Goal: Book appointment/travel/reservation

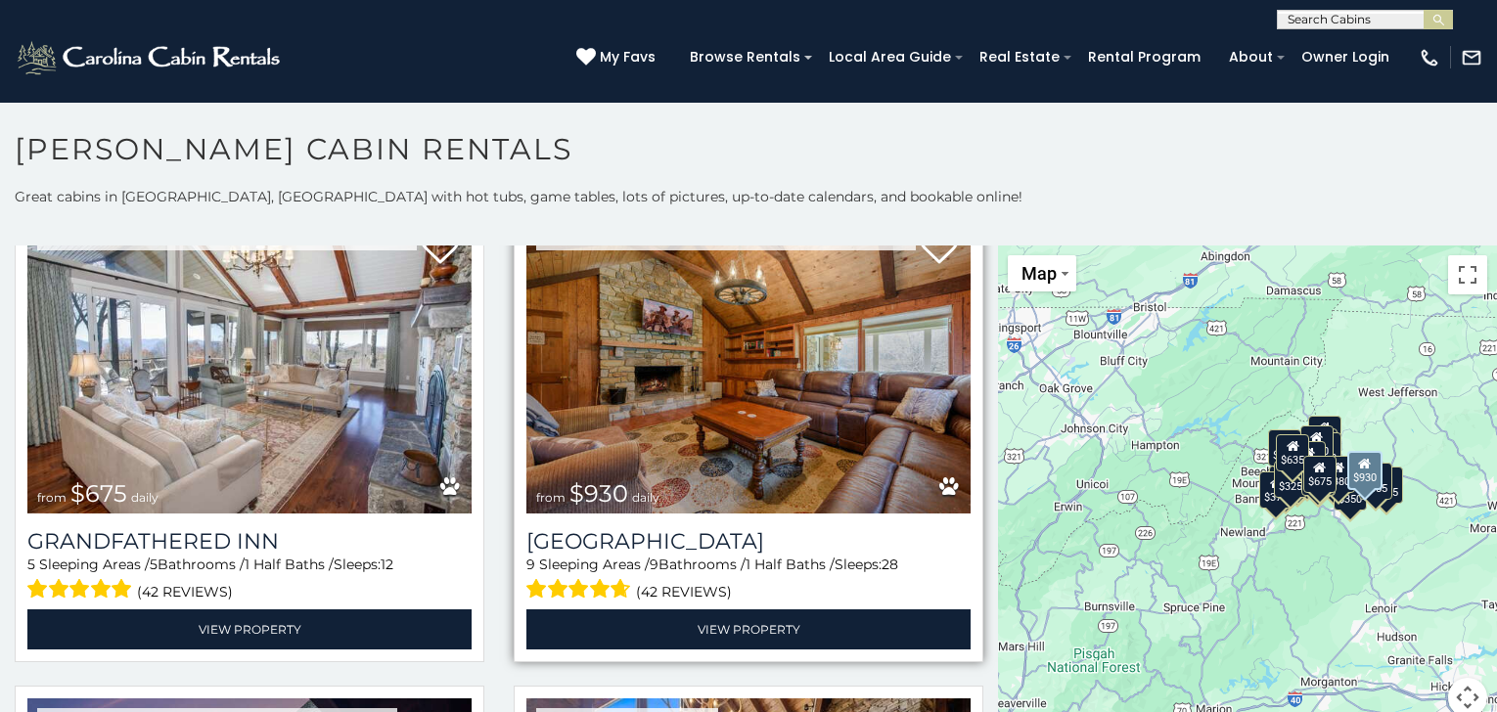
scroll to position [1566, 0]
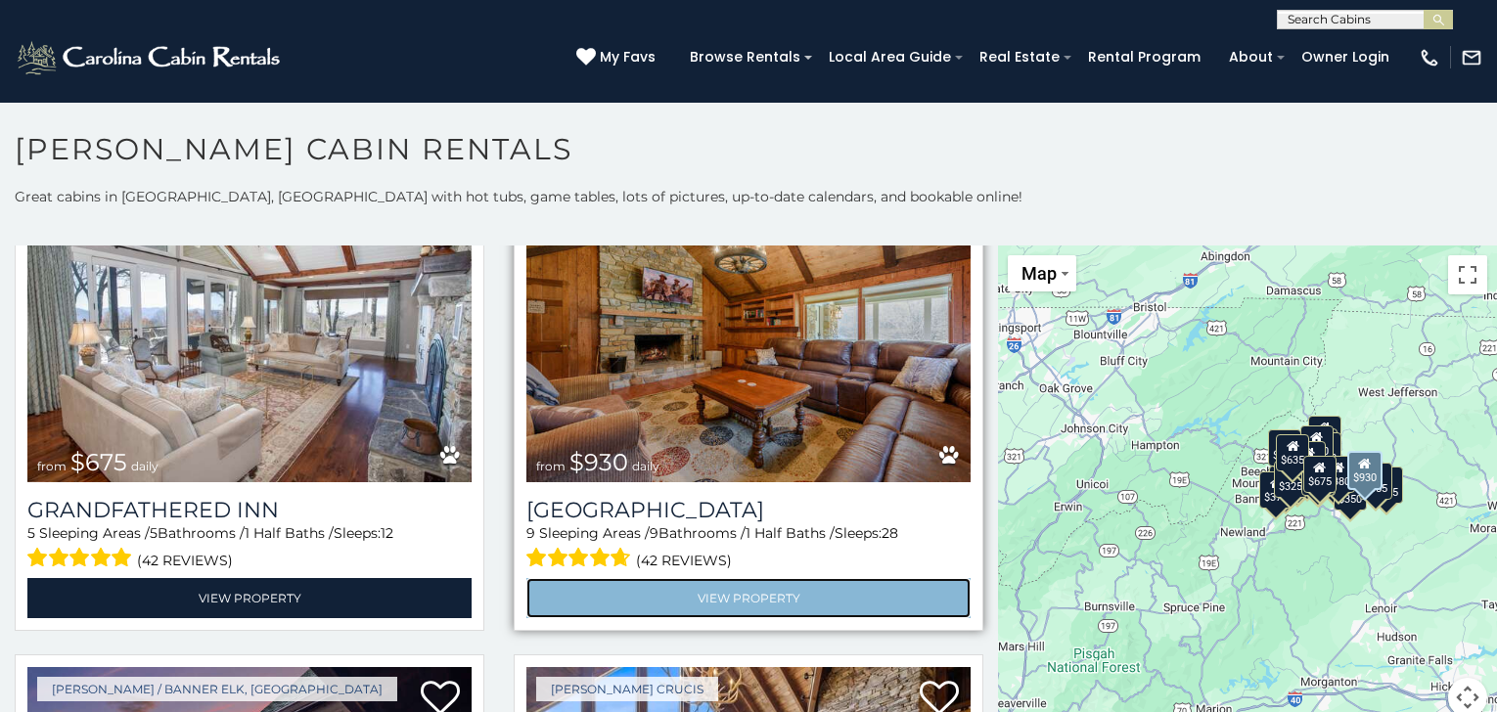
click at [751, 578] on link "View Property" at bounding box center [748, 598] width 444 height 40
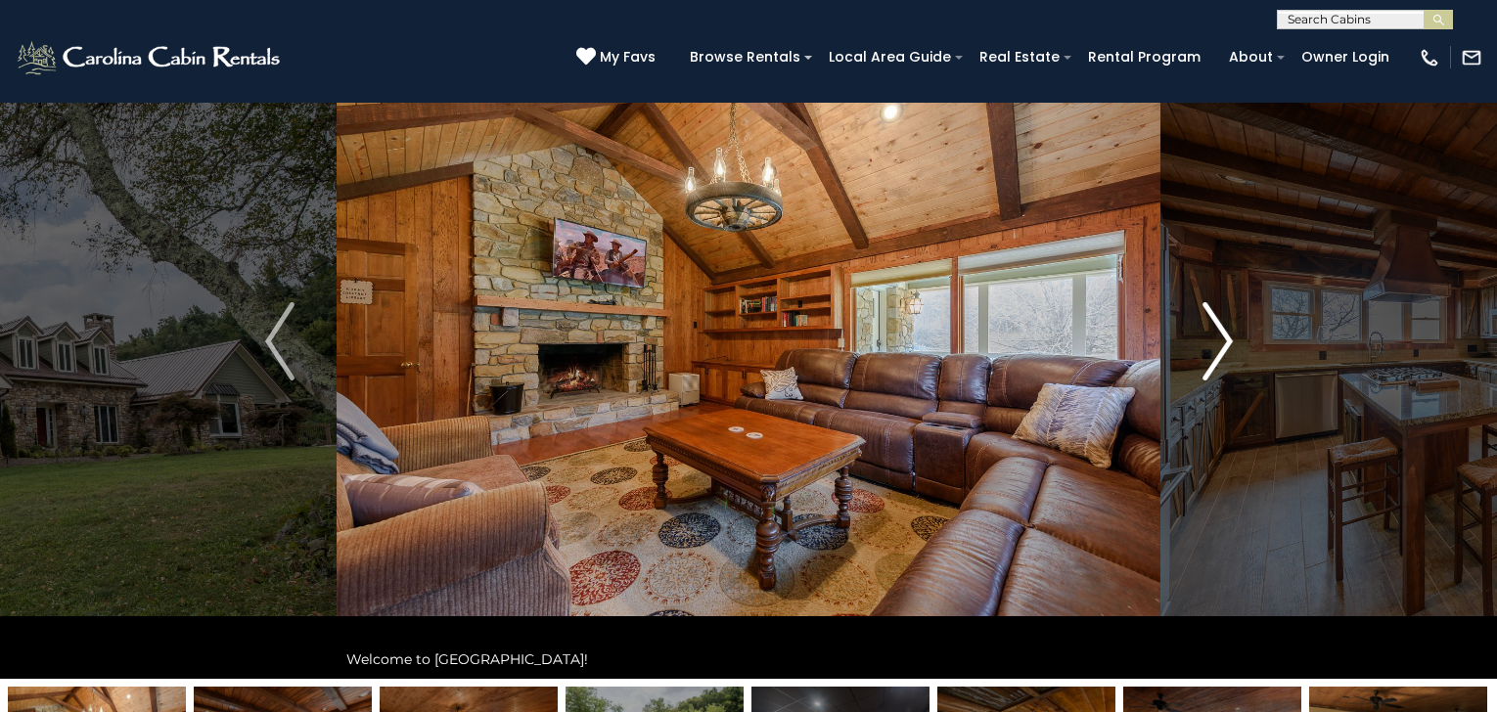
click at [1224, 342] on img "Next" at bounding box center [1217, 341] width 29 height 78
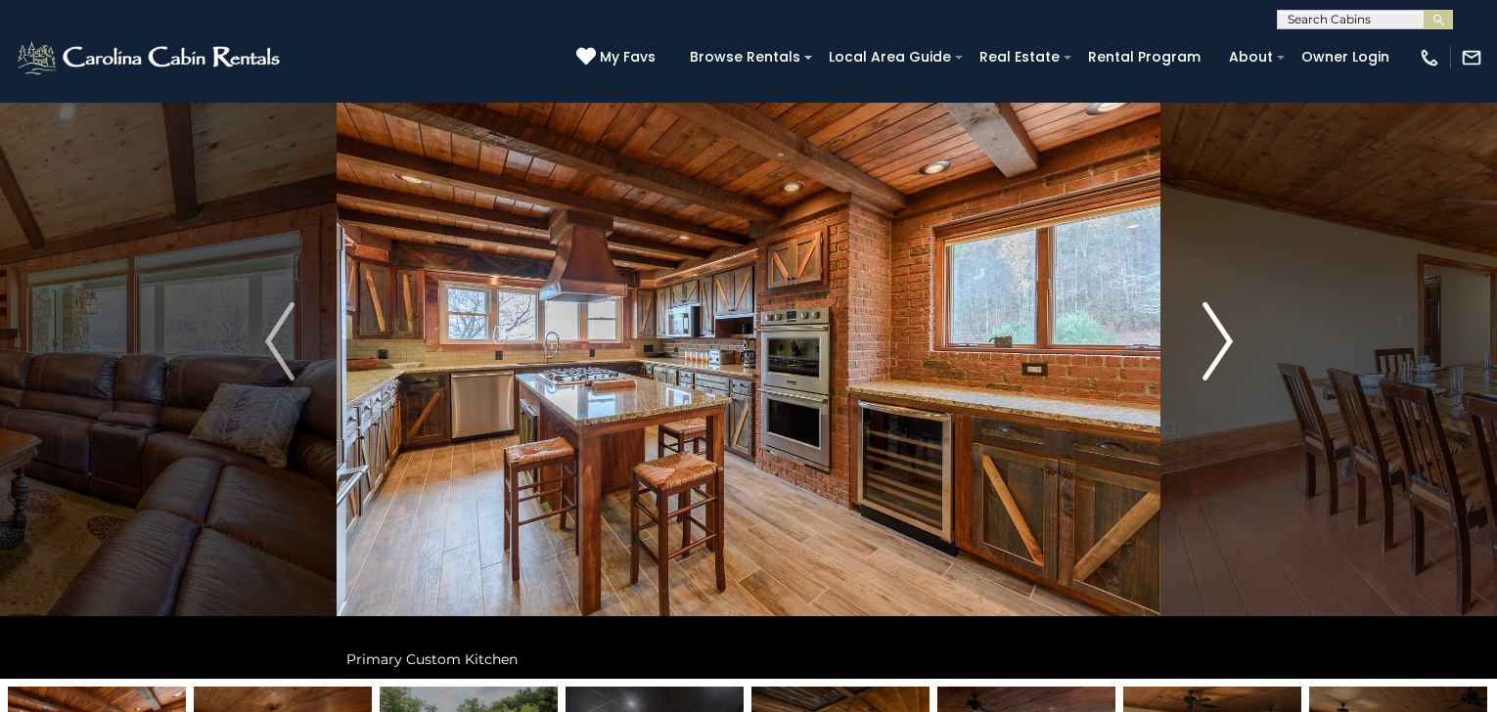
click at [1224, 342] on img "Next" at bounding box center [1217, 341] width 29 height 78
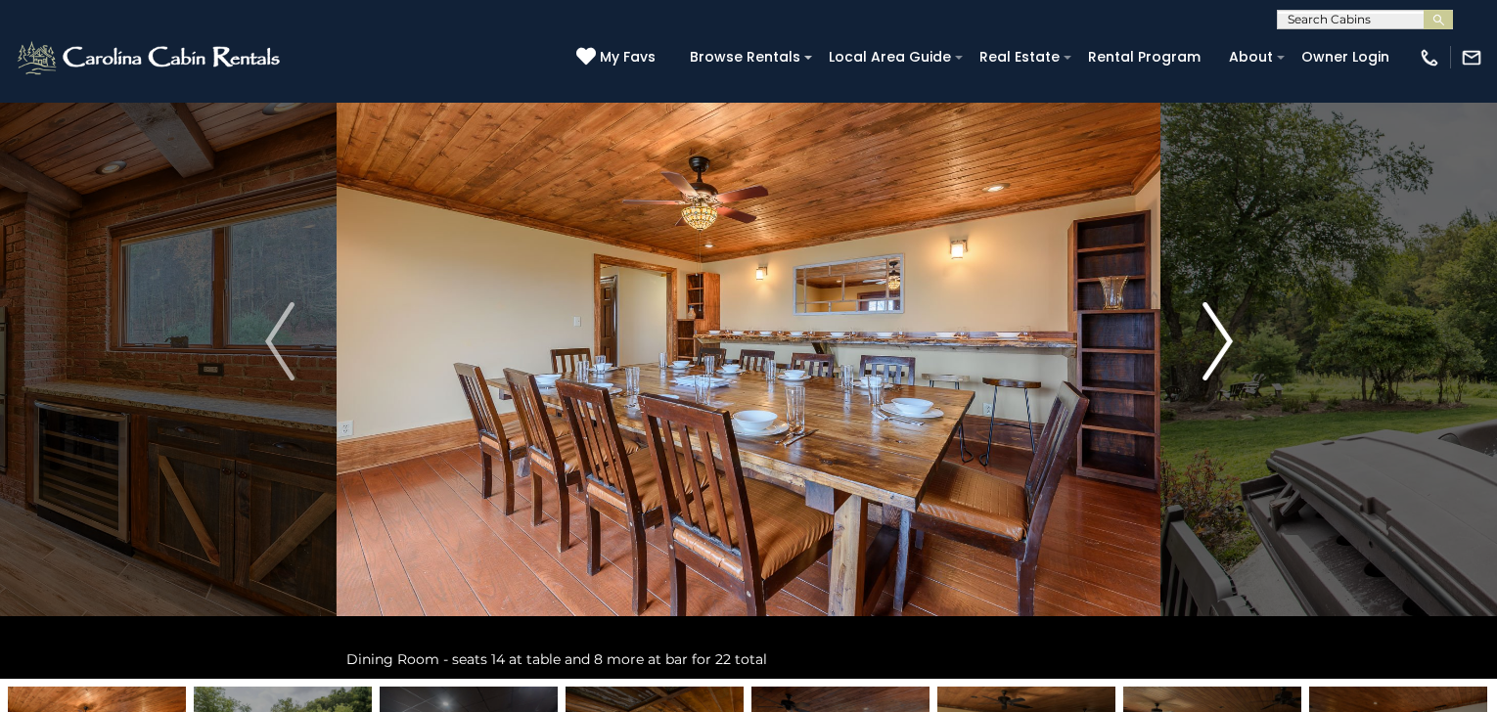
click at [1224, 342] on img "Next" at bounding box center [1217, 341] width 29 height 78
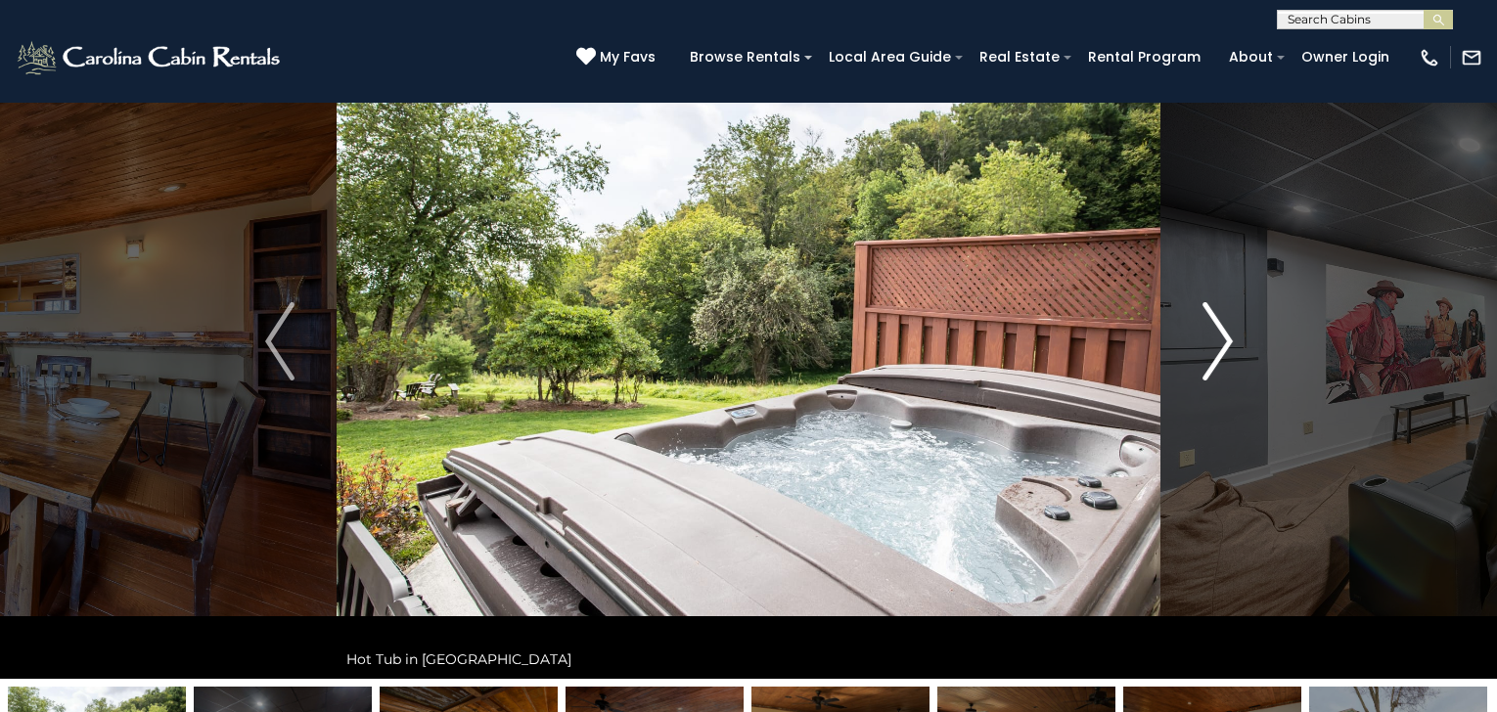
click at [1224, 341] on img "Next" at bounding box center [1217, 341] width 29 height 78
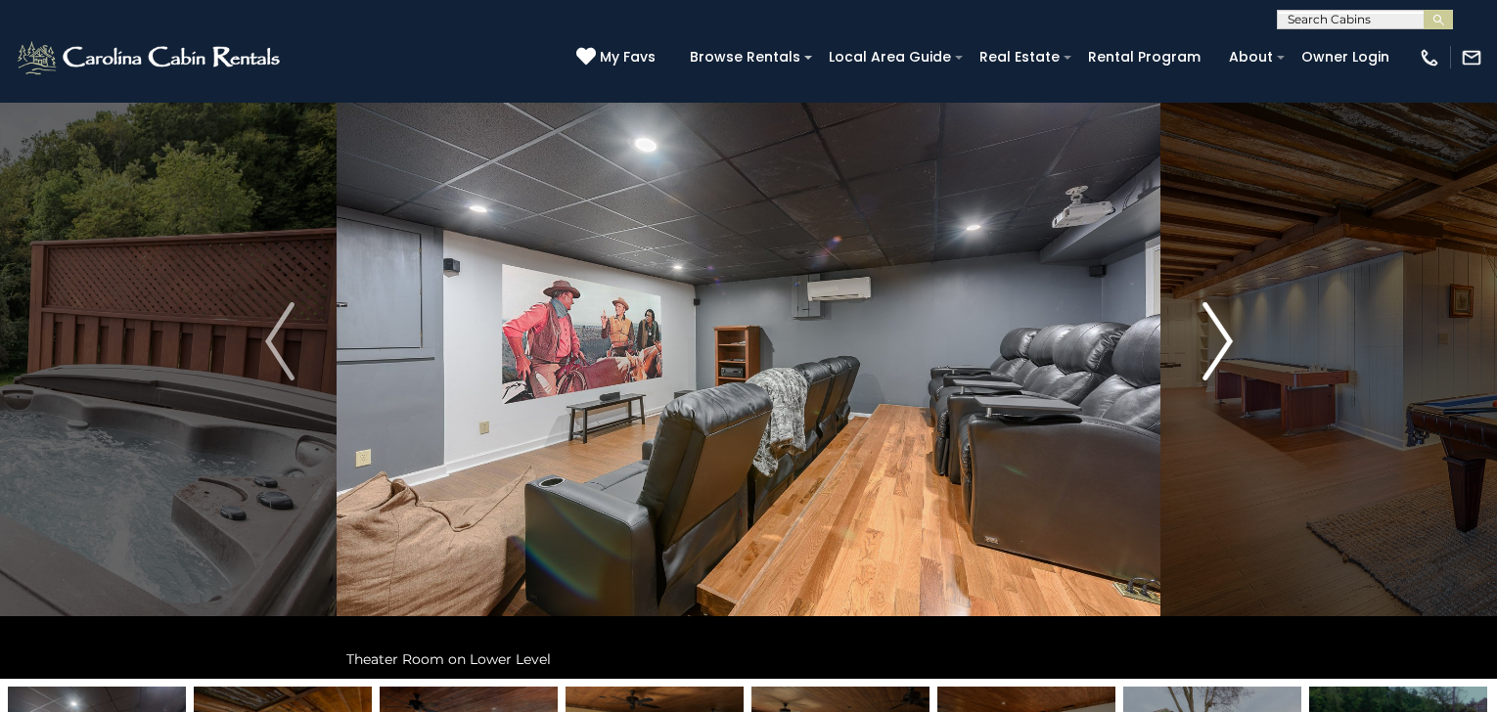
click at [1224, 341] on img "Next" at bounding box center [1217, 341] width 29 height 78
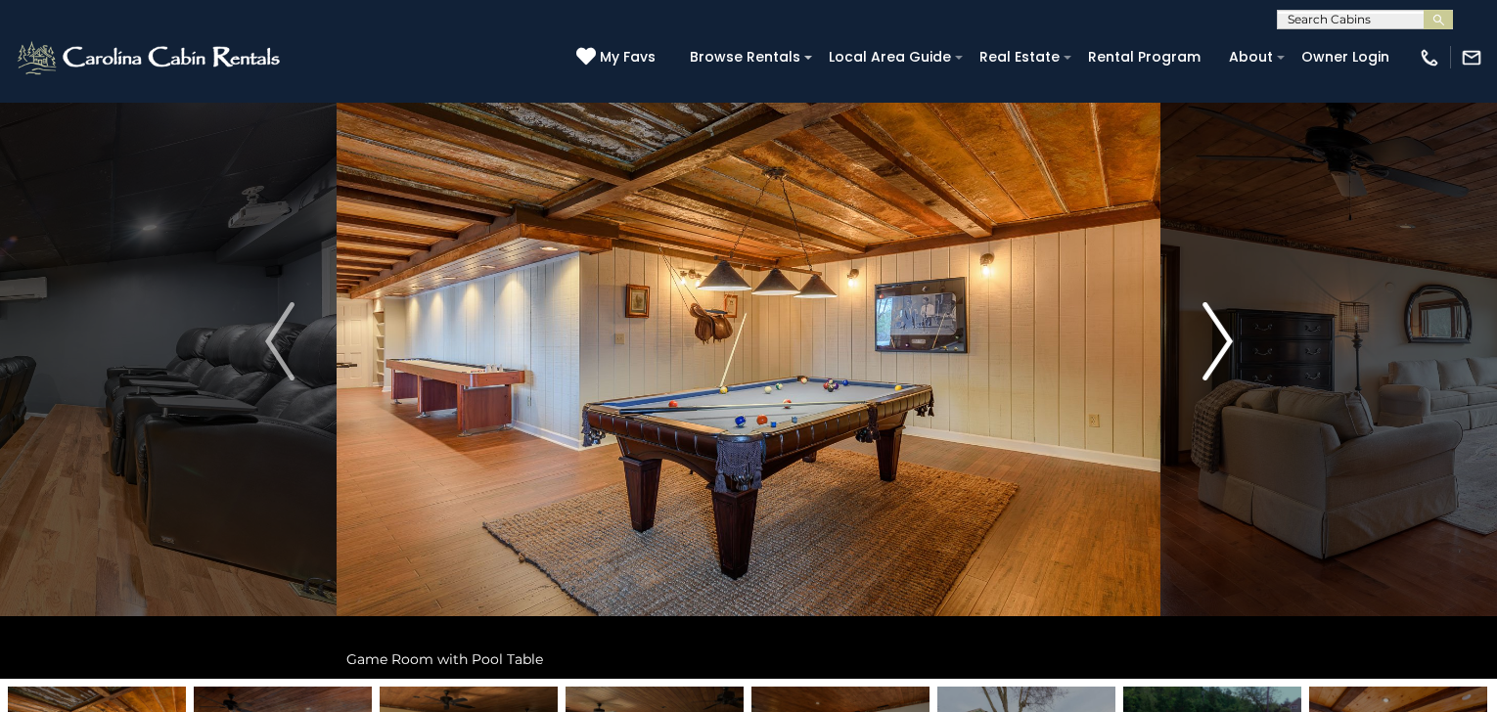
click at [1224, 341] on img "Next" at bounding box center [1217, 341] width 29 height 78
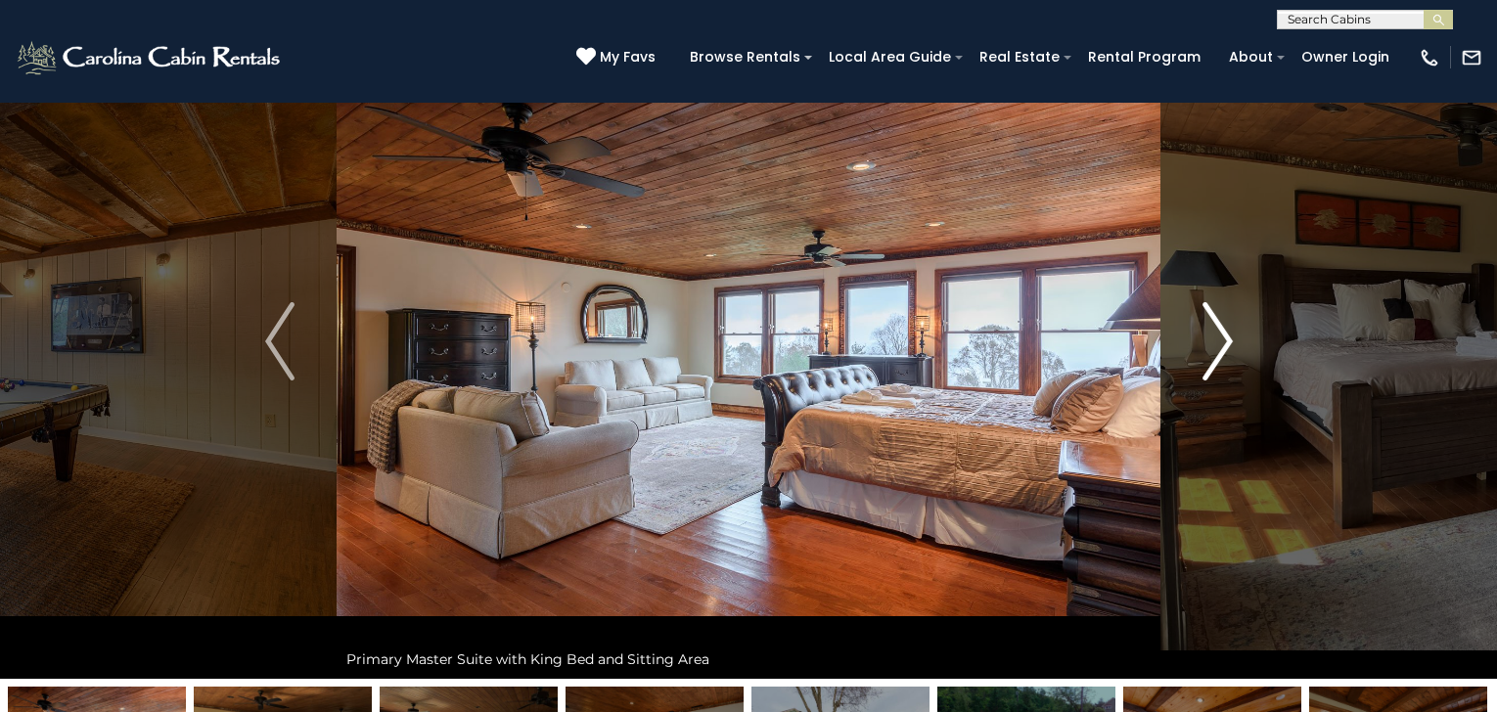
click at [1224, 341] on img "Next" at bounding box center [1217, 341] width 29 height 78
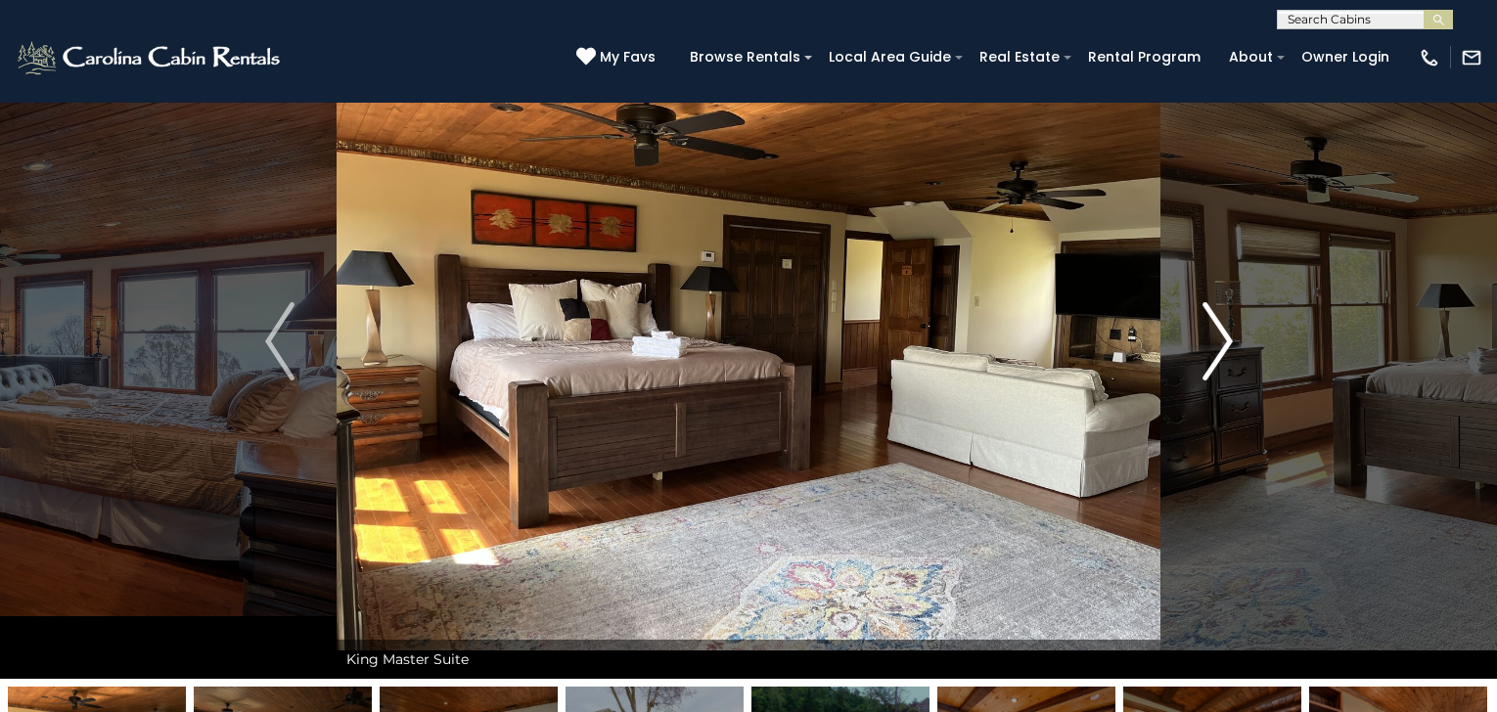
click at [1224, 341] on img "Next" at bounding box center [1217, 341] width 29 height 78
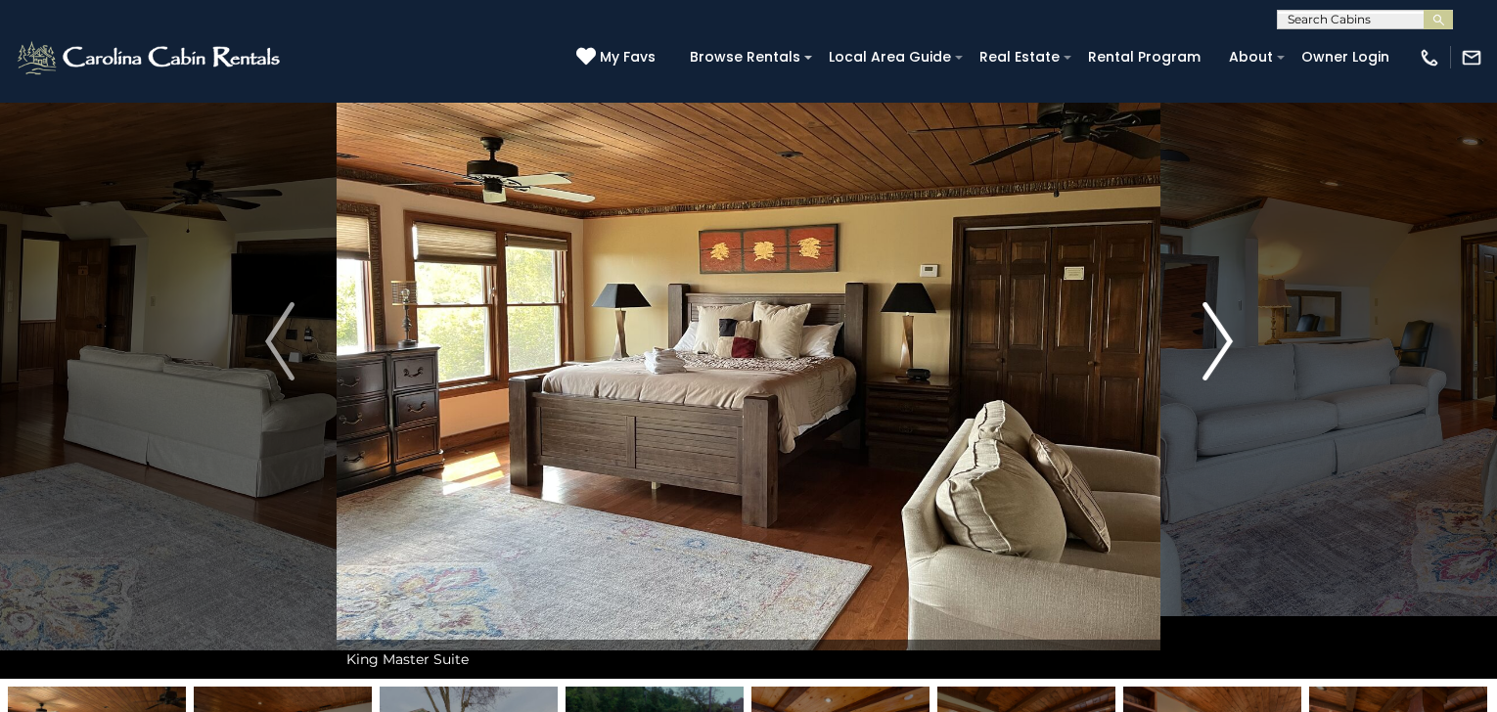
click at [1224, 341] on img "Next" at bounding box center [1217, 341] width 29 height 78
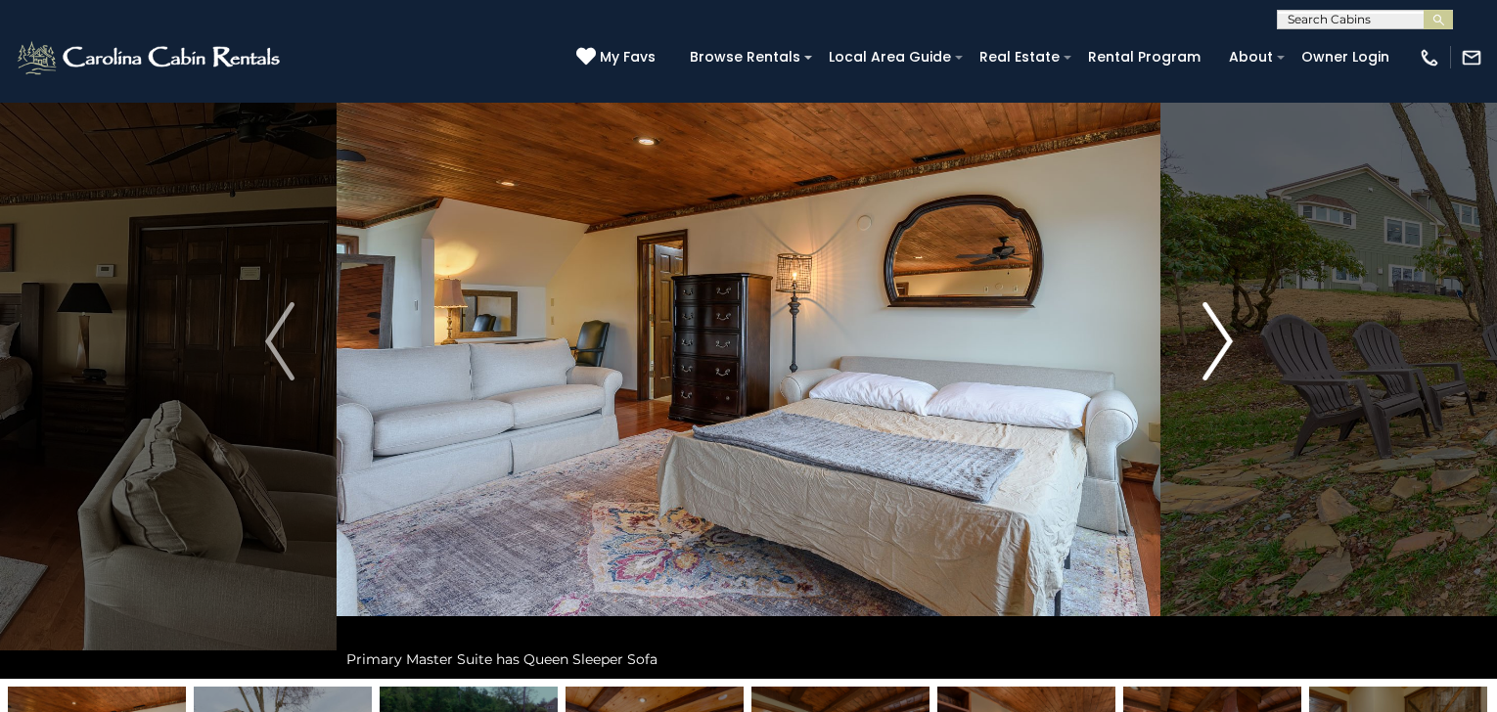
click at [1224, 341] on img "Next" at bounding box center [1217, 341] width 29 height 78
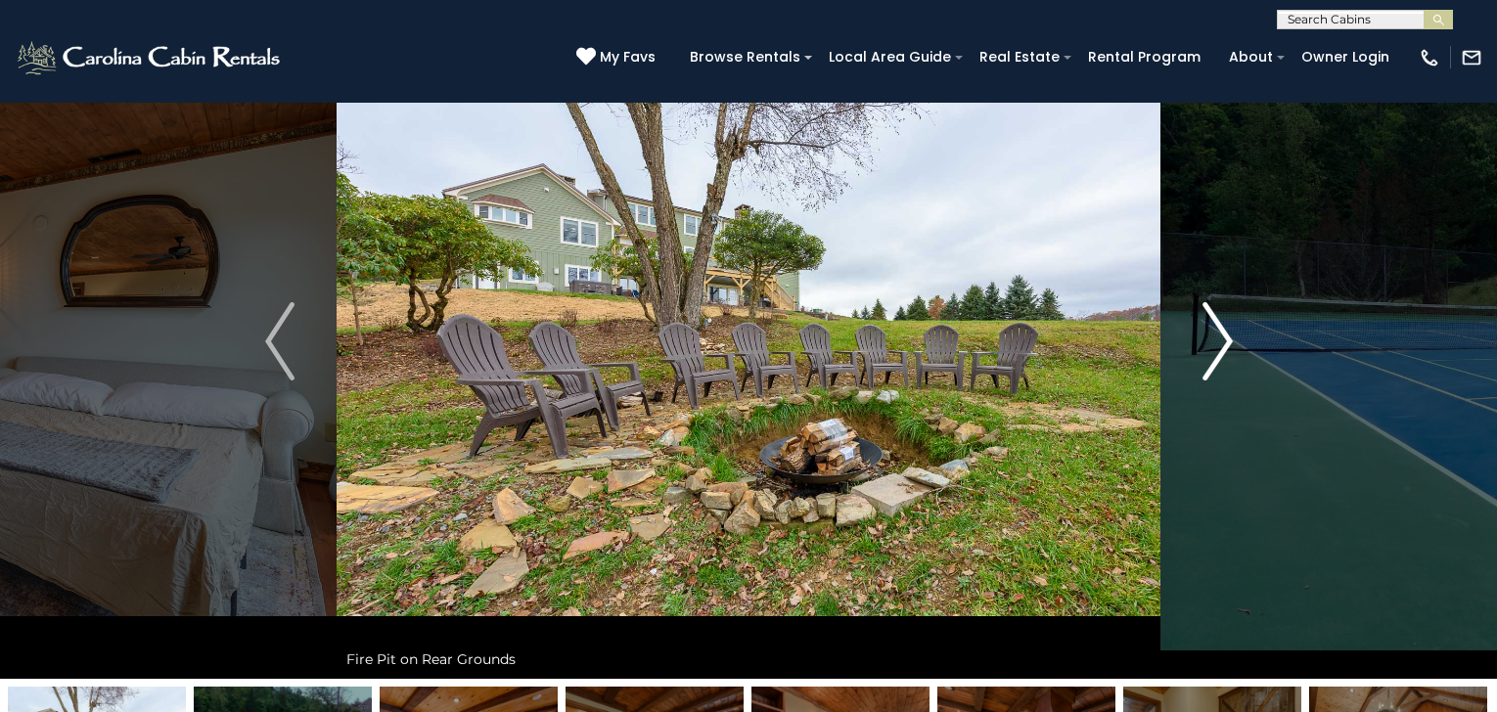
click at [1224, 341] on img "Next" at bounding box center [1217, 341] width 29 height 78
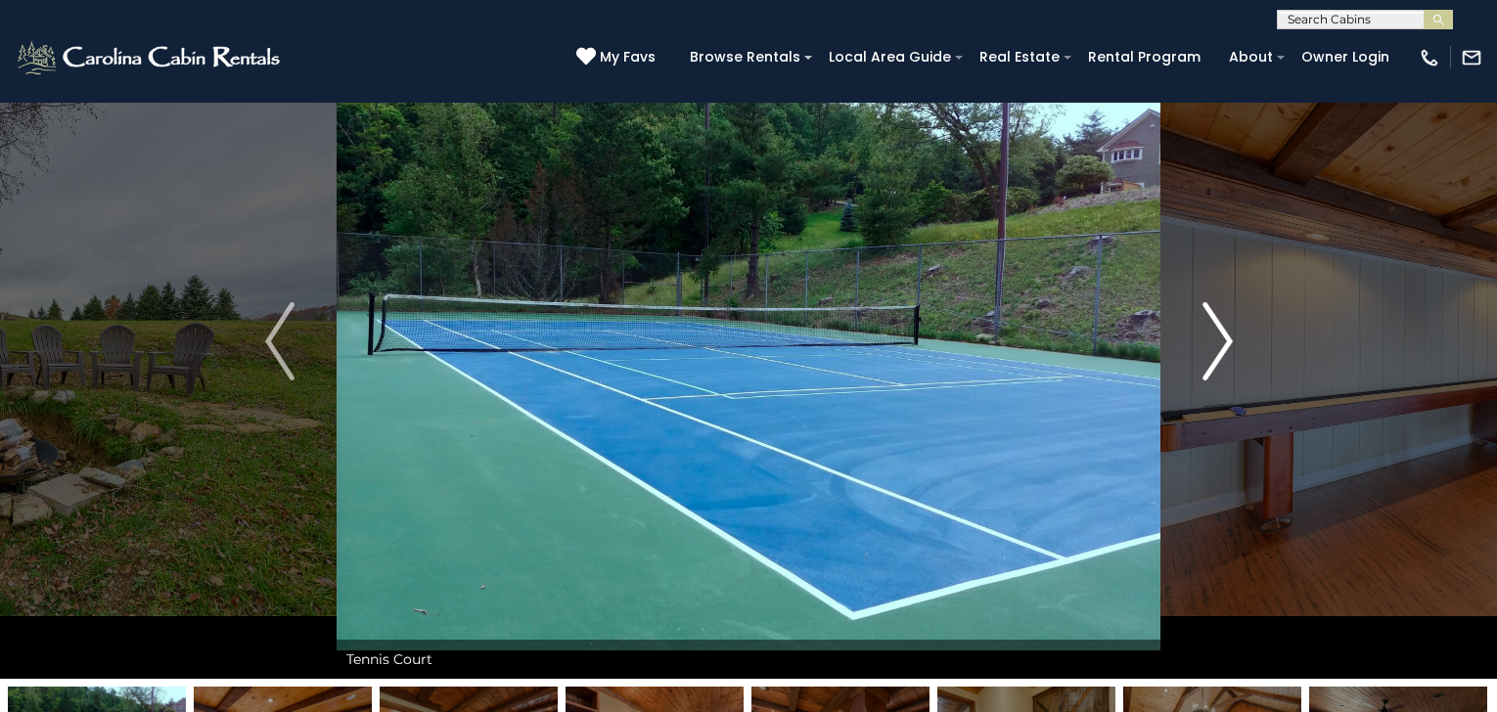
click at [1224, 341] on img "Next" at bounding box center [1217, 341] width 29 height 78
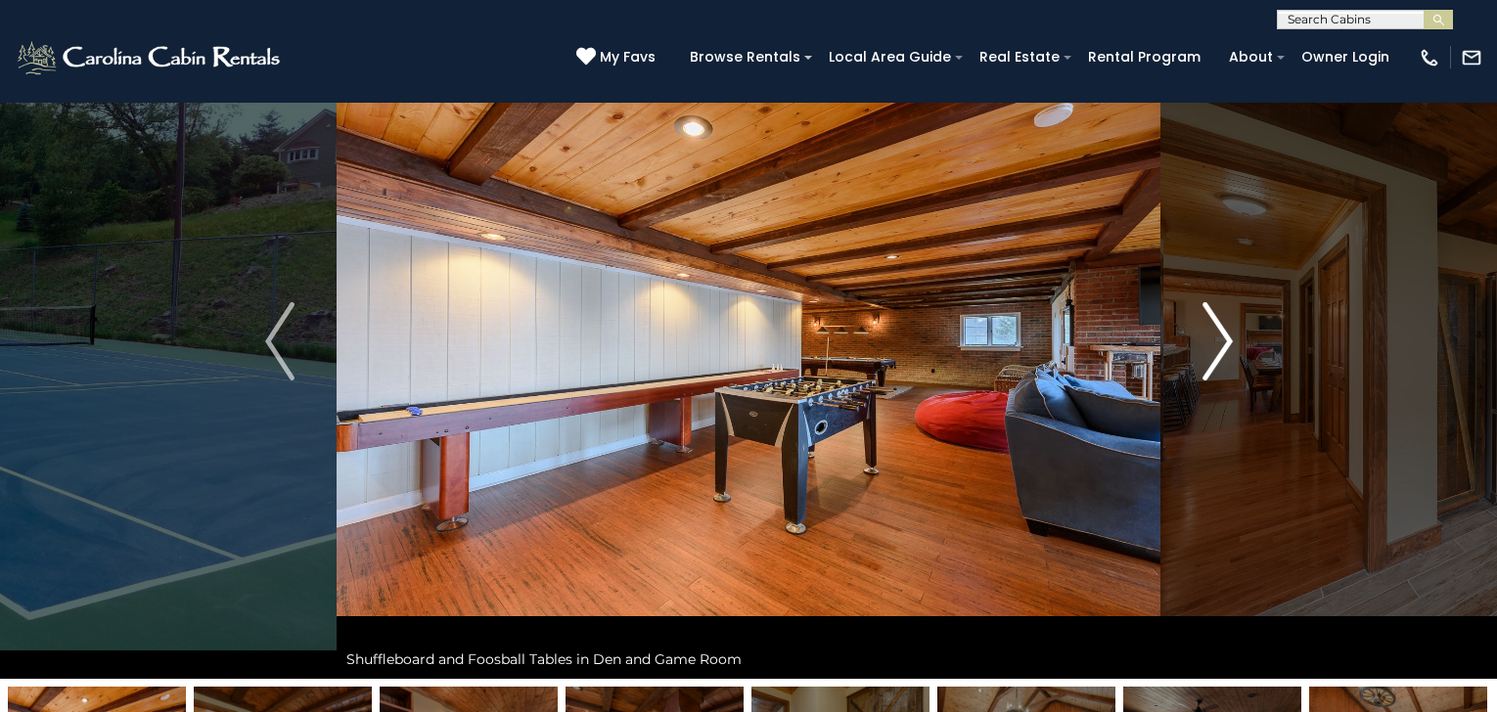
click at [1224, 341] on img "Next" at bounding box center [1217, 341] width 29 height 78
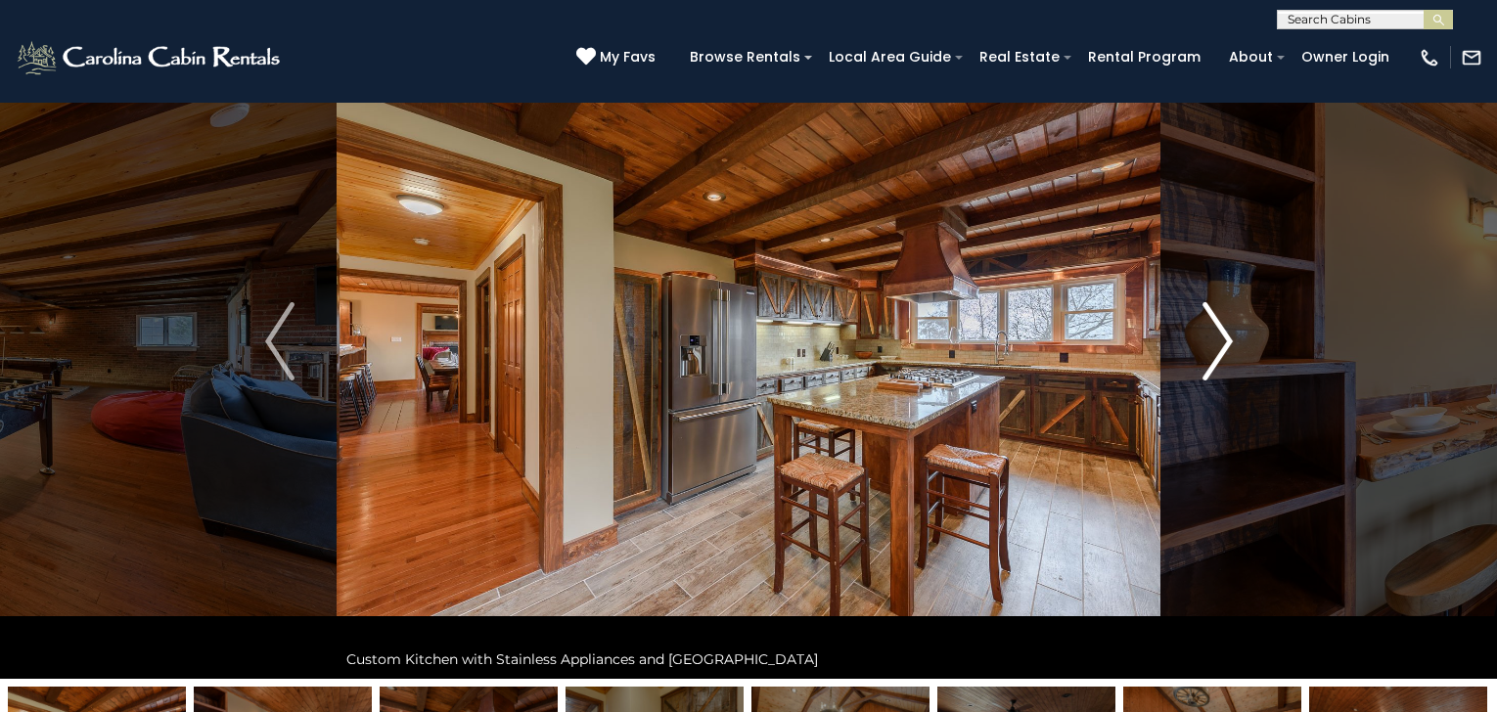
click at [1224, 341] on img "Next" at bounding box center [1217, 341] width 29 height 78
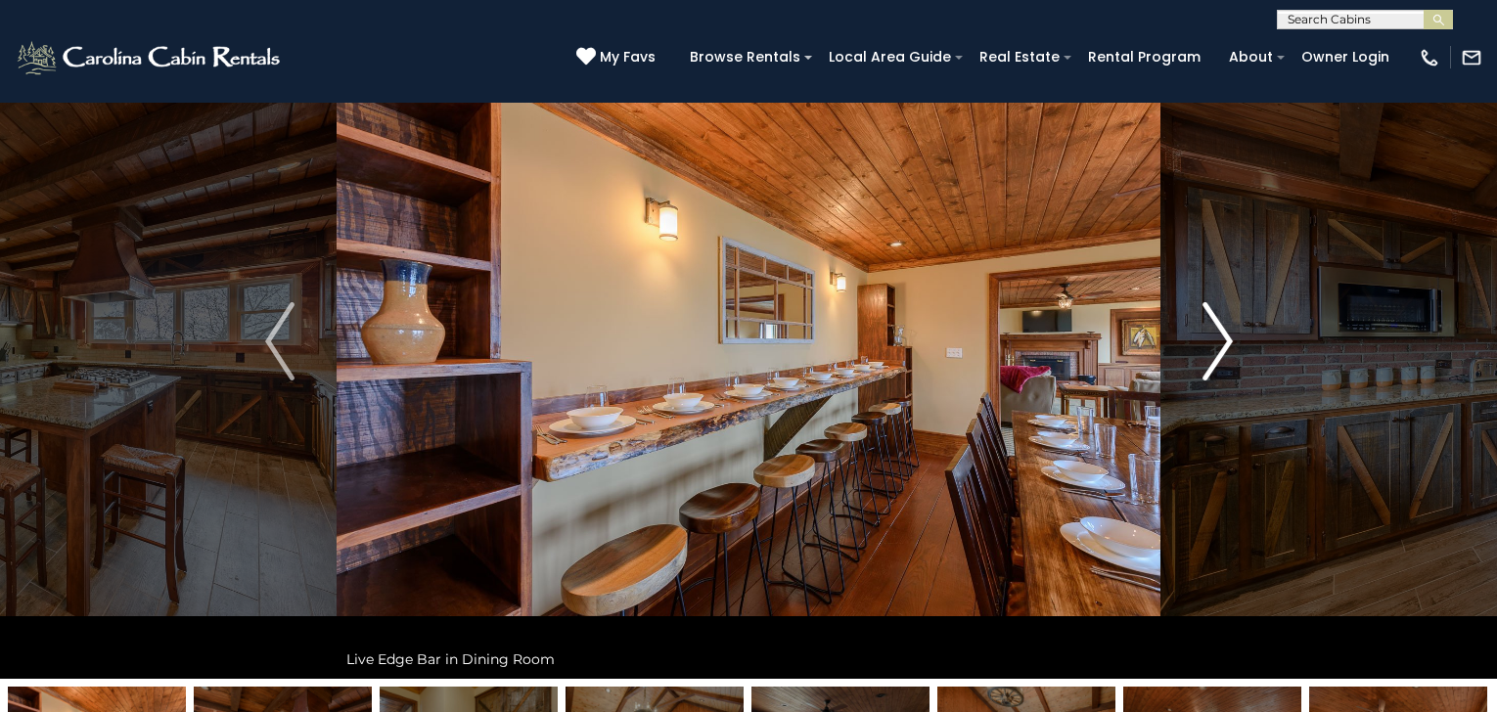
click at [1224, 341] on img "Next" at bounding box center [1217, 341] width 29 height 78
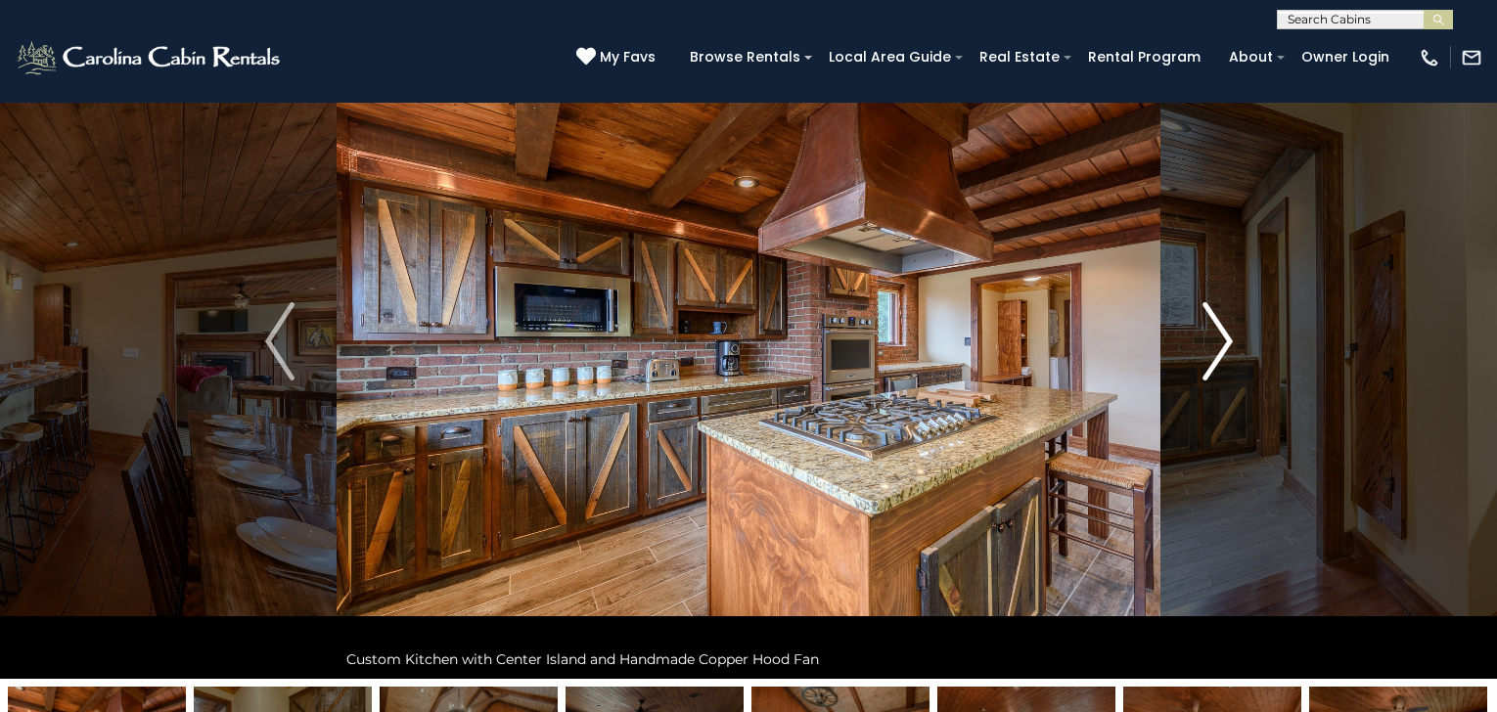
click at [1224, 341] on img "Next" at bounding box center [1217, 341] width 29 height 78
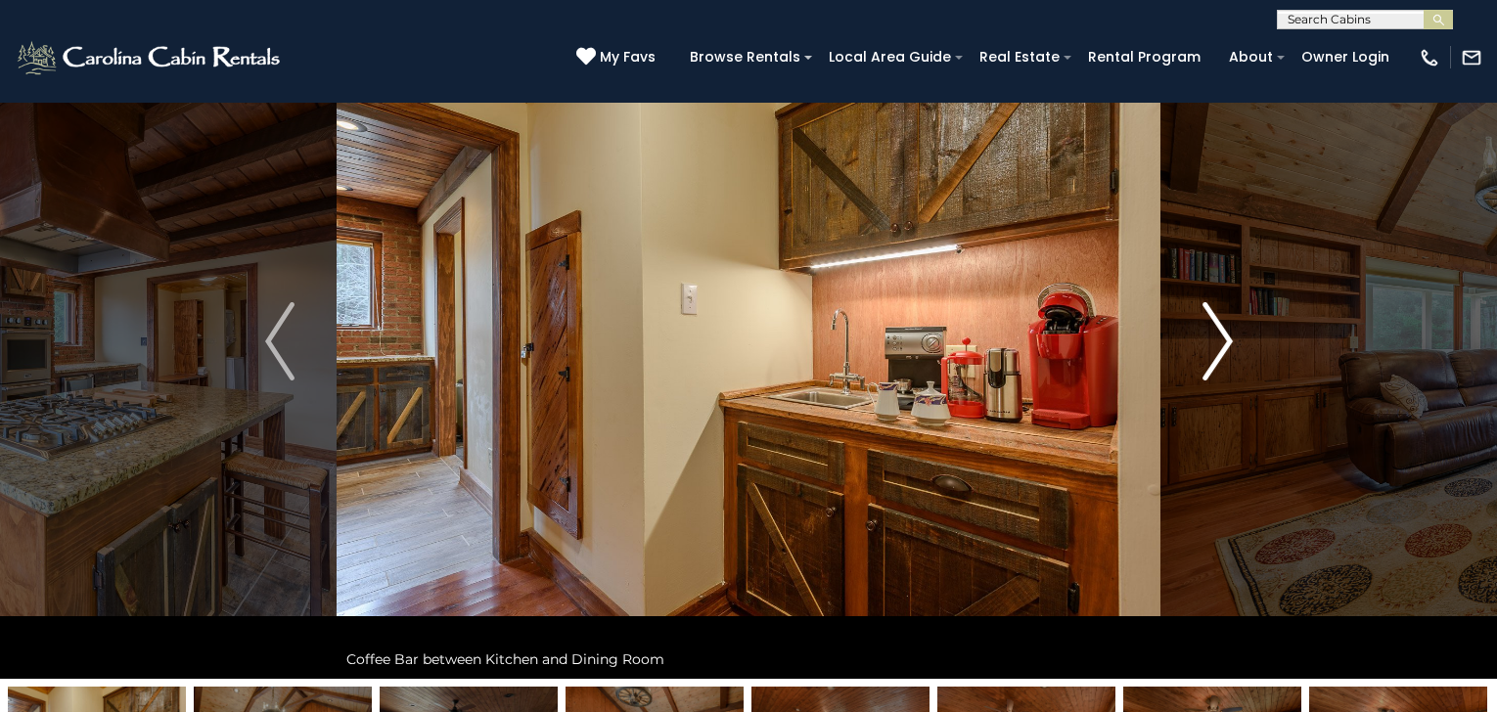
click at [1224, 341] on img "Next" at bounding box center [1217, 341] width 29 height 78
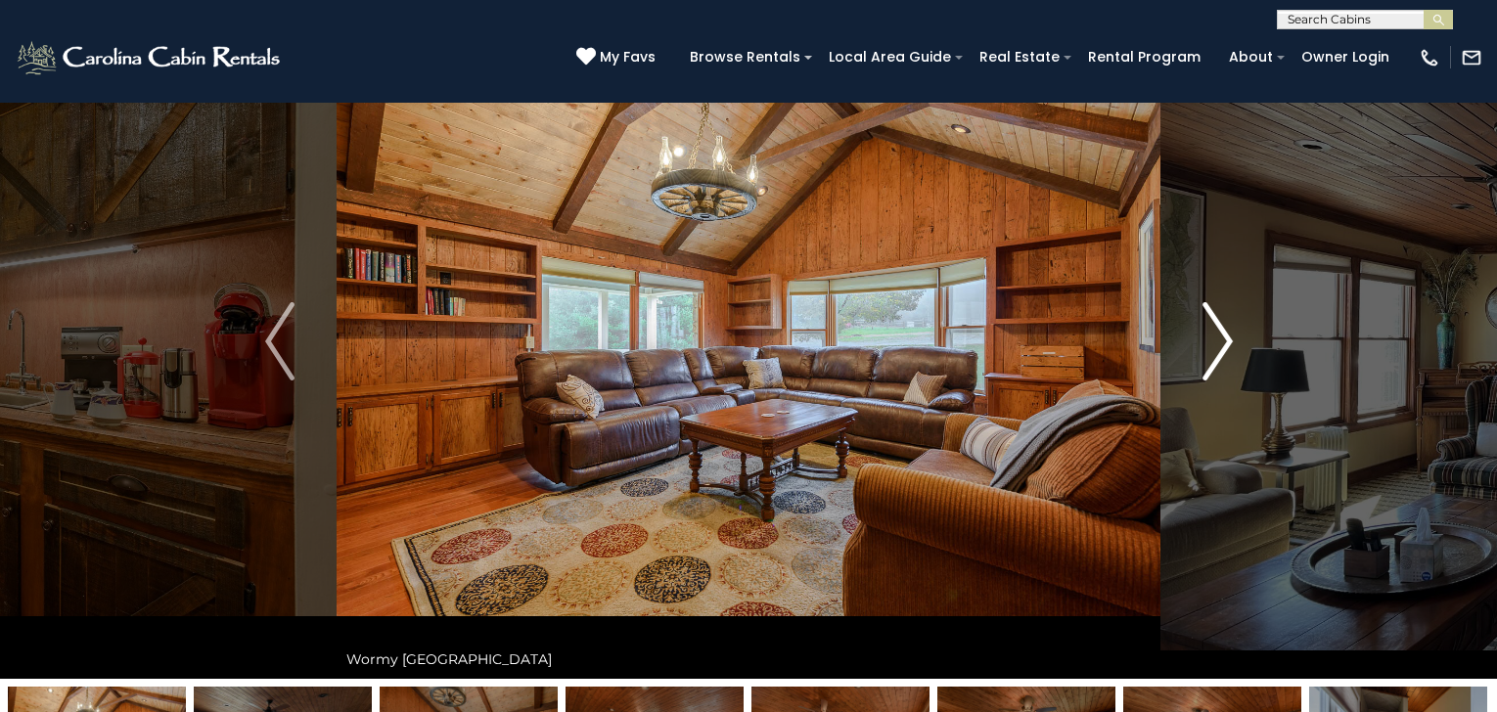
click at [1224, 341] on img "Next" at bounding box center [1217, 341] width 29 height 78
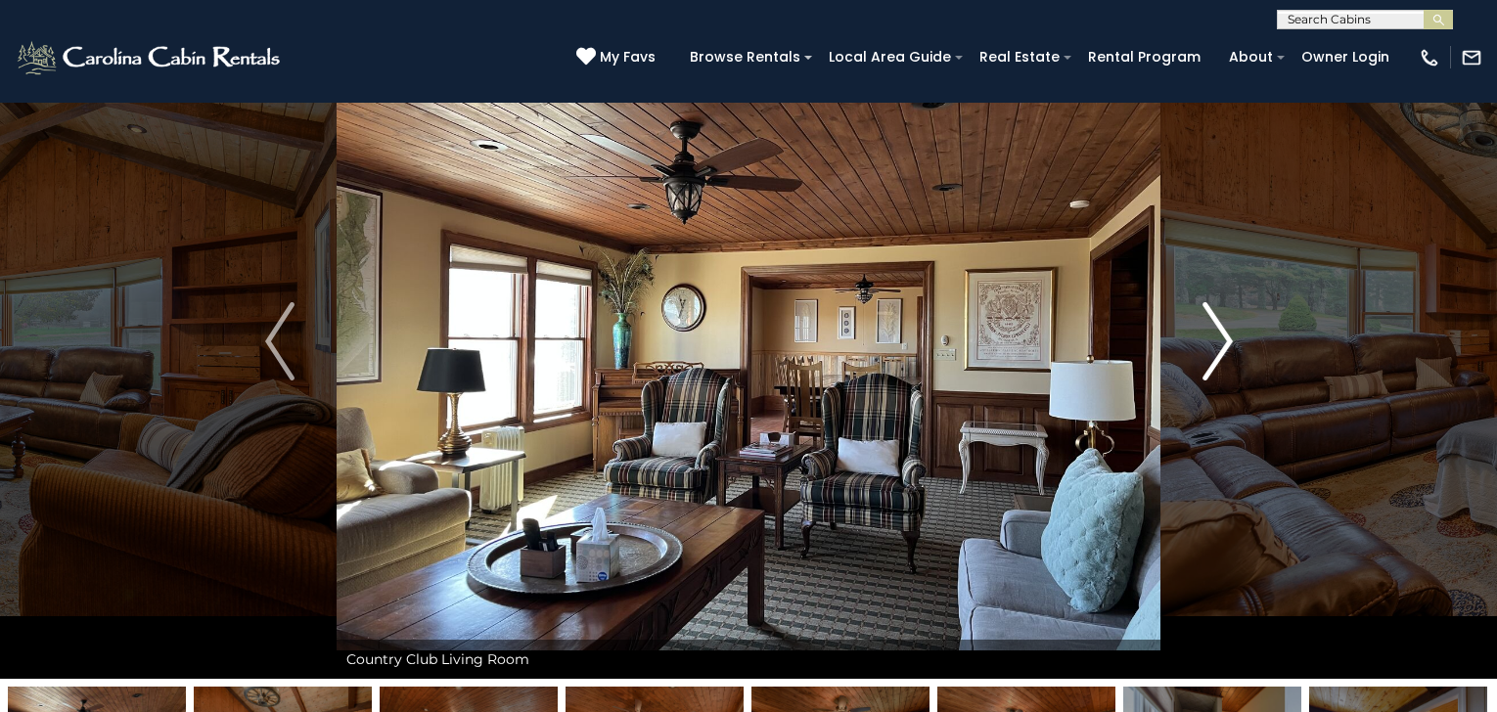
click at [1224, 341] on img "Next" at bounding box center [1217, 341] width 29 height 78
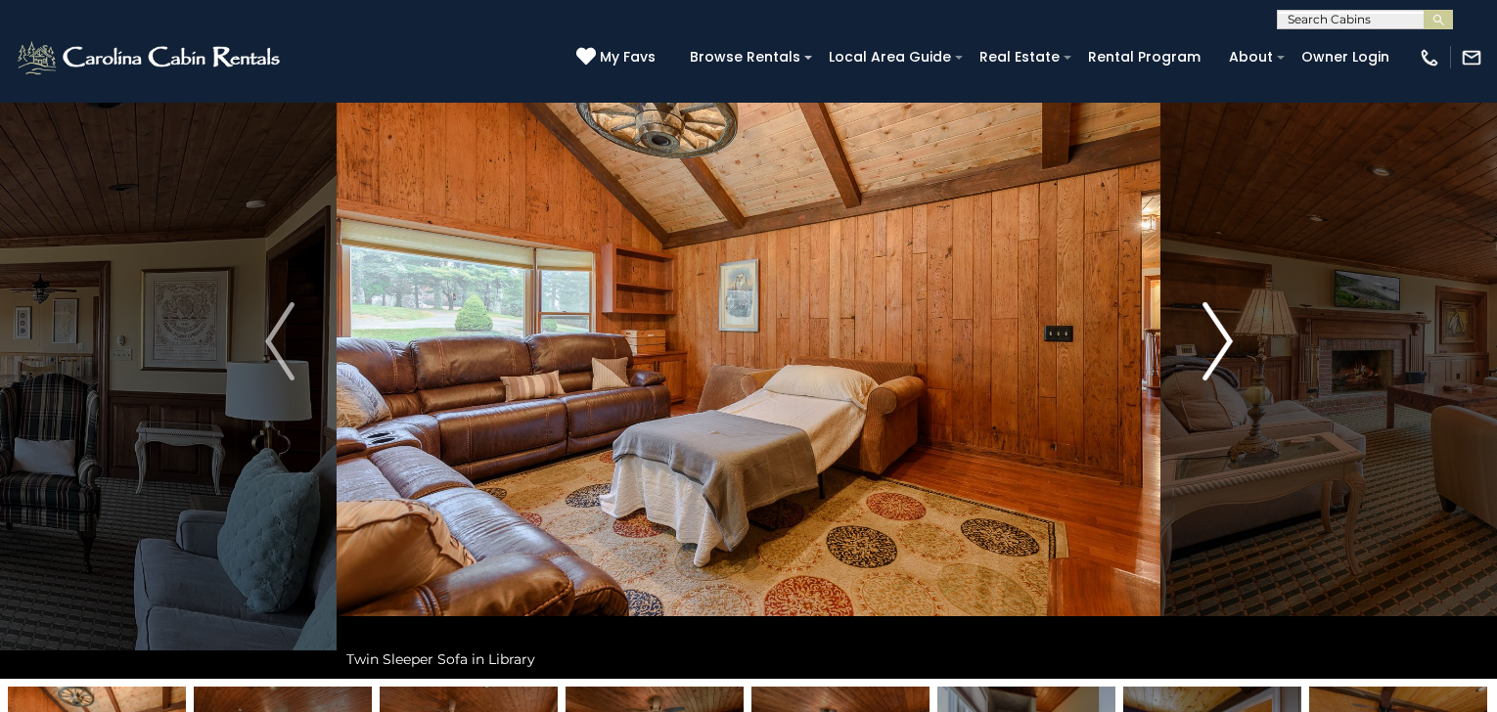
click at [1224, 341] on img "Next" at bounding box center [1217, 341] width 29 height 78
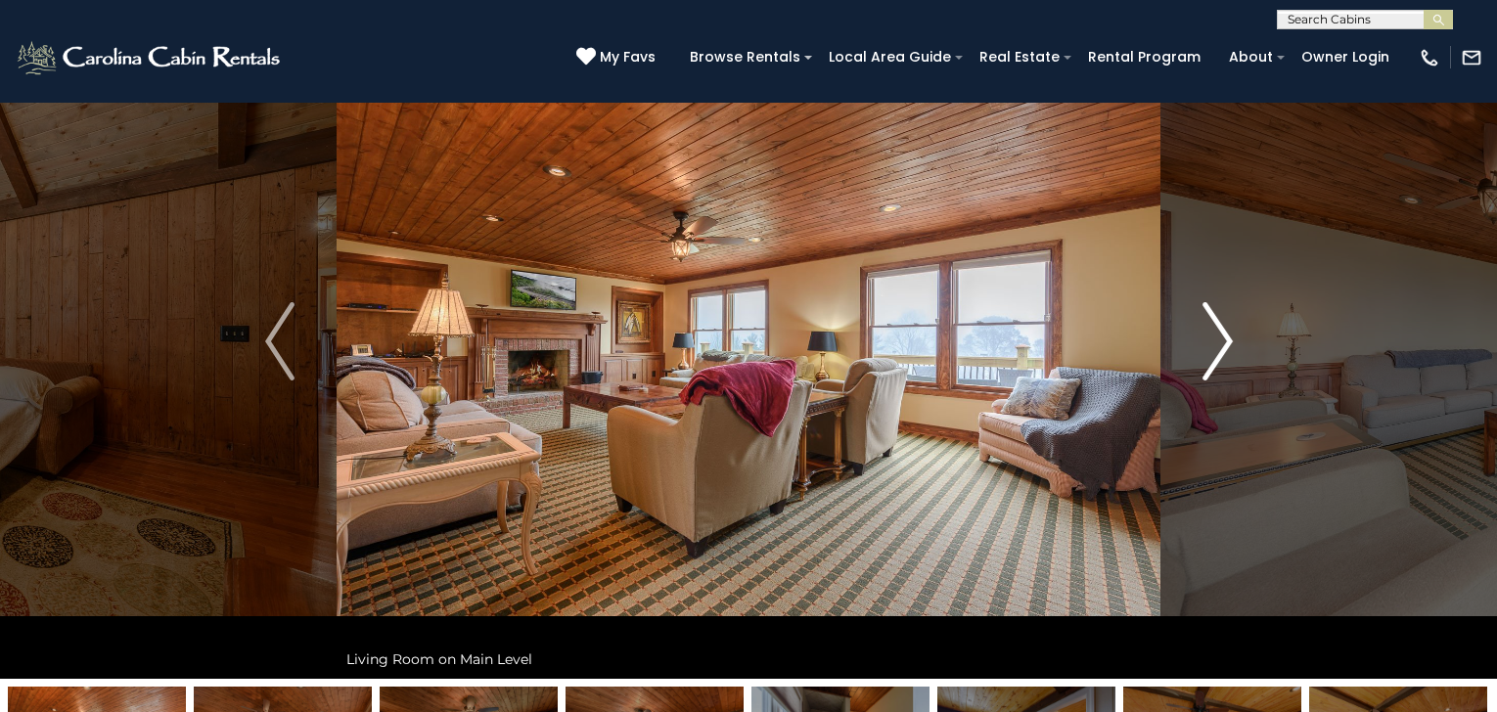
click at [1224, 341] on img "Next" at bounding box center [1217, 341] width 29 height 78
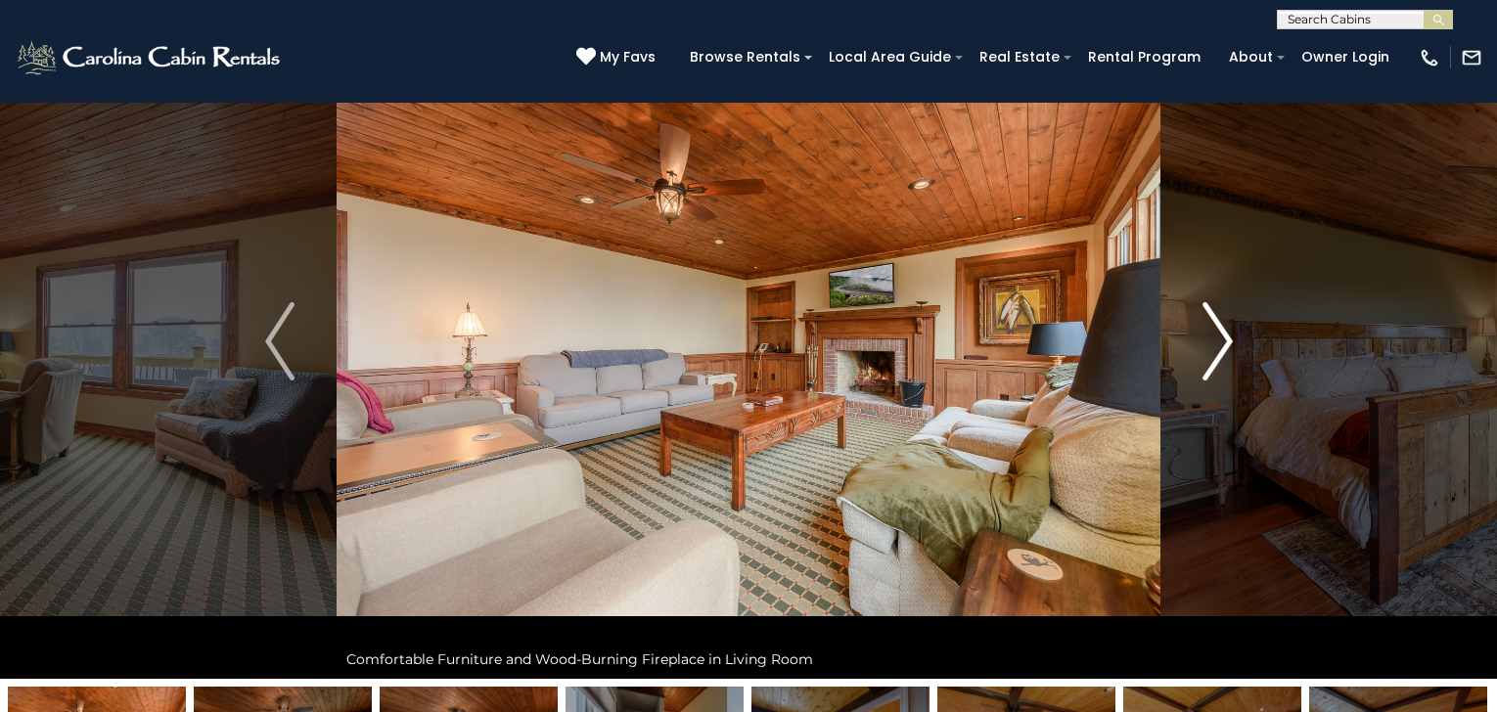
click at [1224, 341] on img "Next" at bounding box center [1217, 341] width 29 height 78
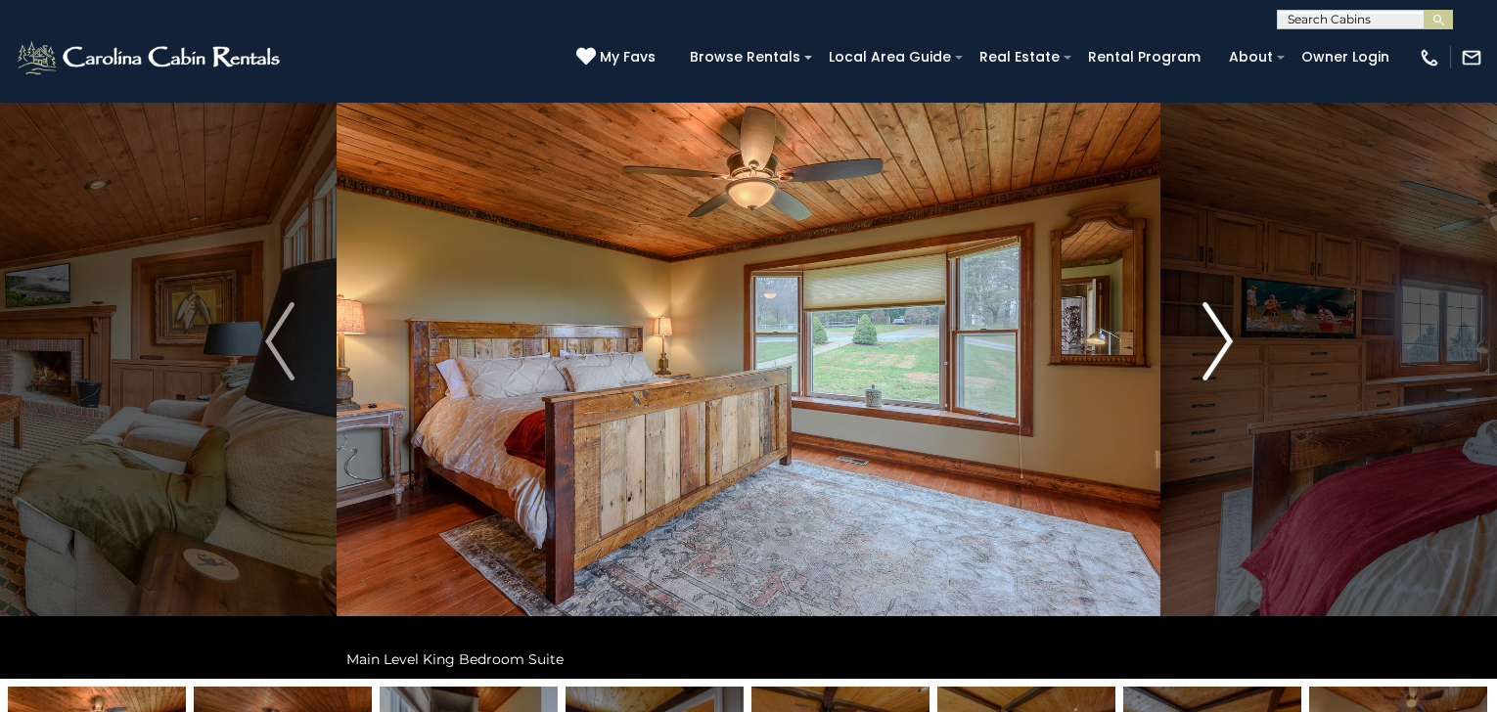
click at [1224, 341] on img "Next" at bounding box center [1217, 341] width 29 height 78
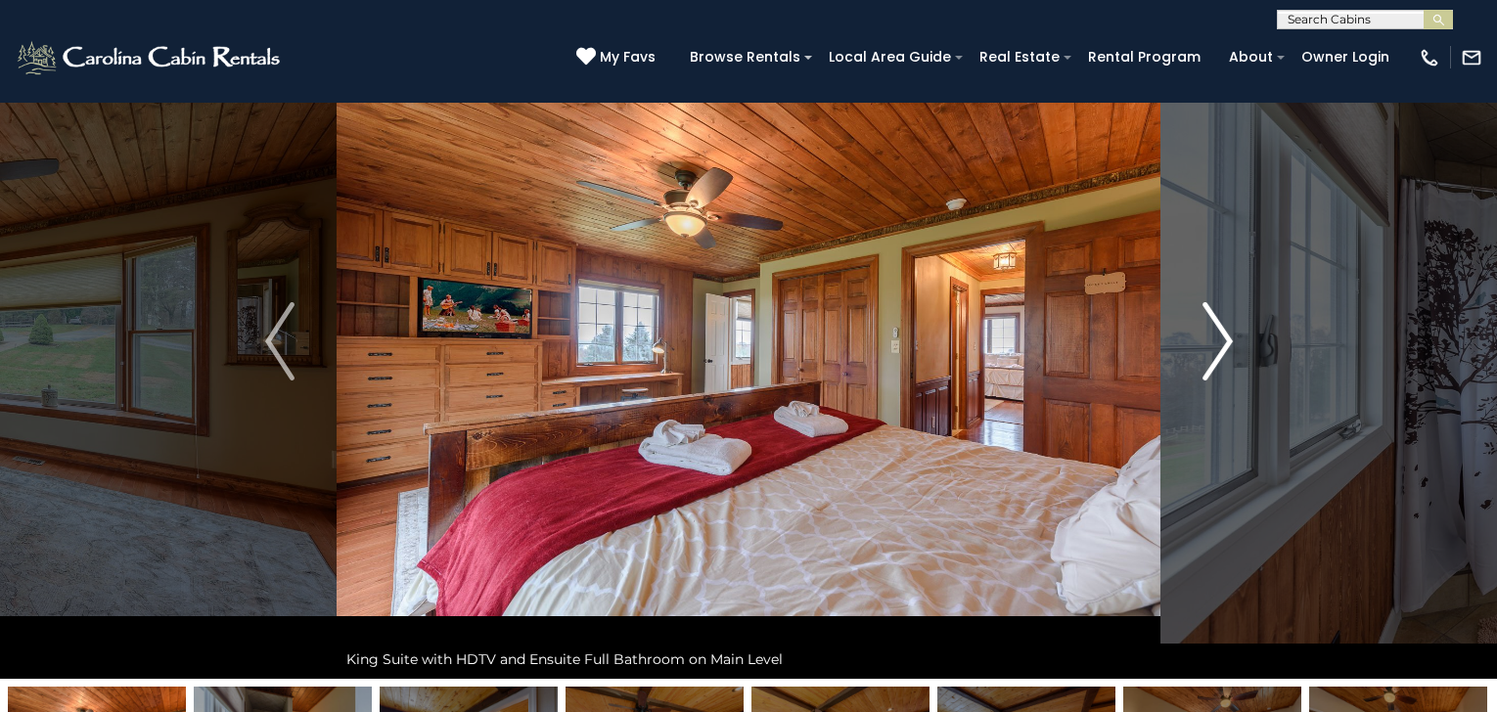
click at [1224, 341] on img "Next" at bounding box center [1217, 341] width 29 height 78
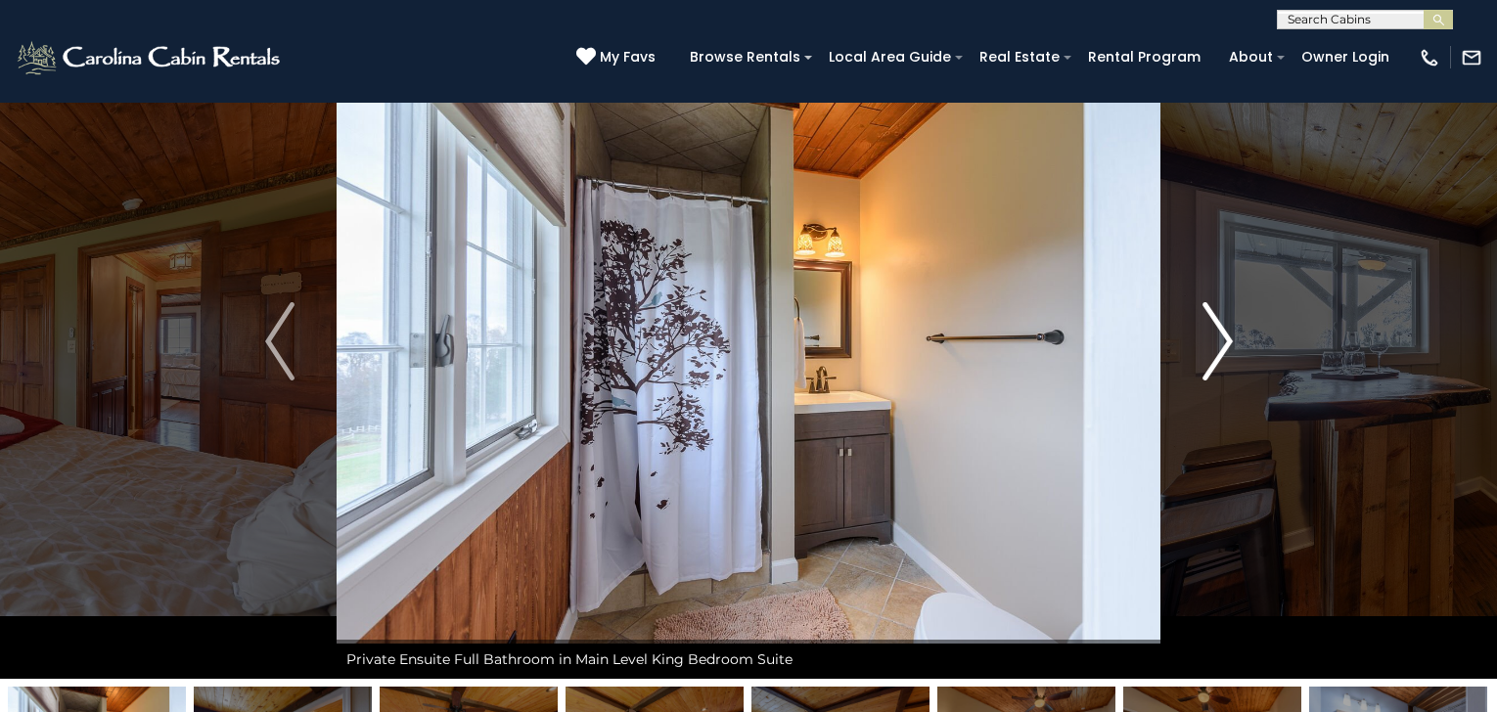
click at [1224, 341] on img "Next" at bounding box center [1217, 341] width 29 height 78
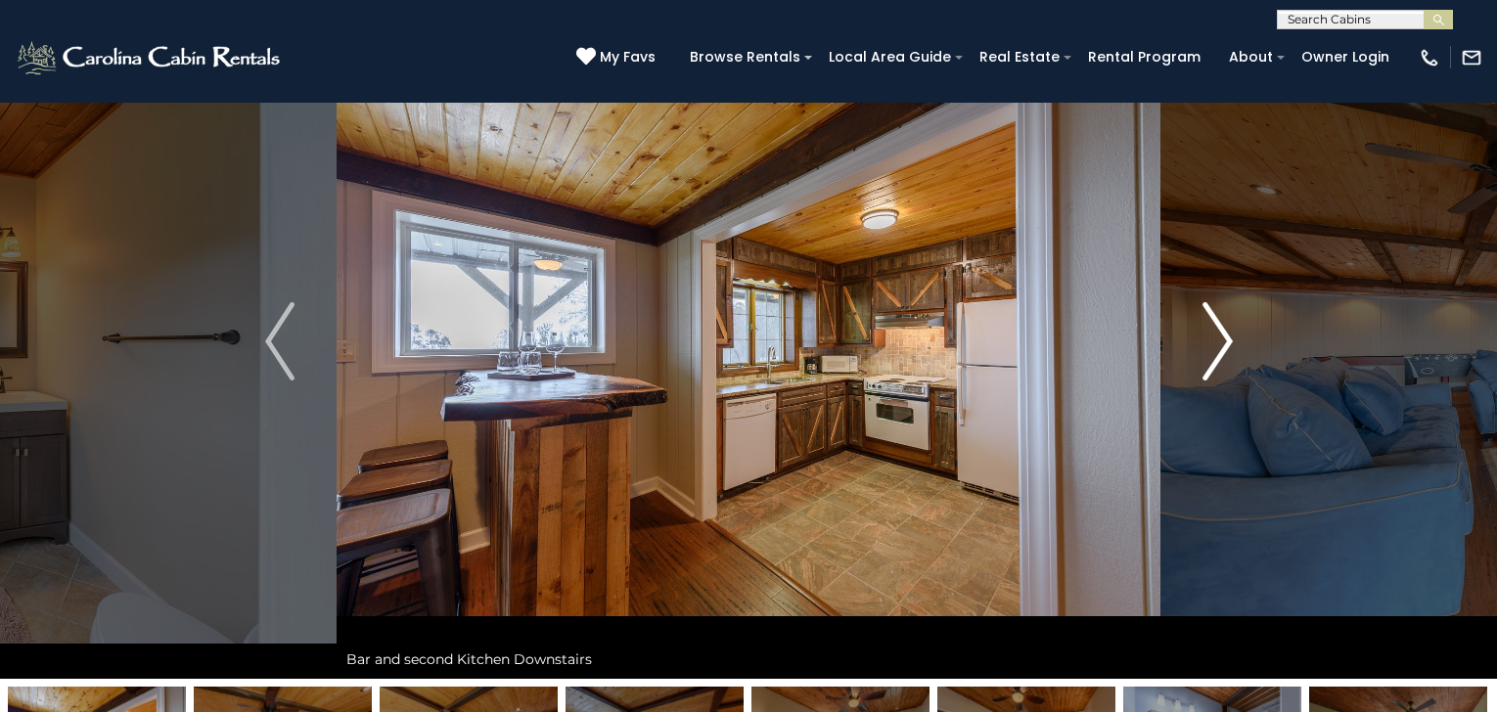
click at [1224, 341] on img "Next" at bounding box center [1217, 341] width 29 height 78
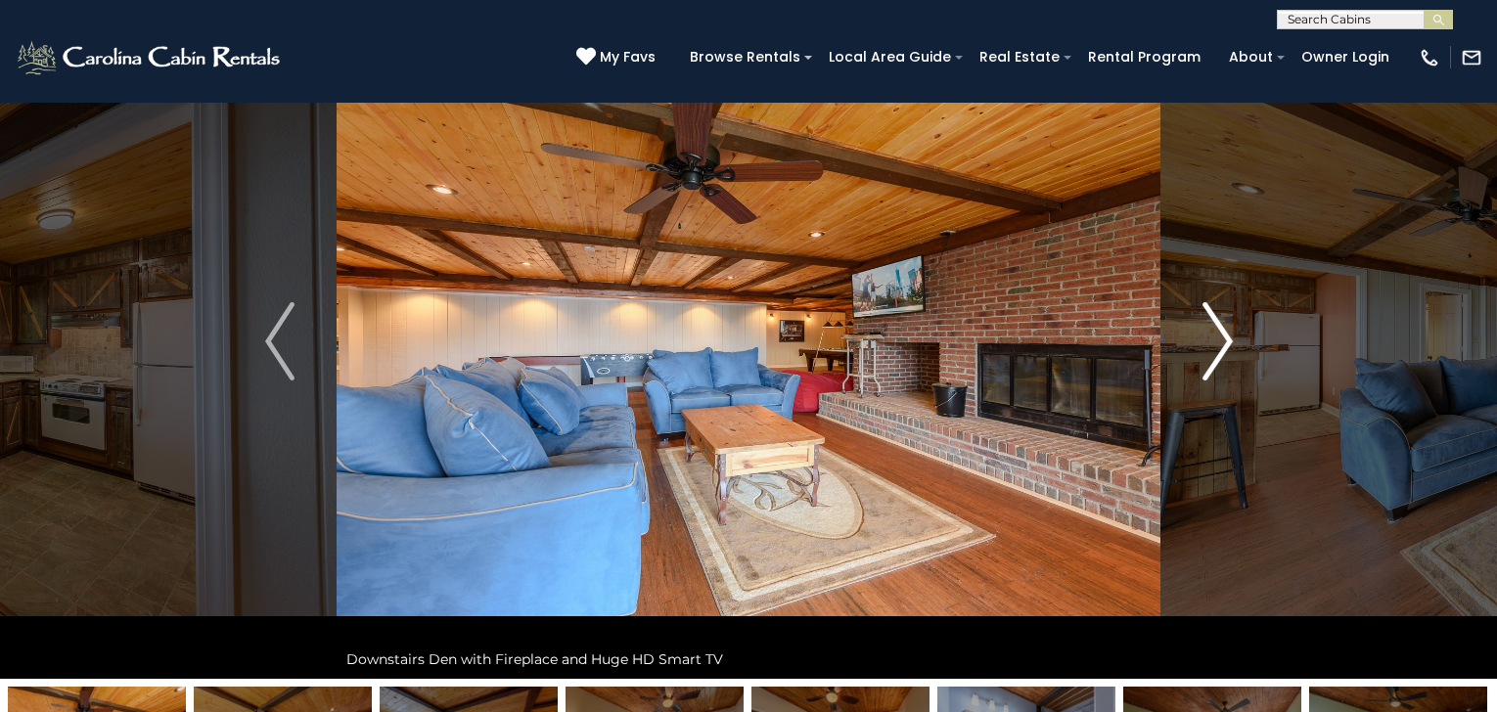
click at [1224, 341] on img "Next" at bounding box center [1217, 341] width 29 height 78
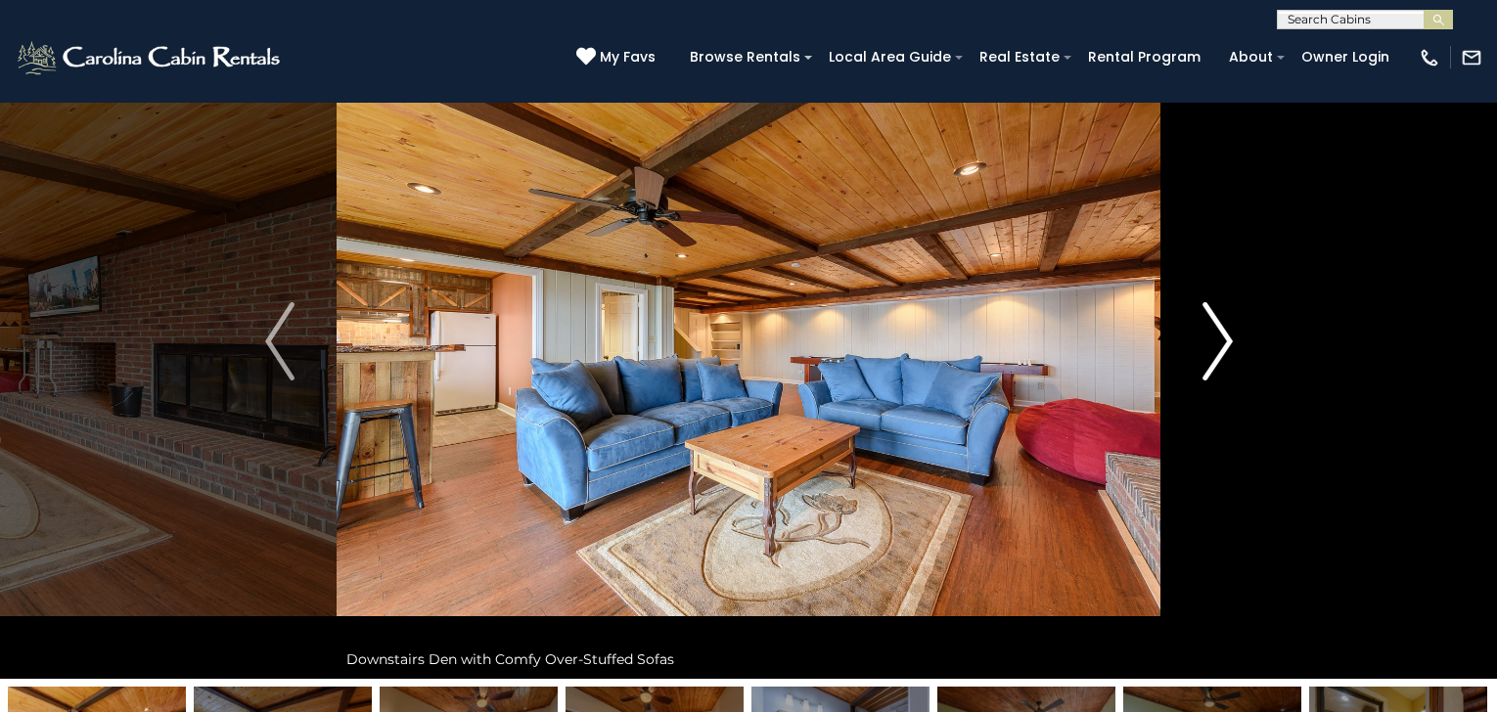
click at [1224, 341] on img "Next" at bounding box center [1217, 341] width 29 height 78
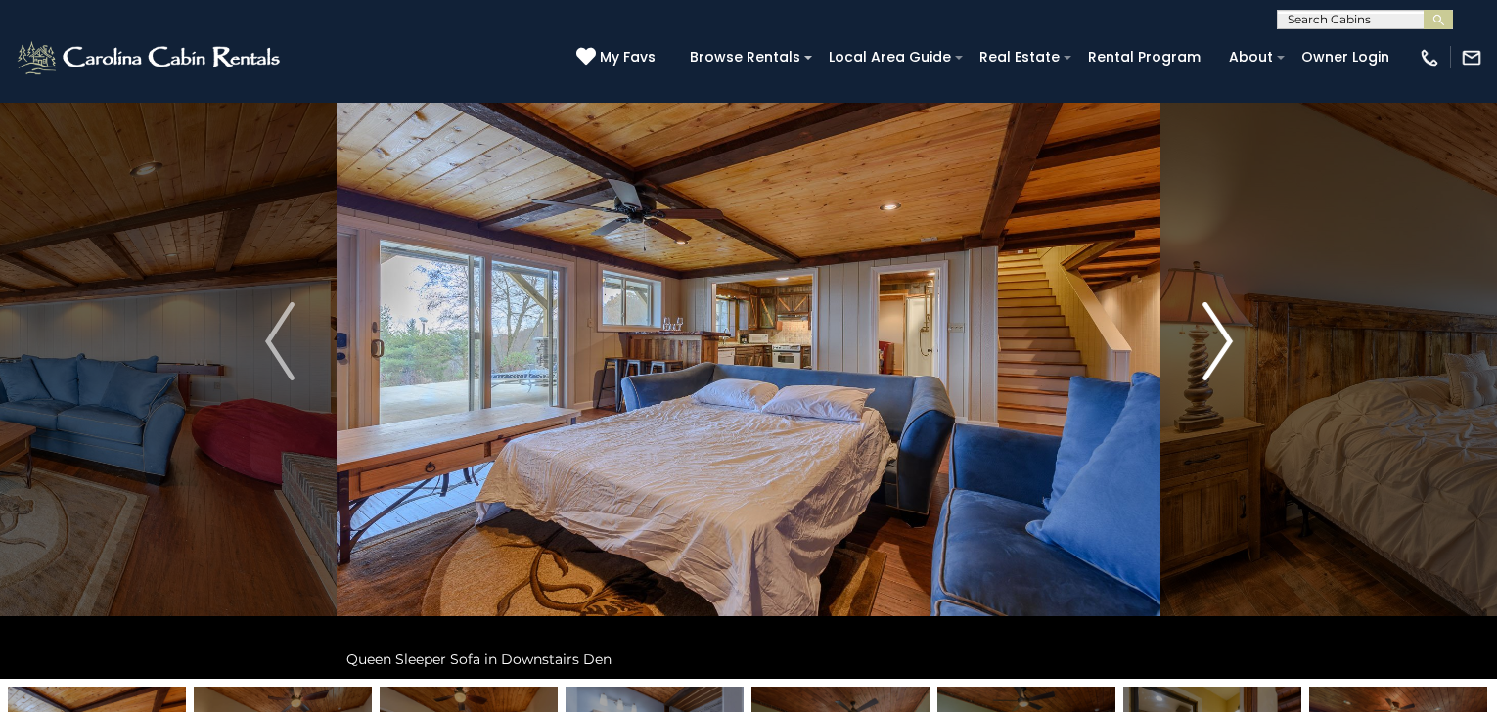
click at [1224, 341] on img "Next" at bounding box center [1217, 341] width 29 height 78
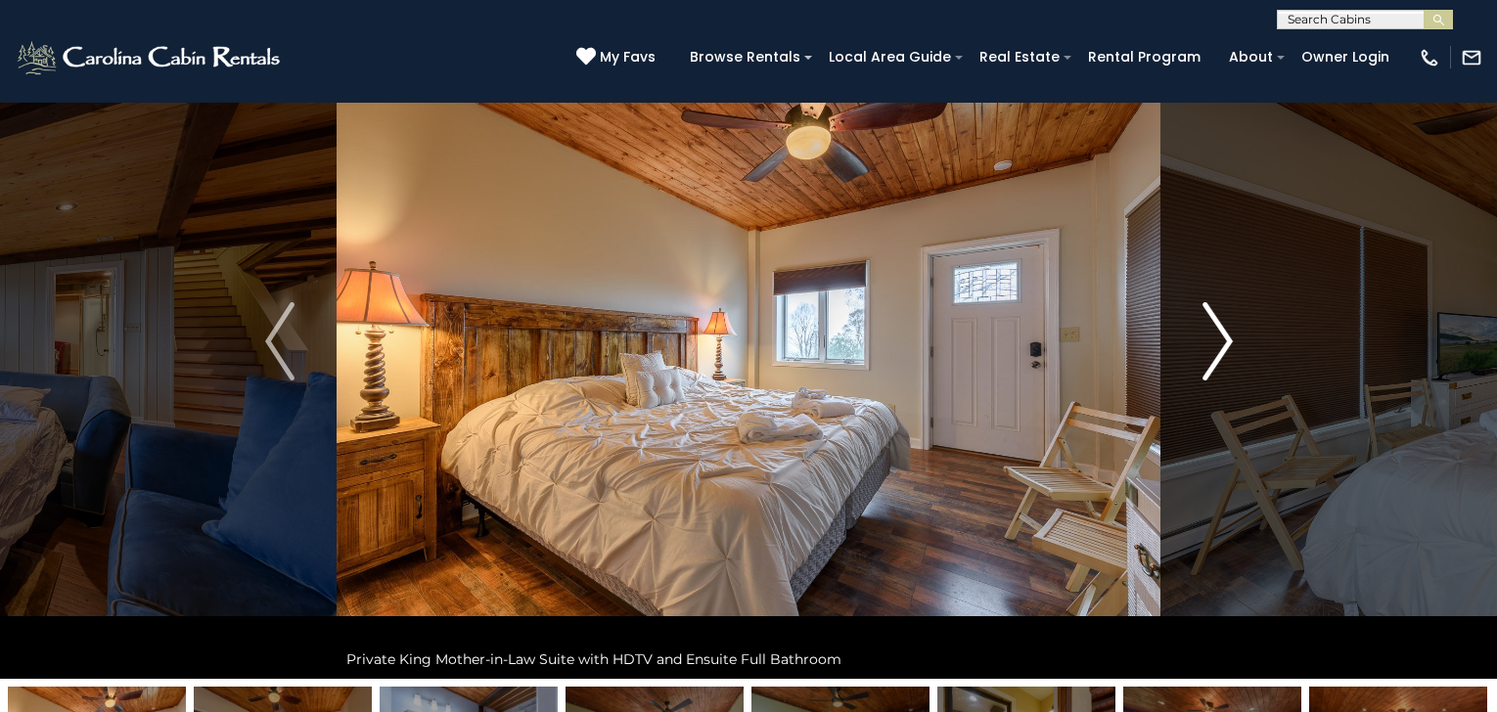
click at [1224, 341] on img "Next" at bounding box center [1217, 341] width 29 height 78
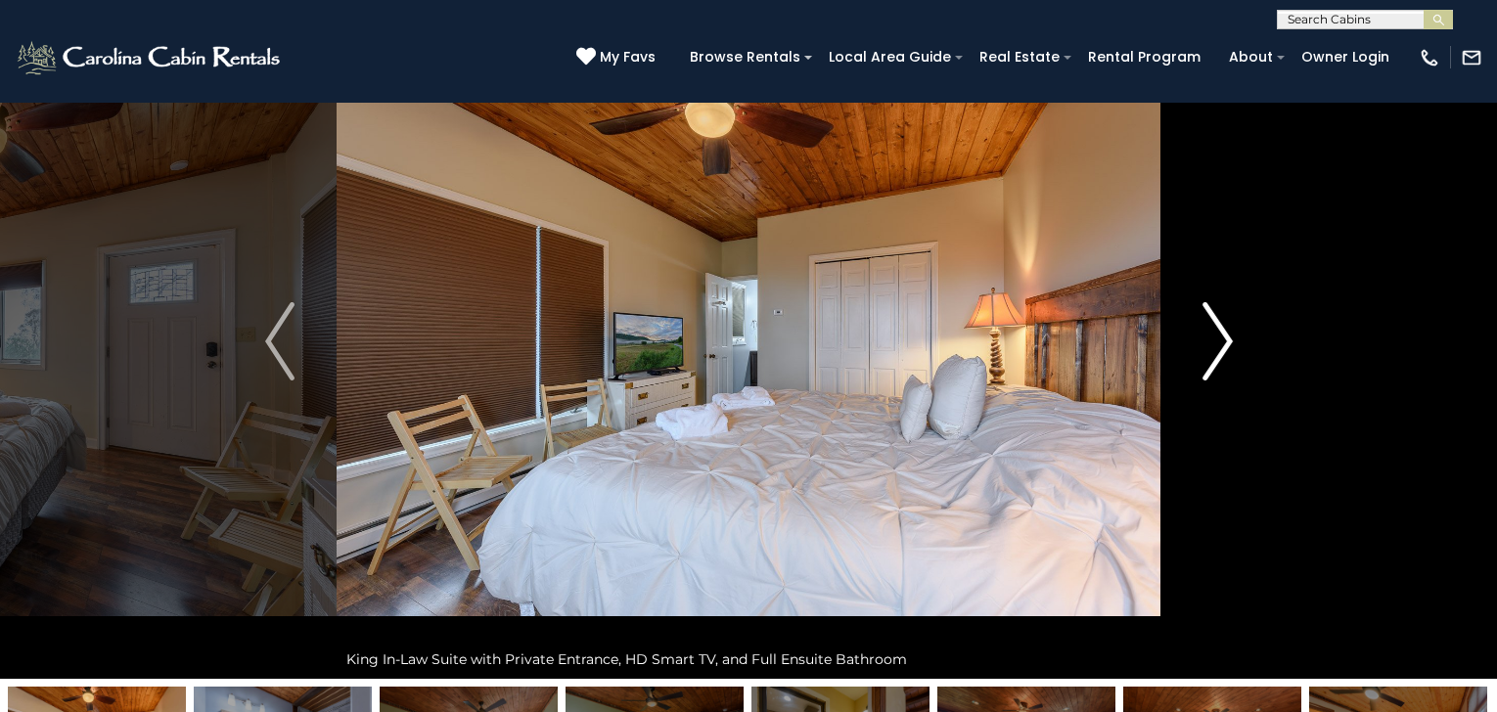
click at [1224, 341] on img "Next" at bounding box center [1217, 341] width 29 height 78
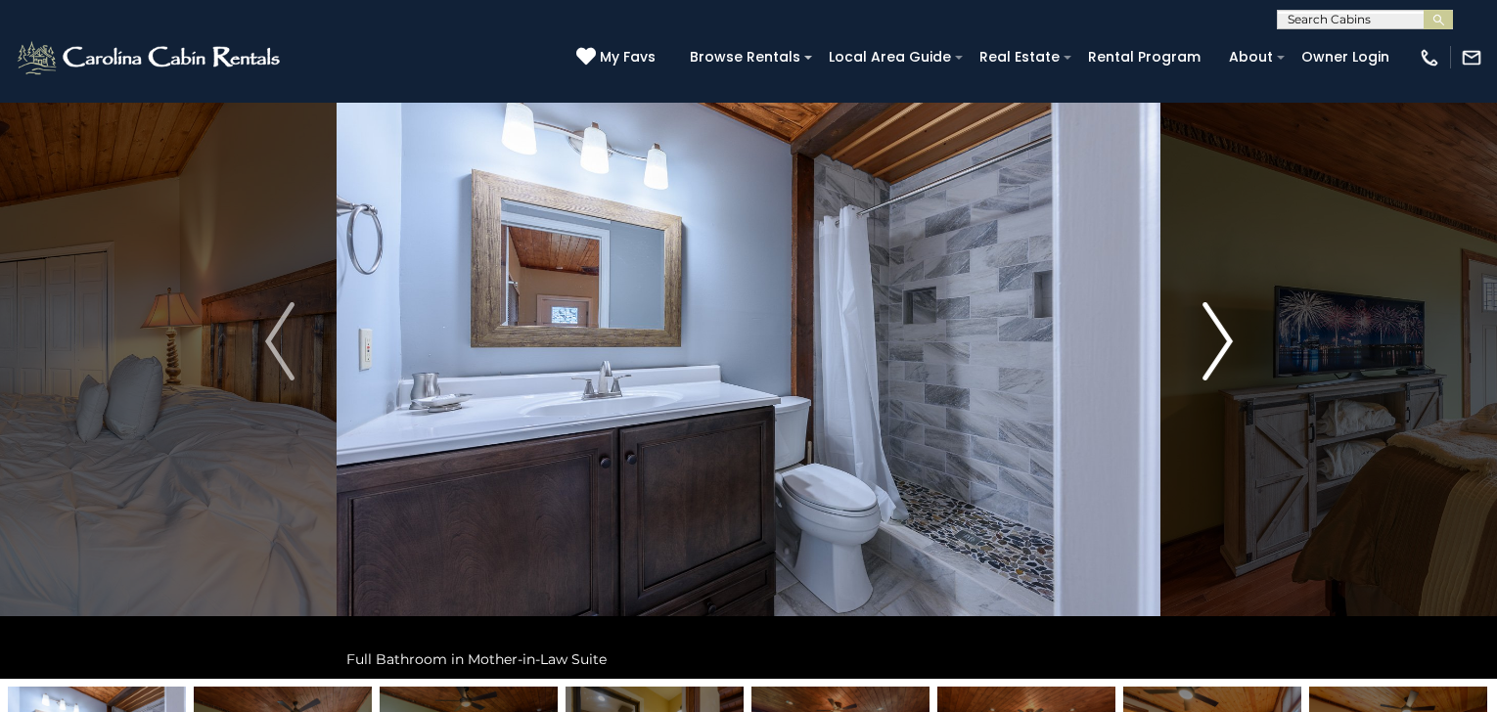
click at [1224, 341] on img "Next" at bounding box center [1217, 341] width 29 height 78
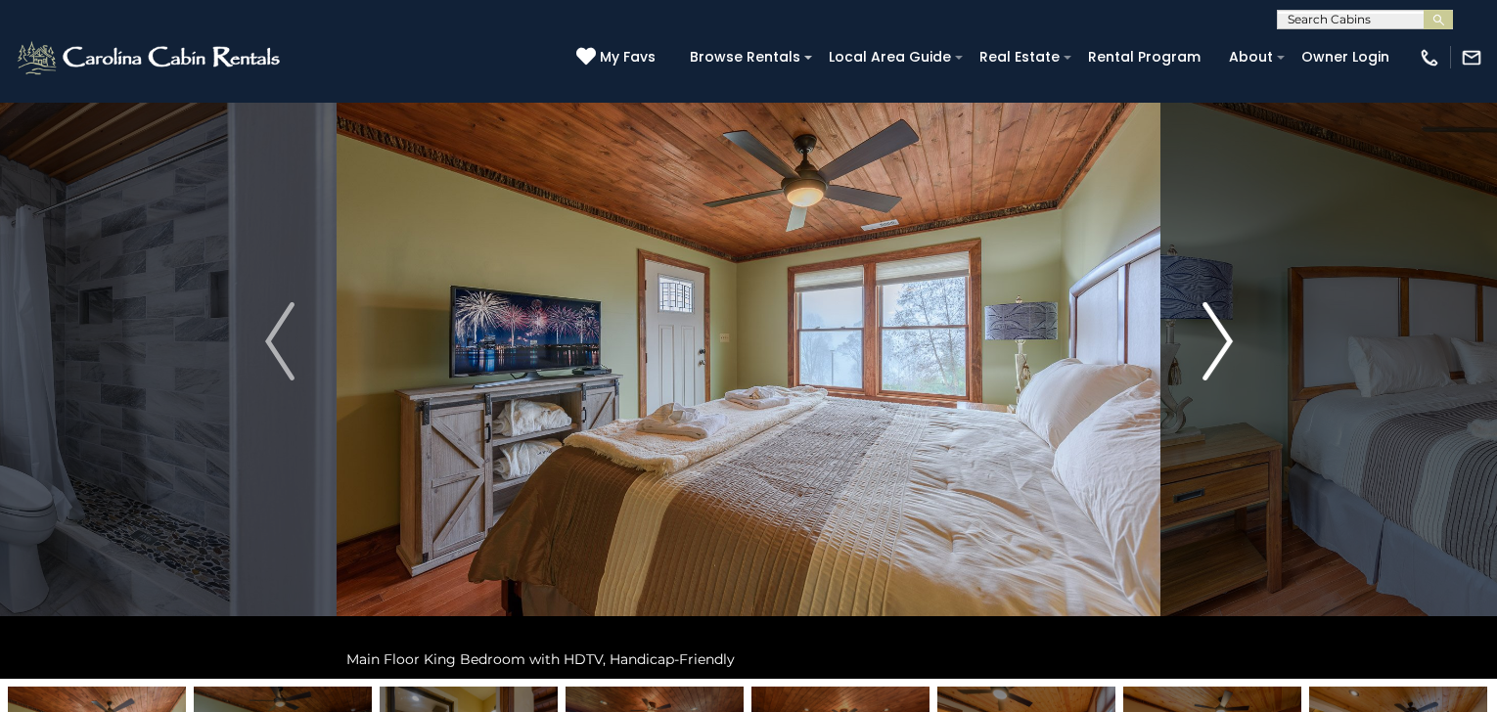
click at [1224, 341] on img "Next" at bounding box center [1217, 341] width 29 height 78
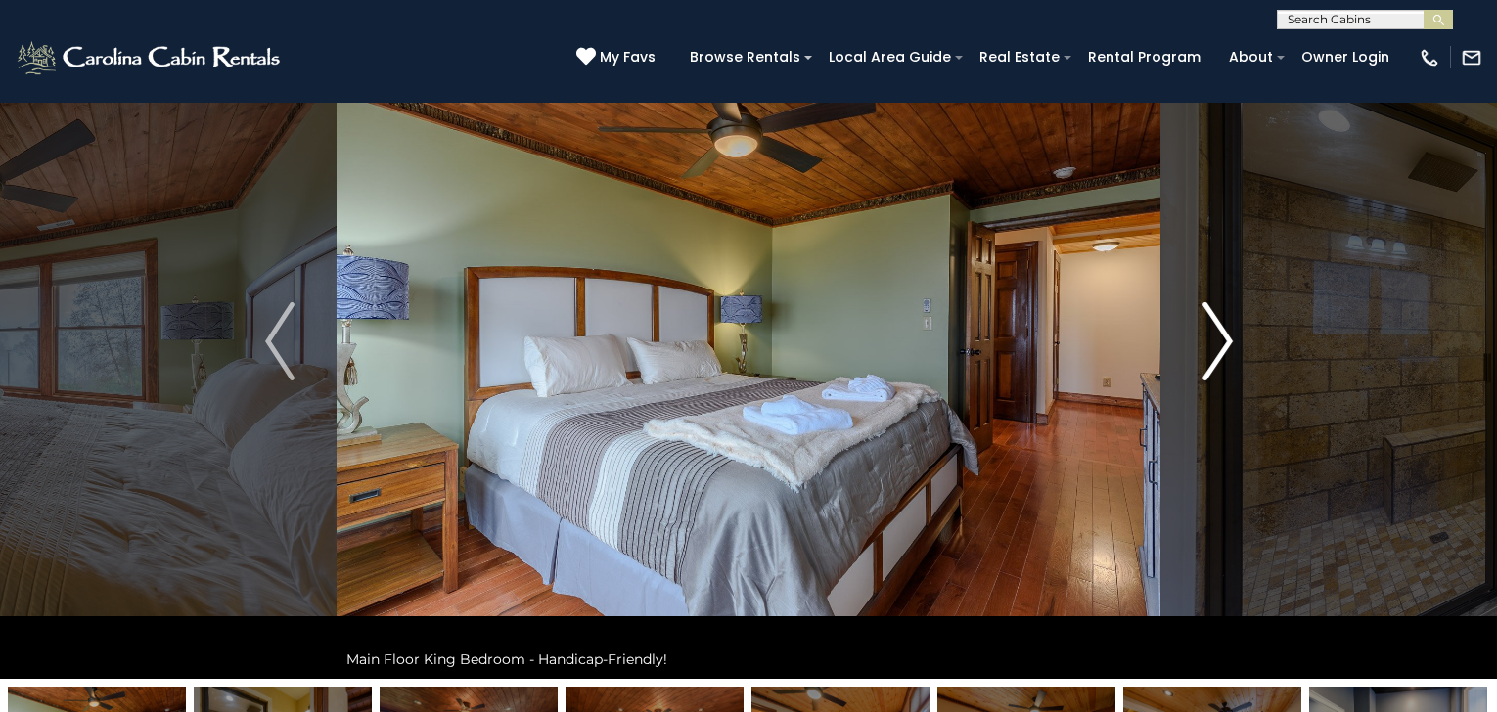
click at [1224, 341] on img "Next" at bounding box center [1217, 341] width 29 height 78
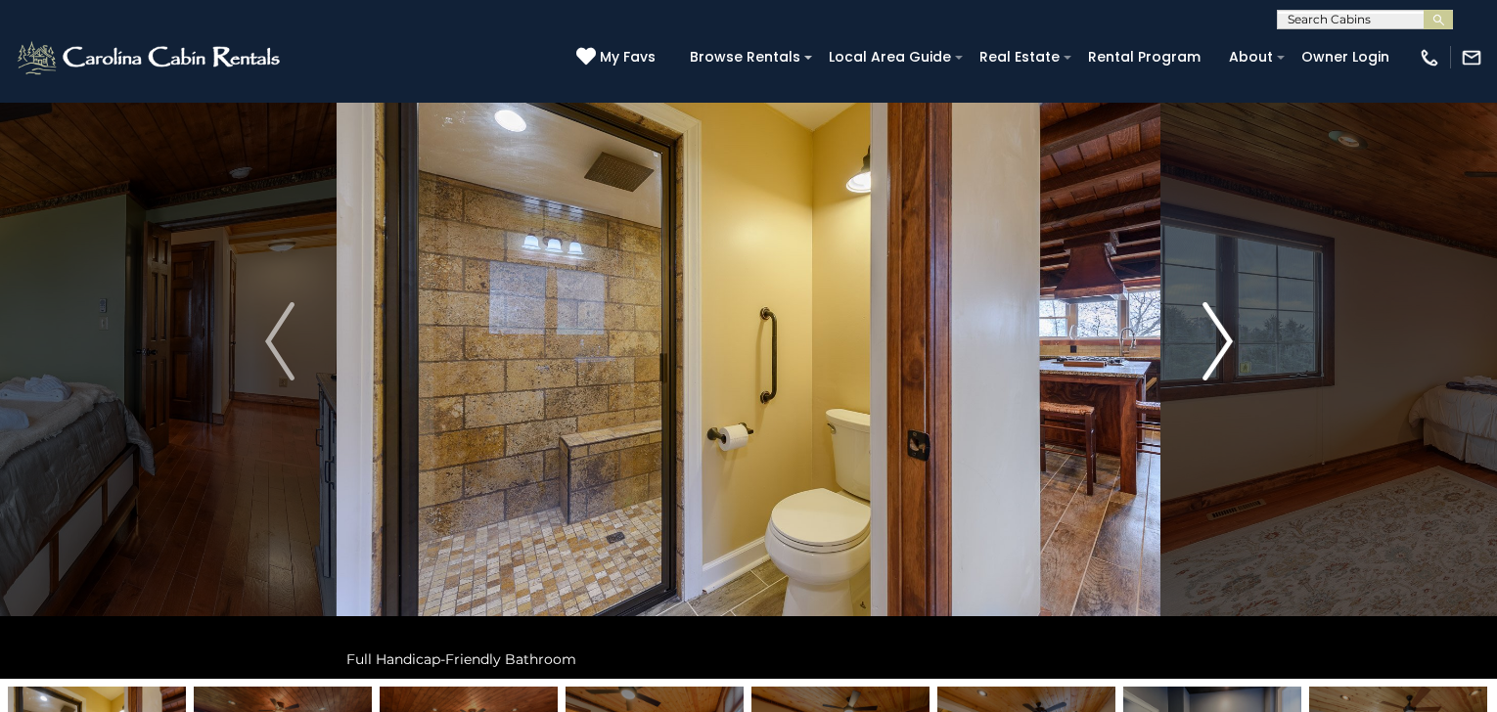
click at [1224, 341] on img "Next" at bounding box center [1217, 341] width 29 height 78
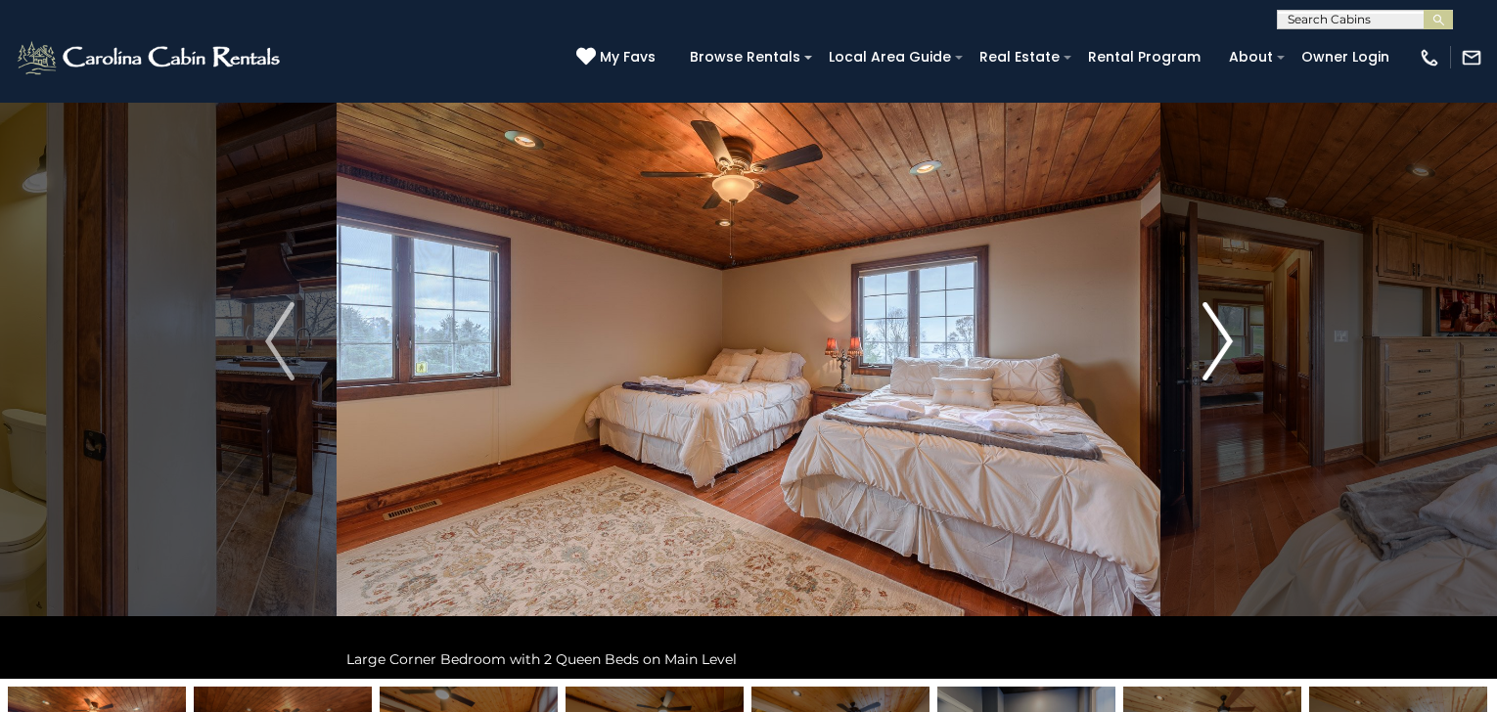
click at [1224, 341] on img "Next" at bounding box center [1217, 341] width 29 height 78
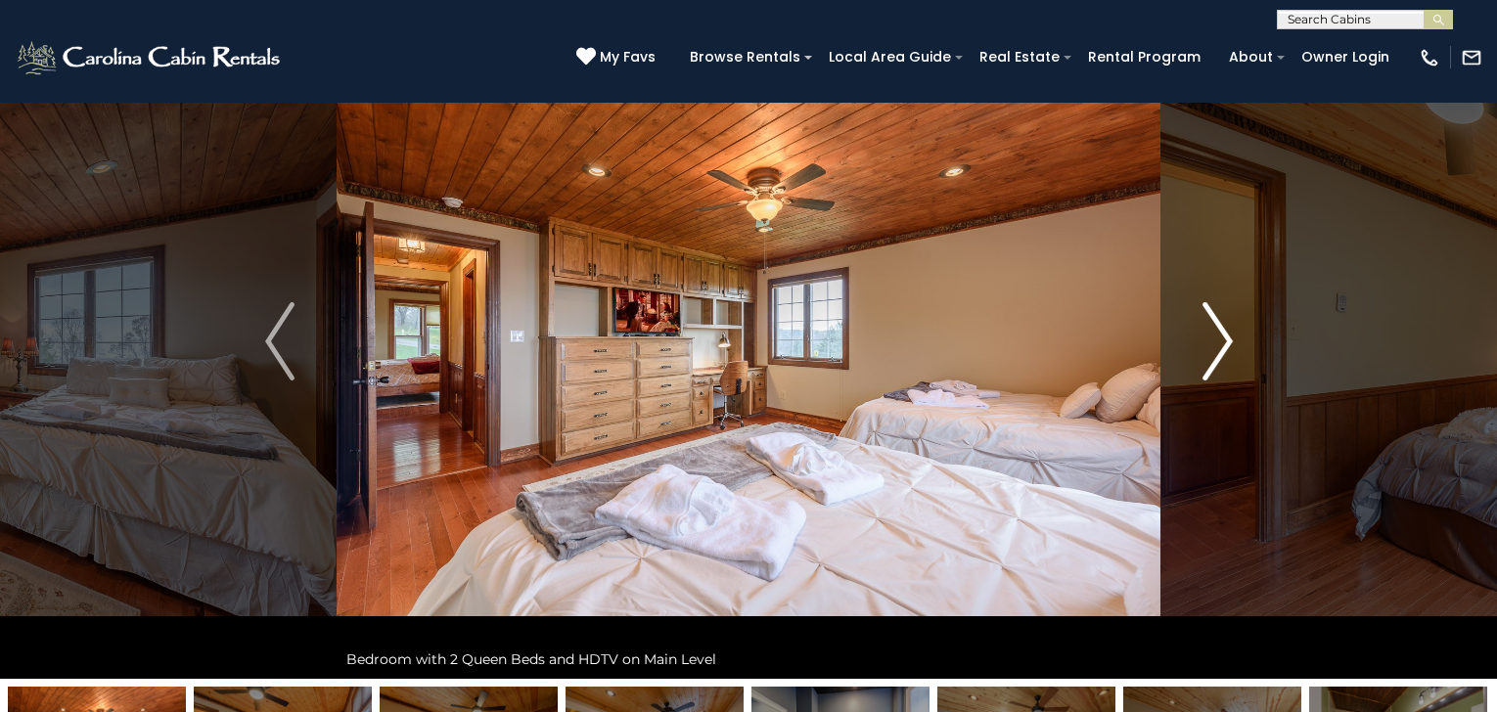
click at [1224, 341] on img "Next" at bounding box center [1217, 341] width 29 height 78
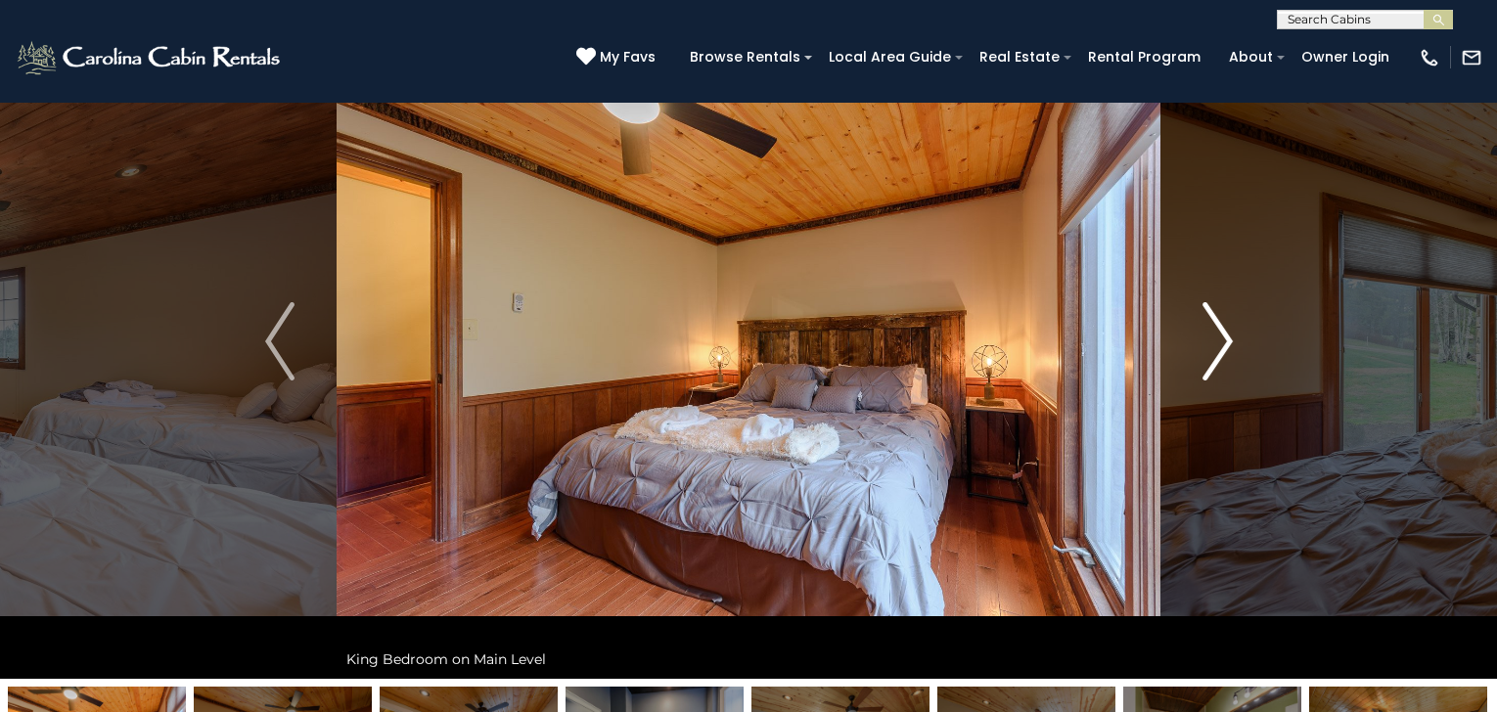
click at [1224, 341] on img "Next" at bounding box center [1217, 341] width 29 height 78
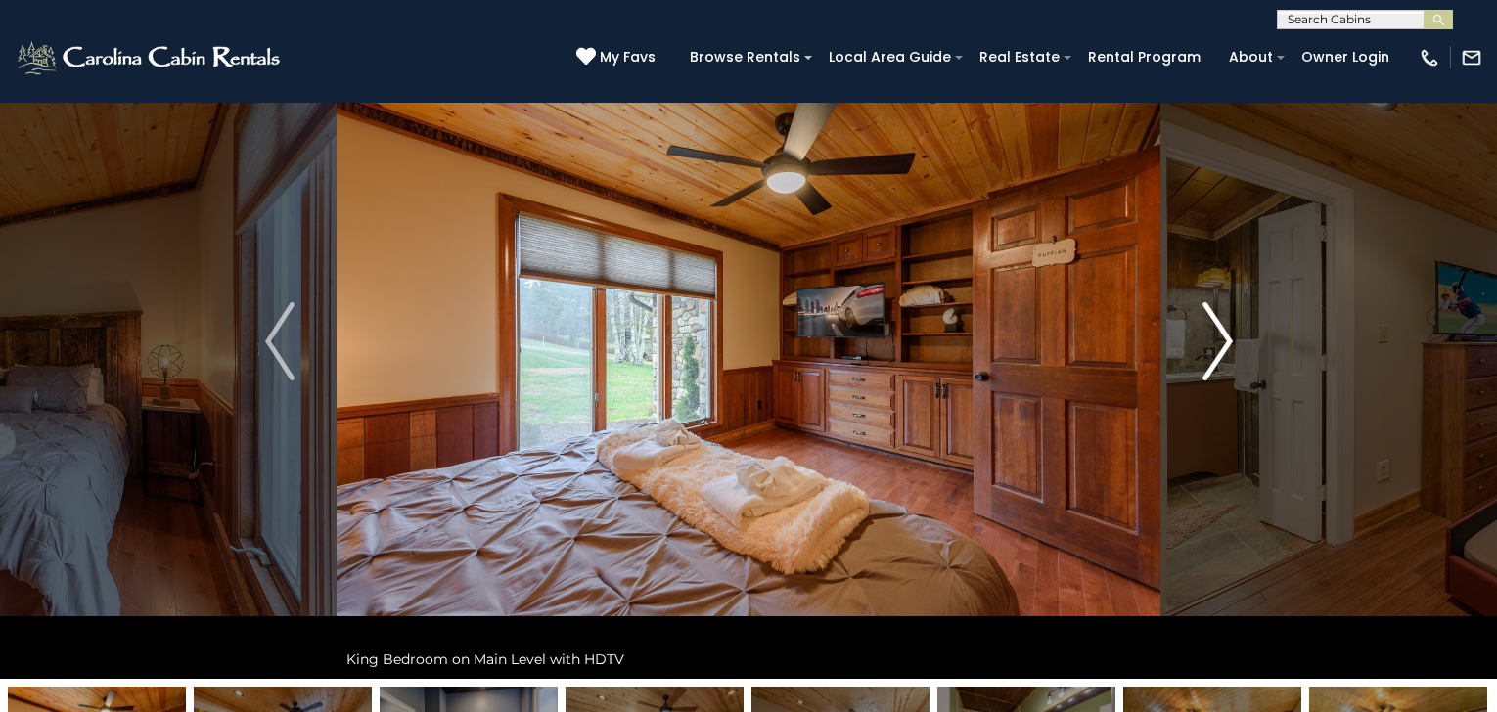
click at [1224, 341] on img "Next" at bounding box center [1217, 341] width 29 height 78
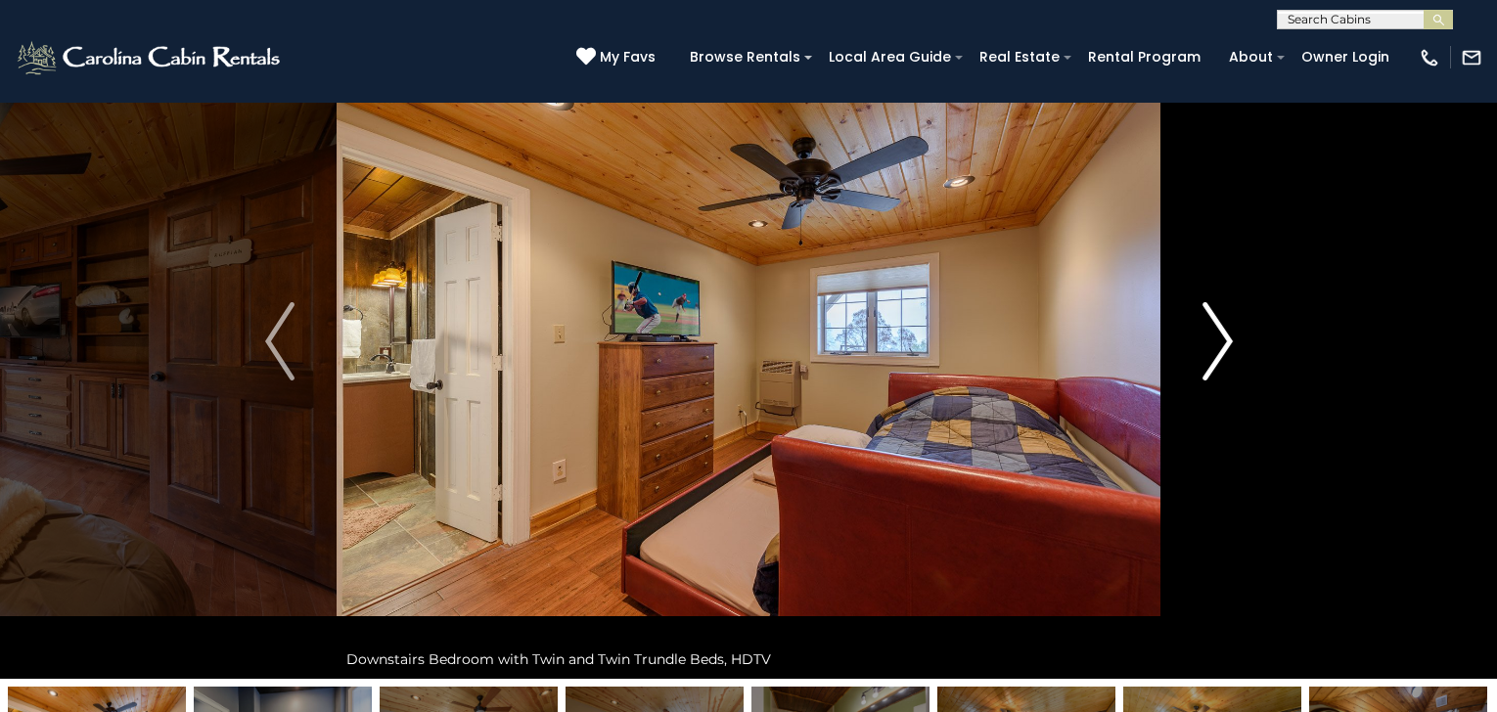
click at [1224, 341] on img "Next" at bounding box center [1217, 341] width 29 height 78
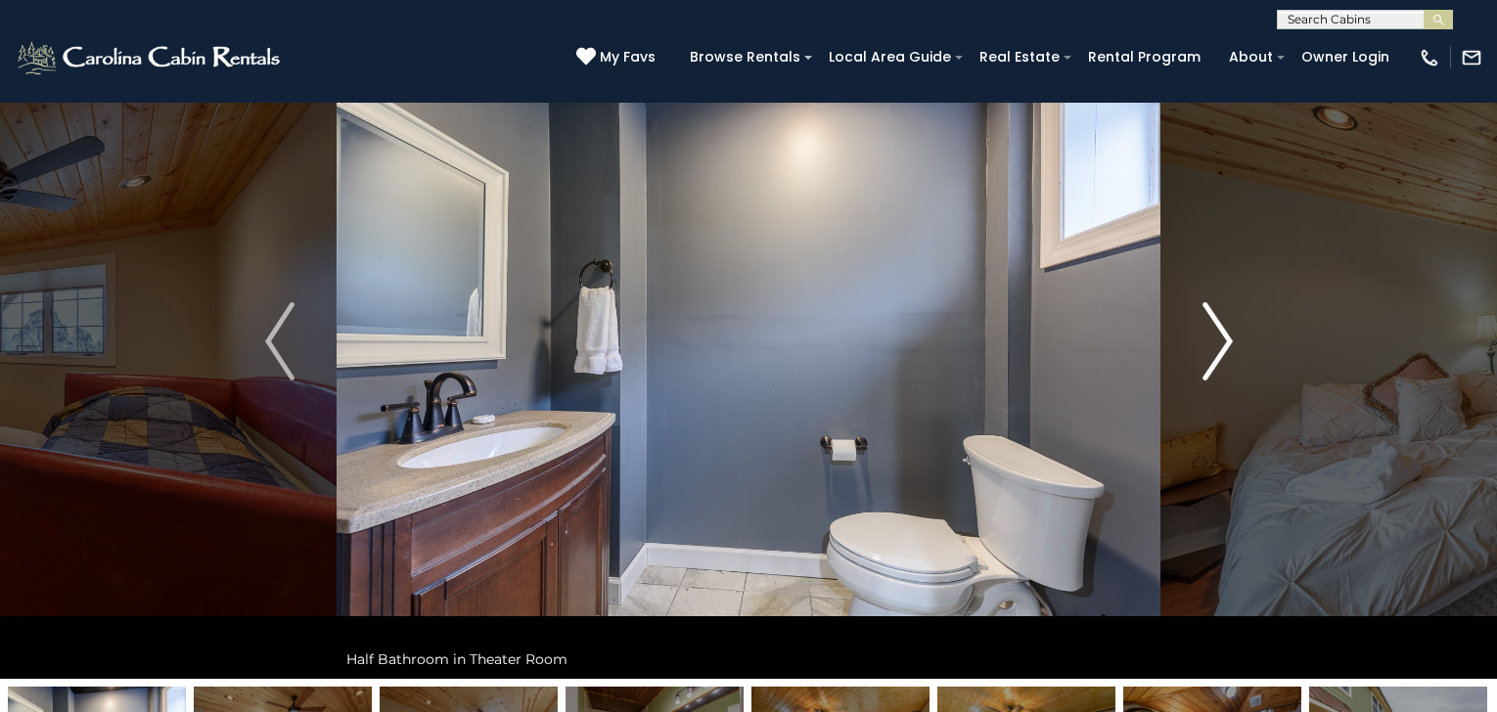
click at [1224, 341] on img "Next" at bounding box center [1217, 341] width 29 height 78
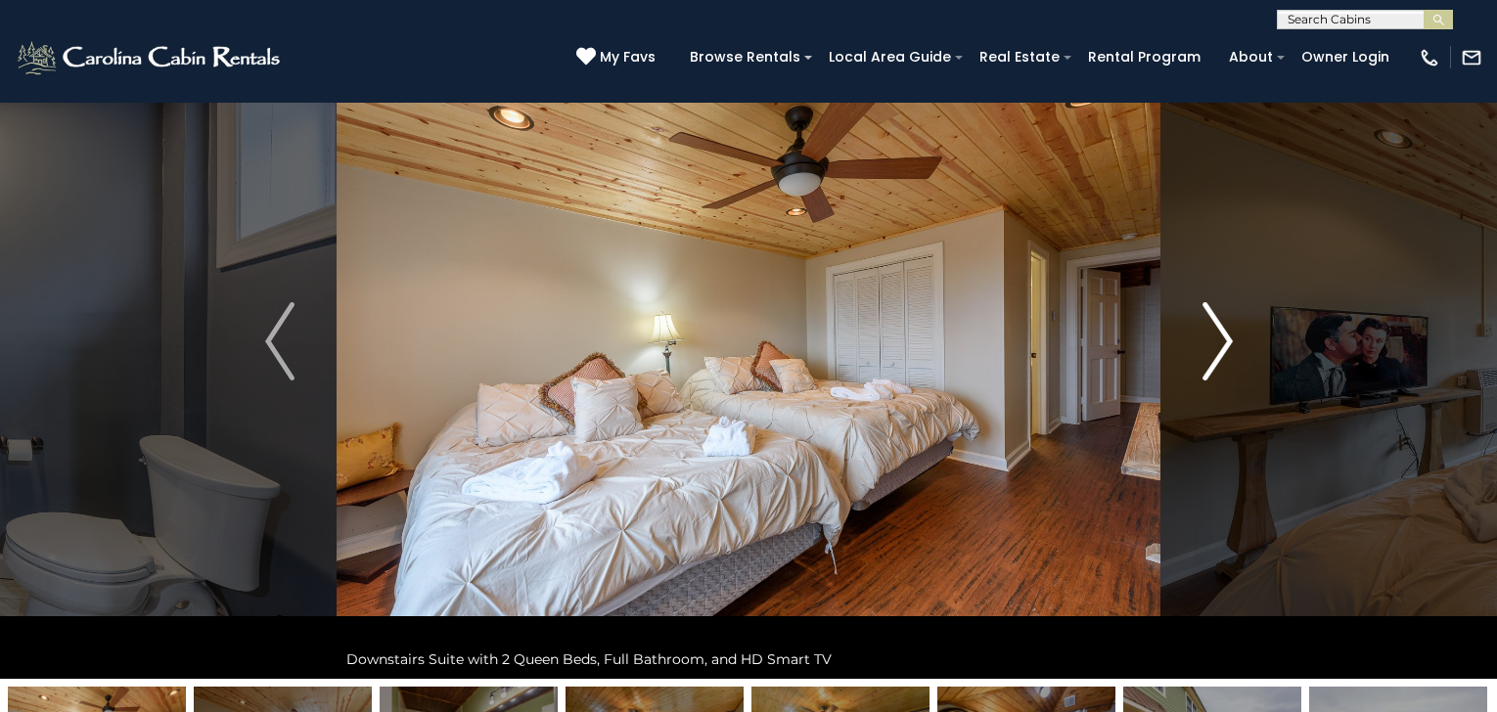
click at [1224, 341] on img "Next" at bounding box center [1217, 341] width 29 height 78
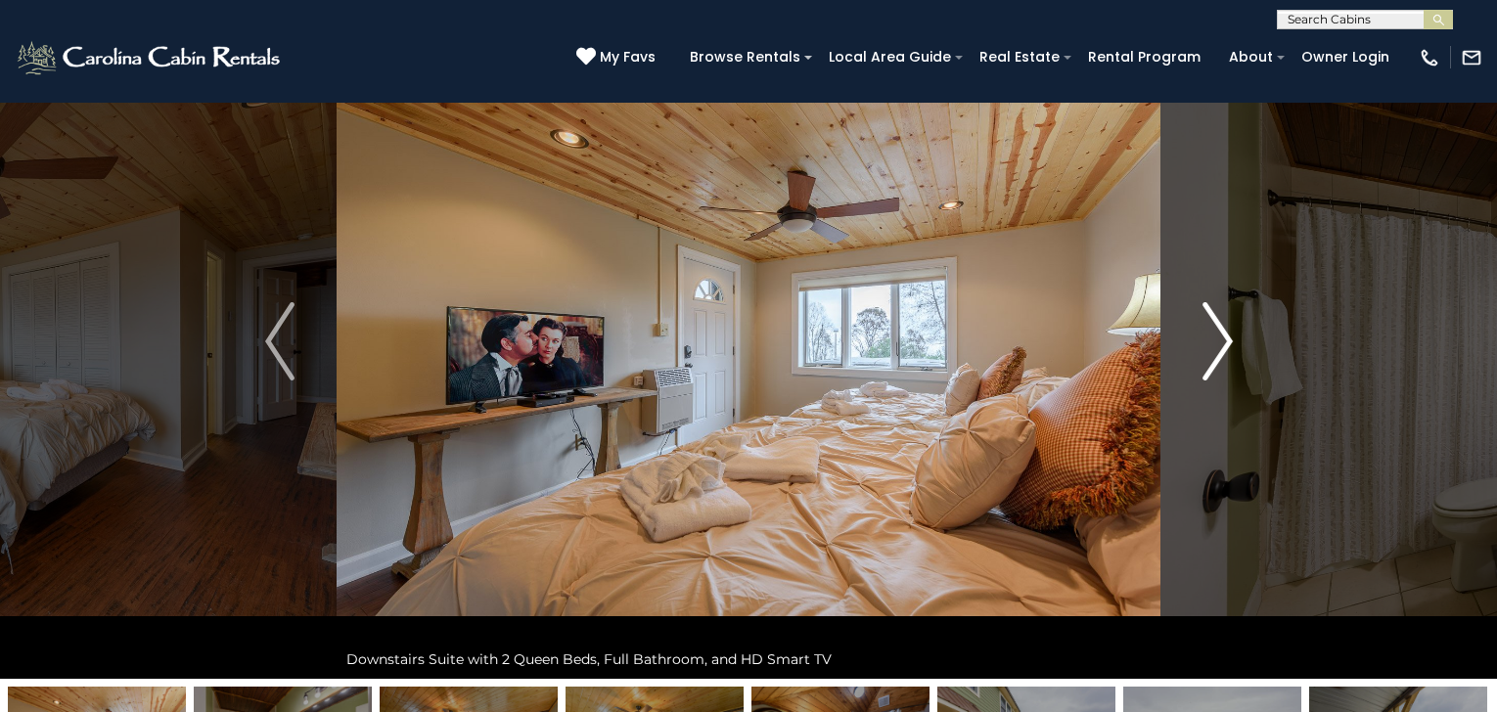
click at [1224, 341] on img "Next" at bounding box center [1217, 341] width 29 height 78
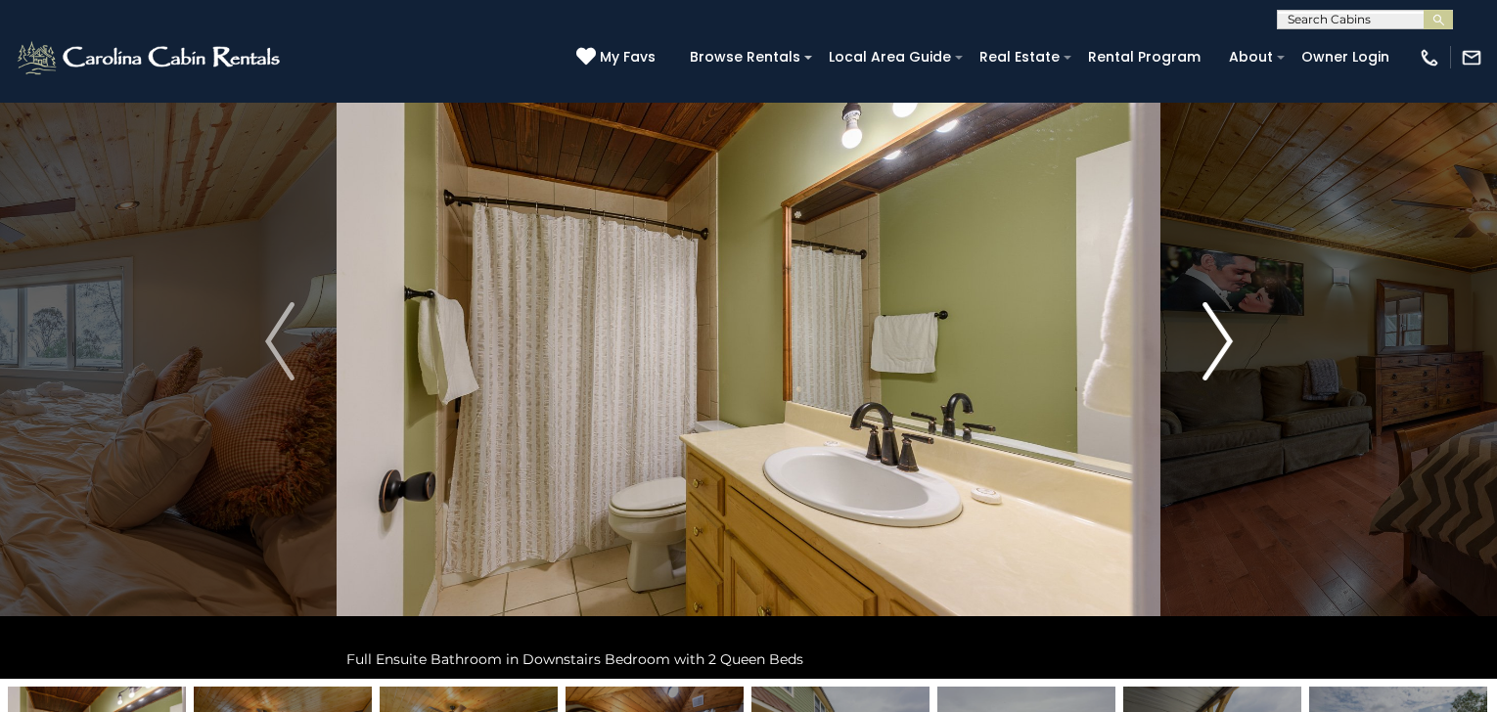
click at [1224, 341] on img "Next" at bounding box center [1217, 341] width 29 height 78
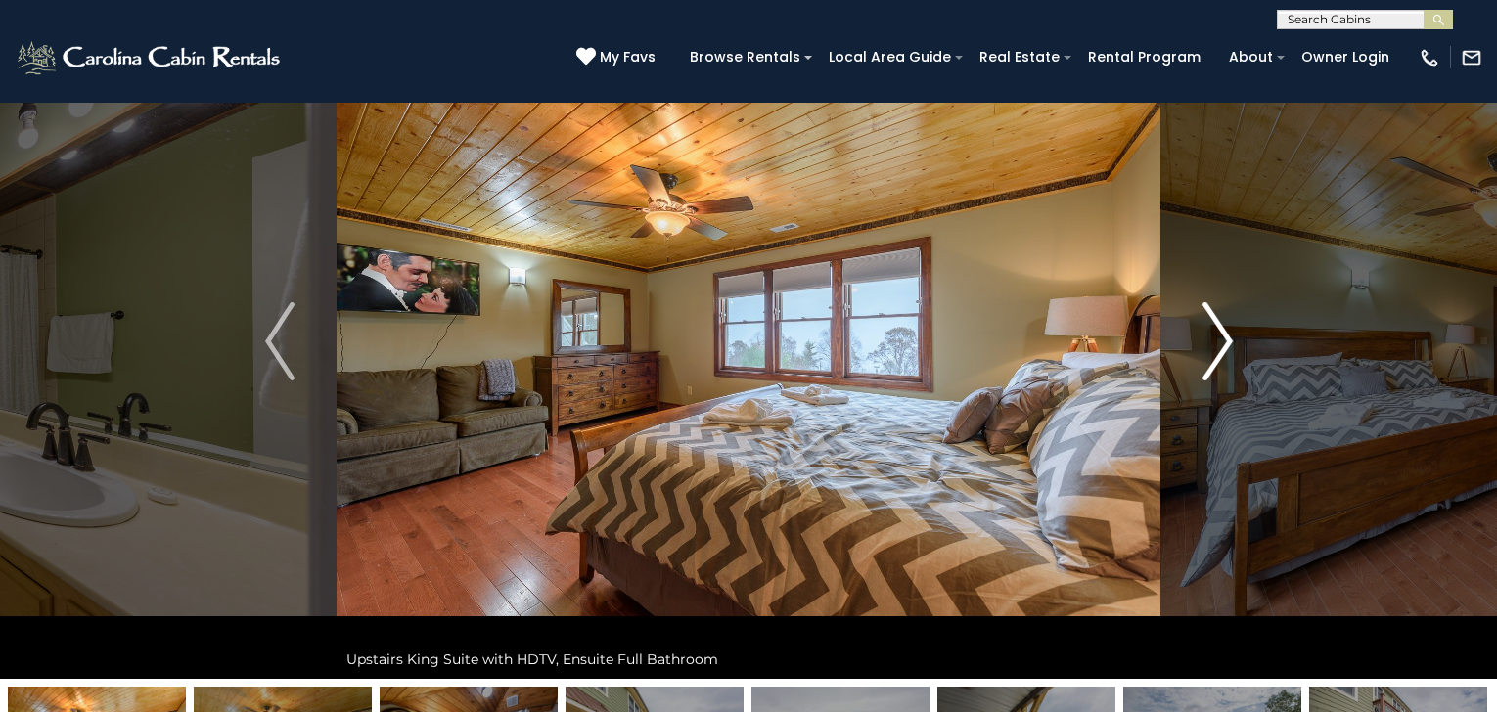
click at [1224, 341] on img "Next" at bounding box center [1217, 341] width 29 height 78
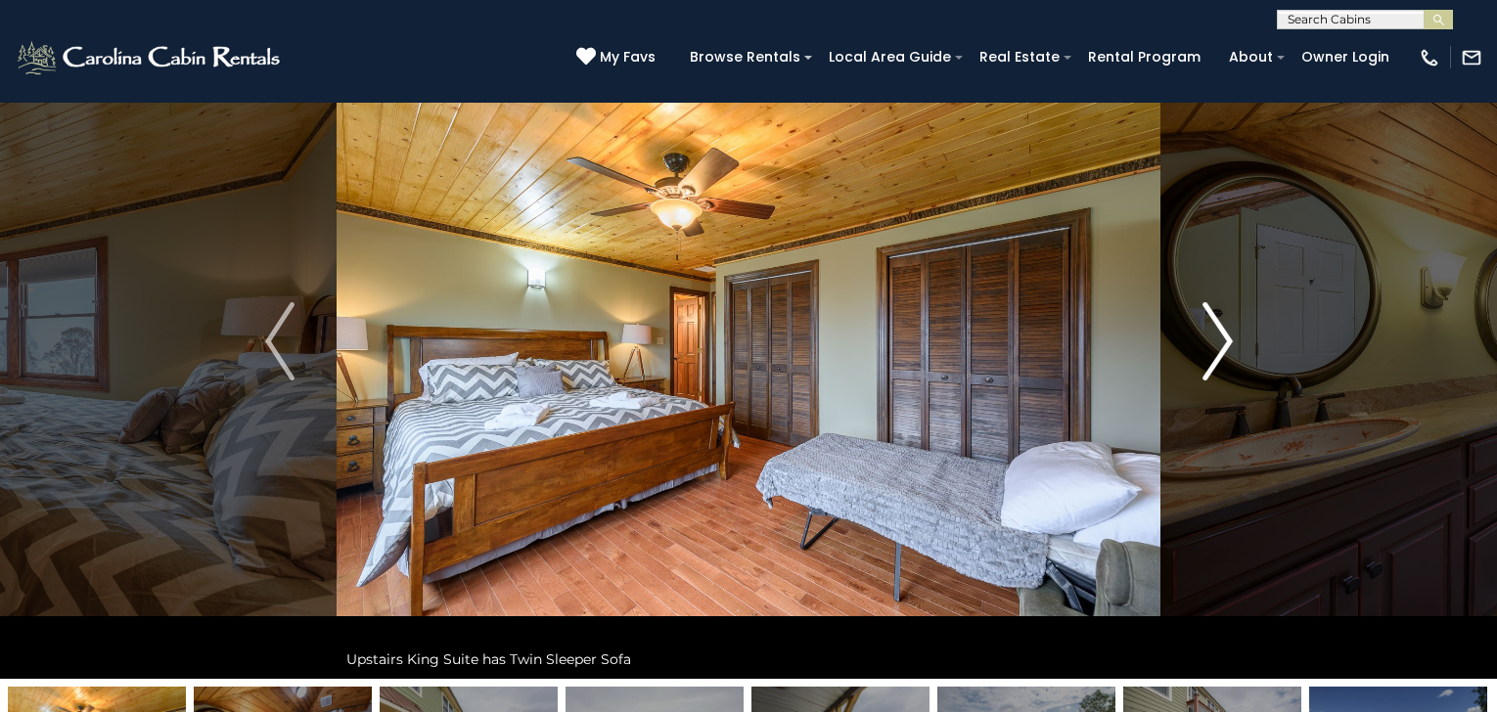
click at [1224, 341] on img "Next" at bounding box center [1217, 341] width 29 height 78
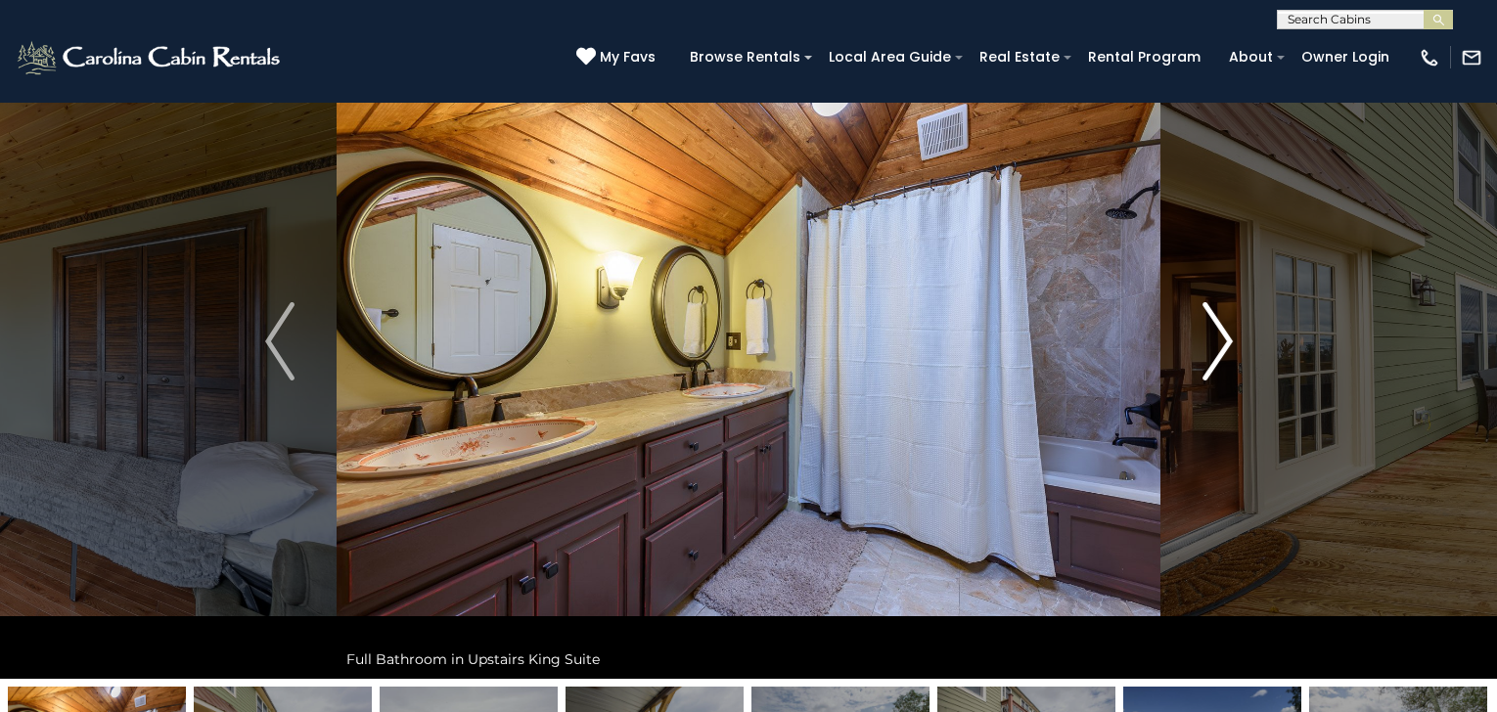
click at [1224, 341] on img "Next" at bounding box center [1217, 341] width 29 height 78
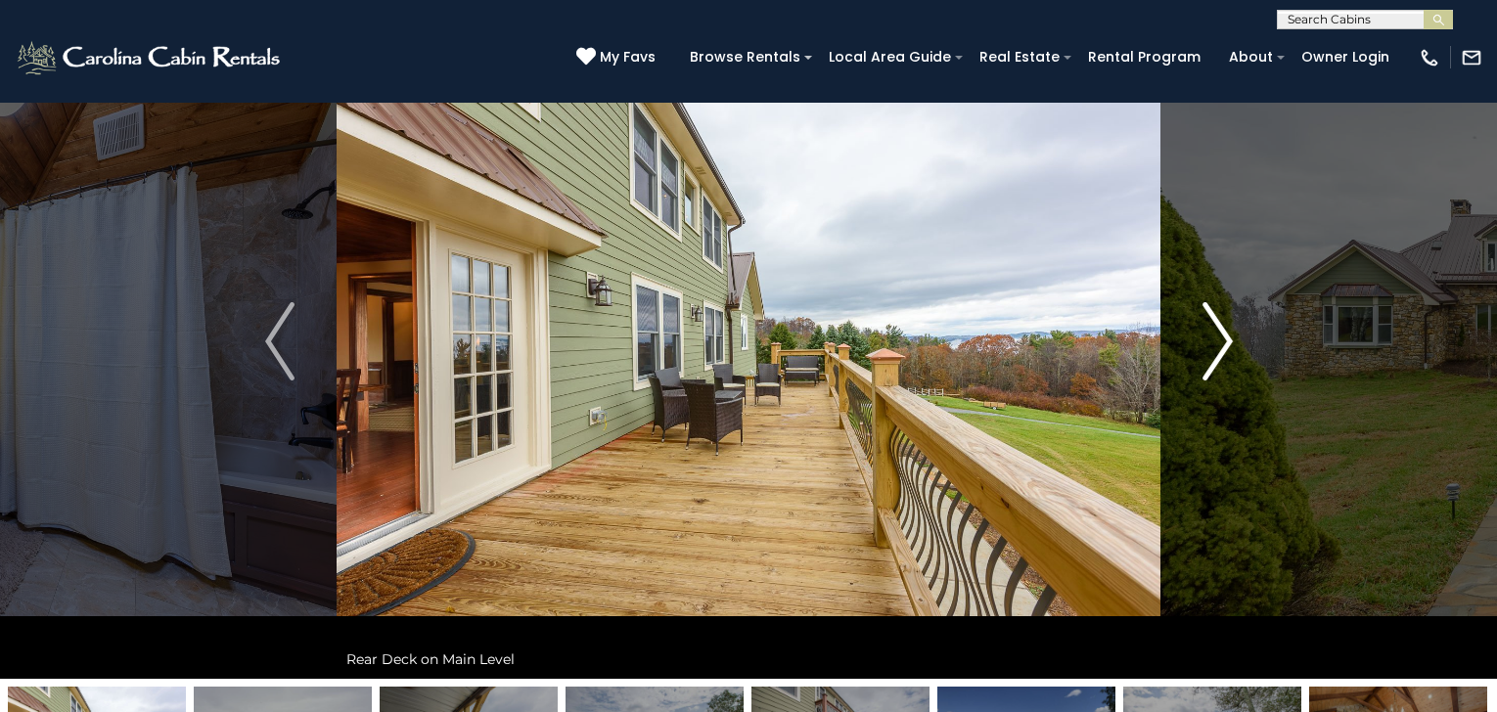
click at [1224, 341] on img "Next" at bounding box center [1217, 341] width 29 height 78
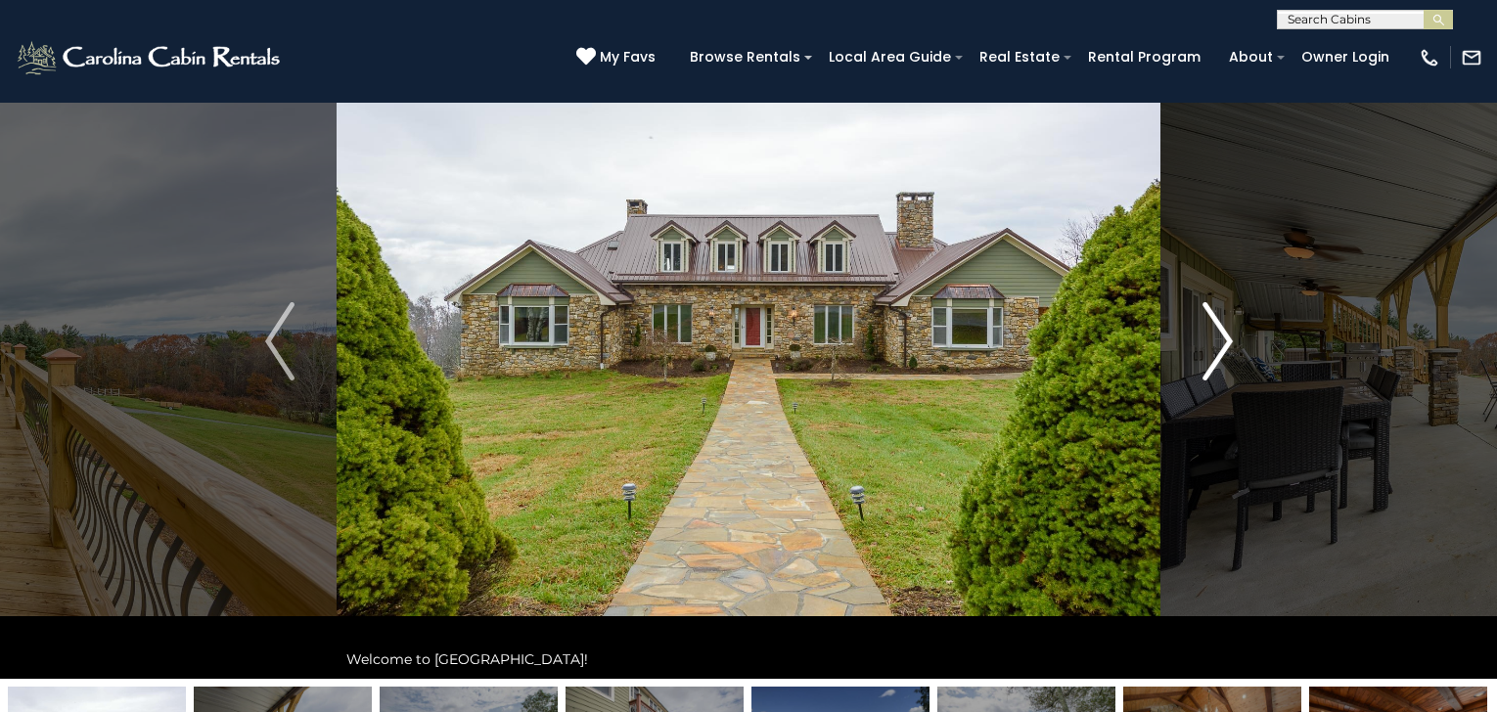
click at [1224, 341] on img "Next" at bounding box center [1217, 341] width 29 height 78
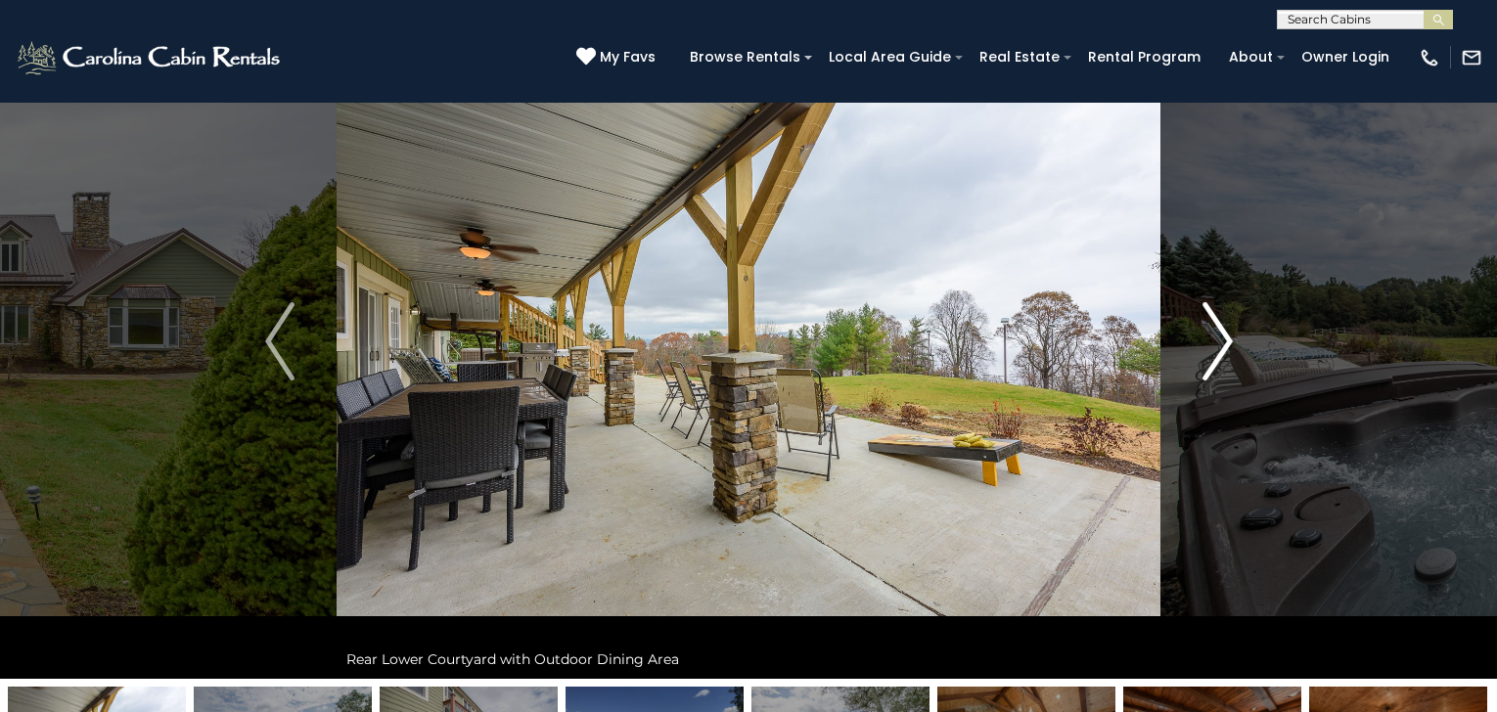
click at [1224, 341] on img "Next" at bounding box center [1217, 341] width 29 height 78
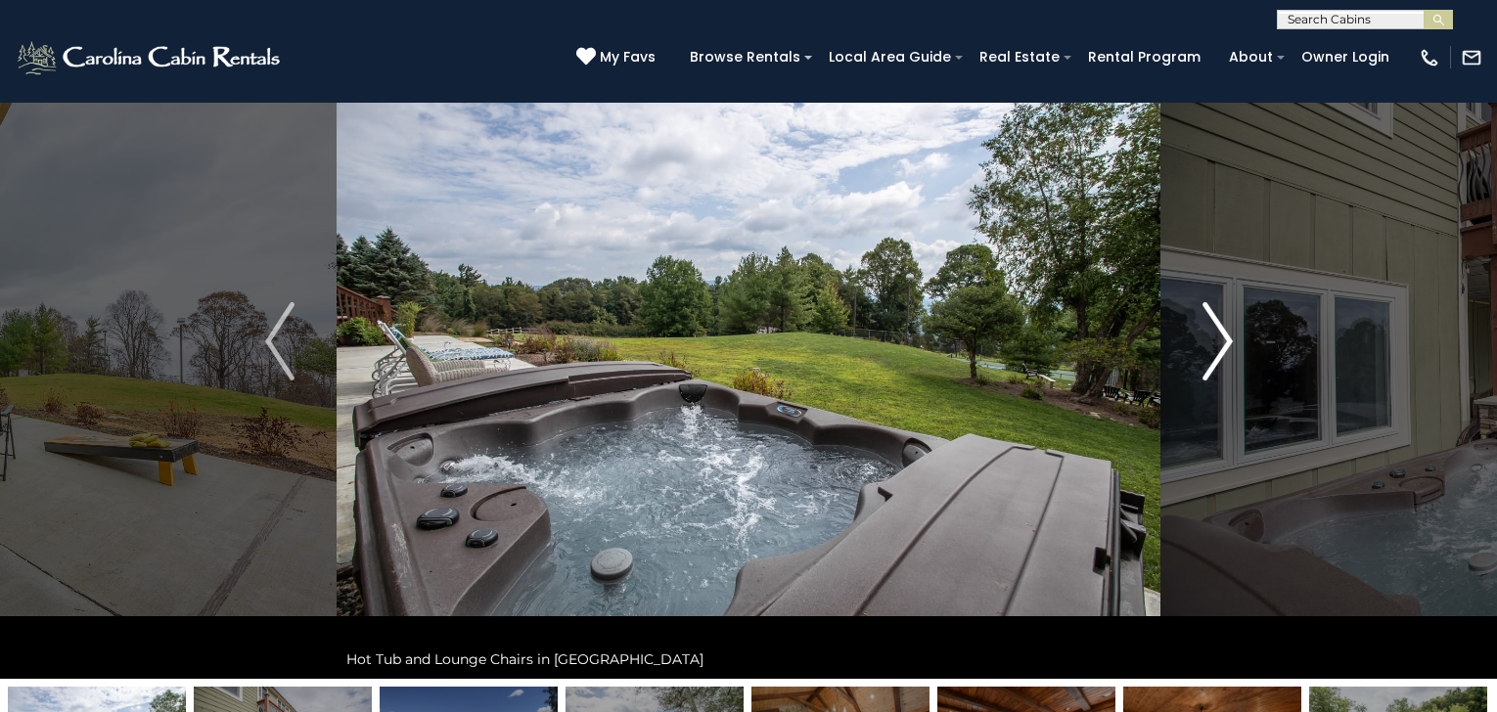
click at [1224, 341] on img "Next" at bounding box center [1217, 341] width 29 height 78
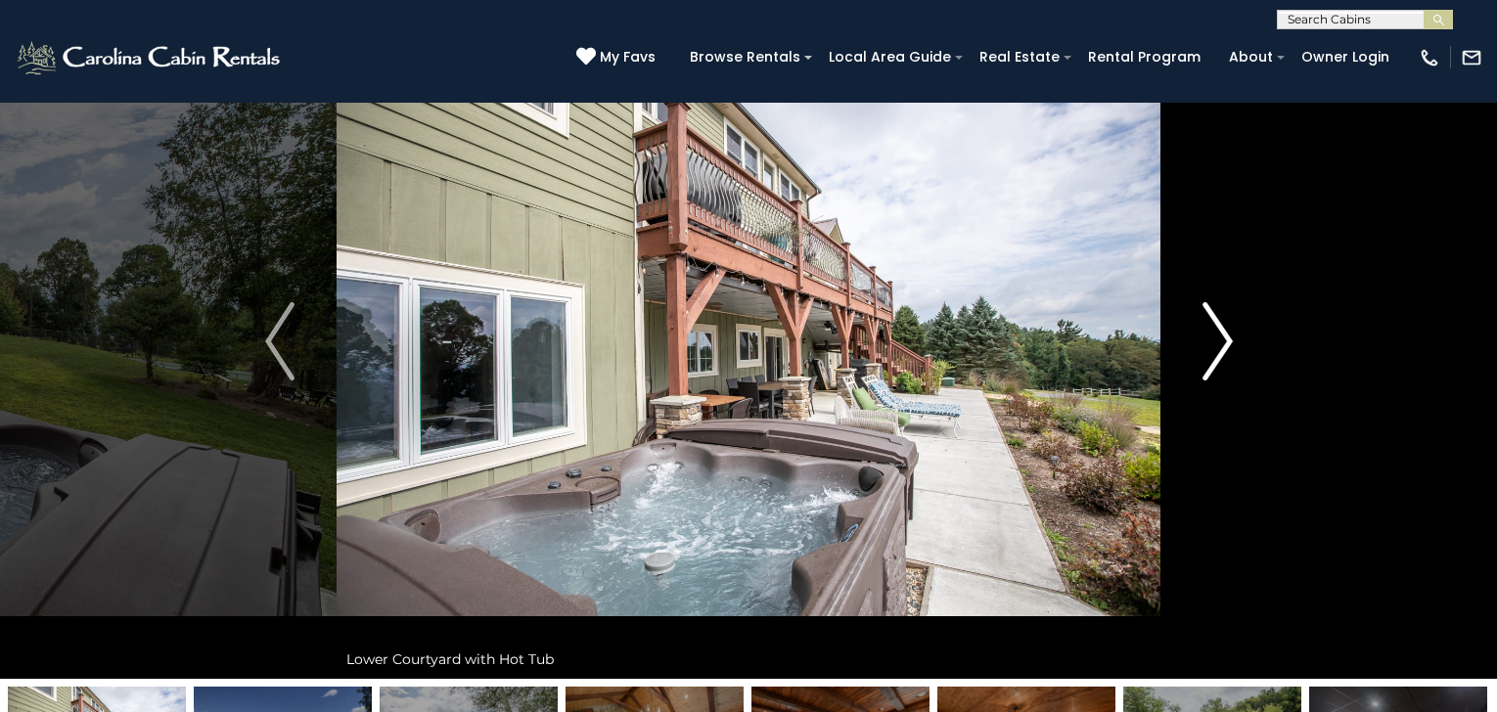
click at [1224, 341] on img "Next" at bounding box center [1217, 341] width 29 height 78
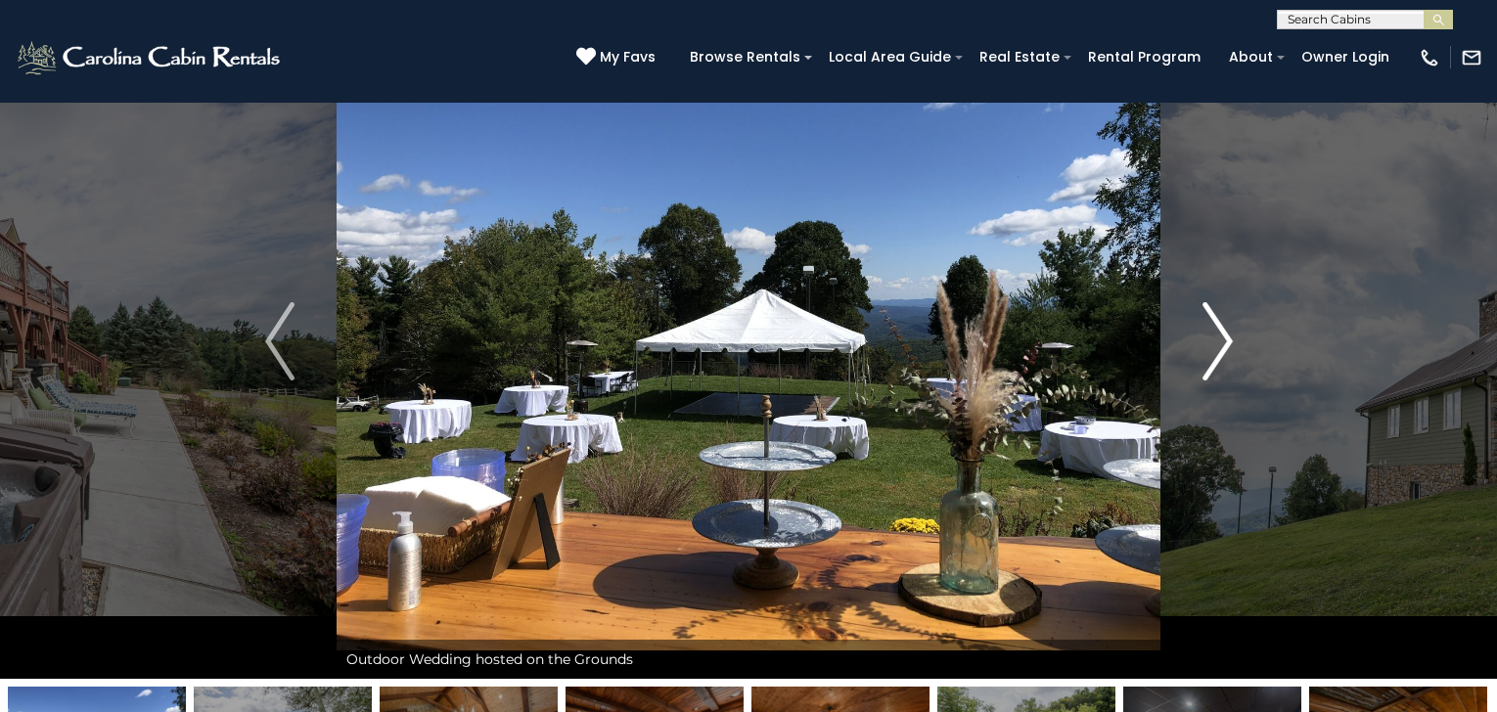
click at [1224, 341] on img "Next" at bounding box center [1217, 341] width 29 height 78
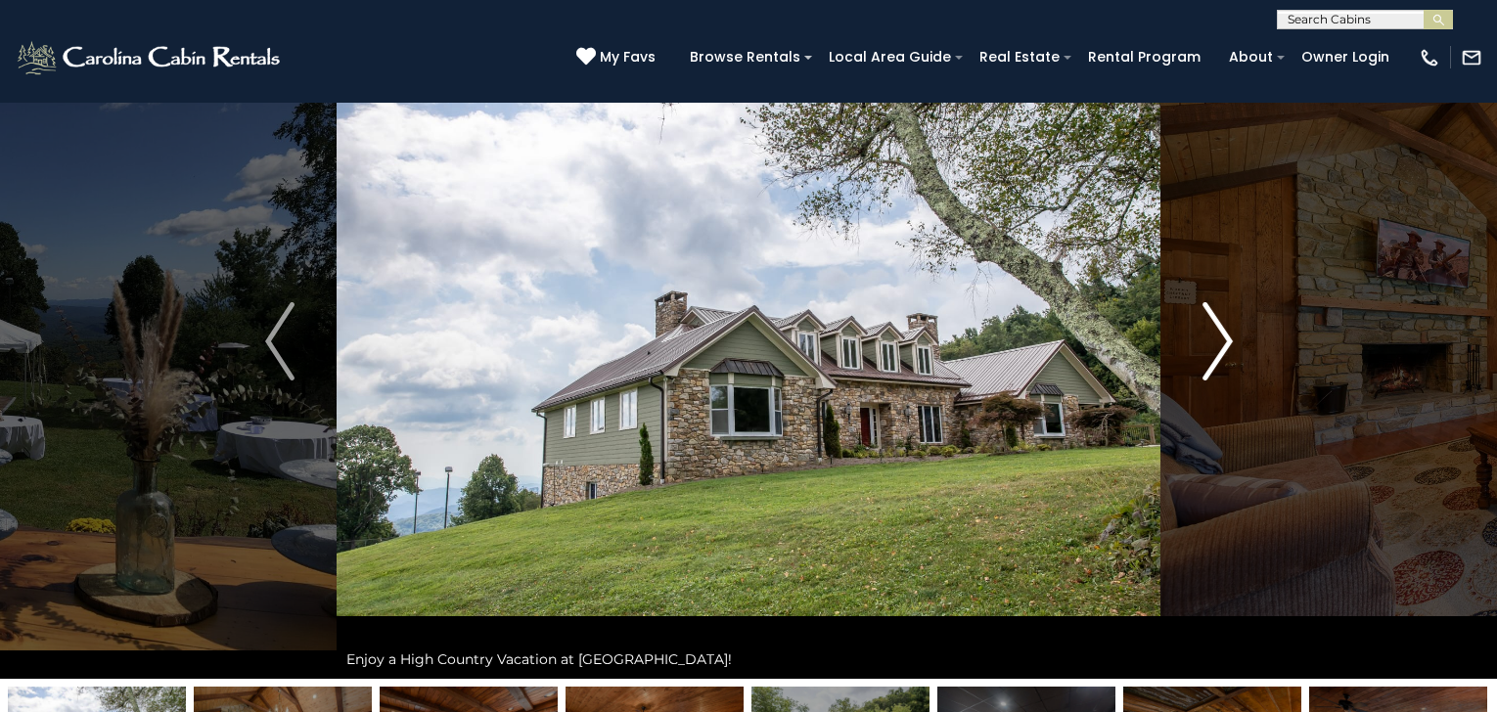
click at [1224, 341] on img "Next" at bounding box center [1217, 341] width 29 height 78
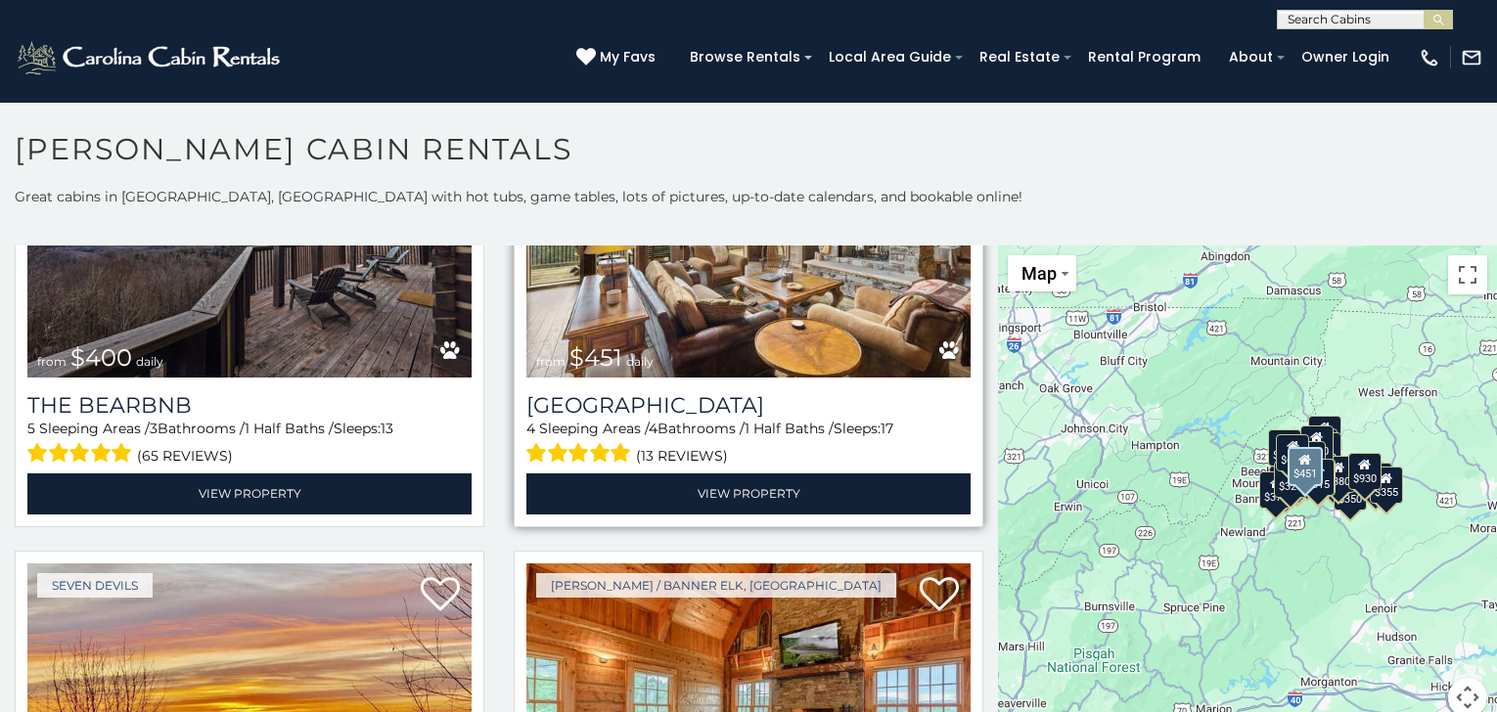
scroll to position [2055, 0]
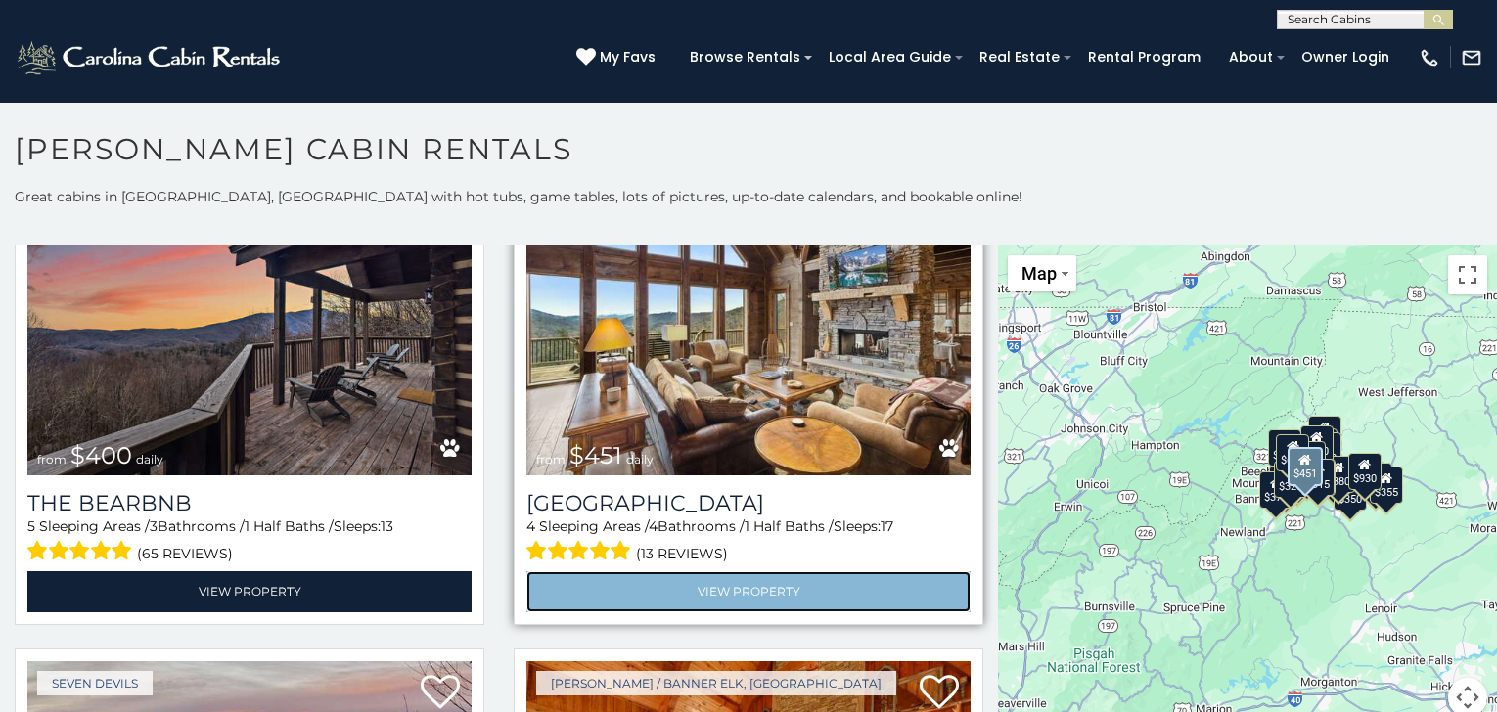
click at [726, 573] on link "View Property" at bounding box center [748, 591] width 444 height 40
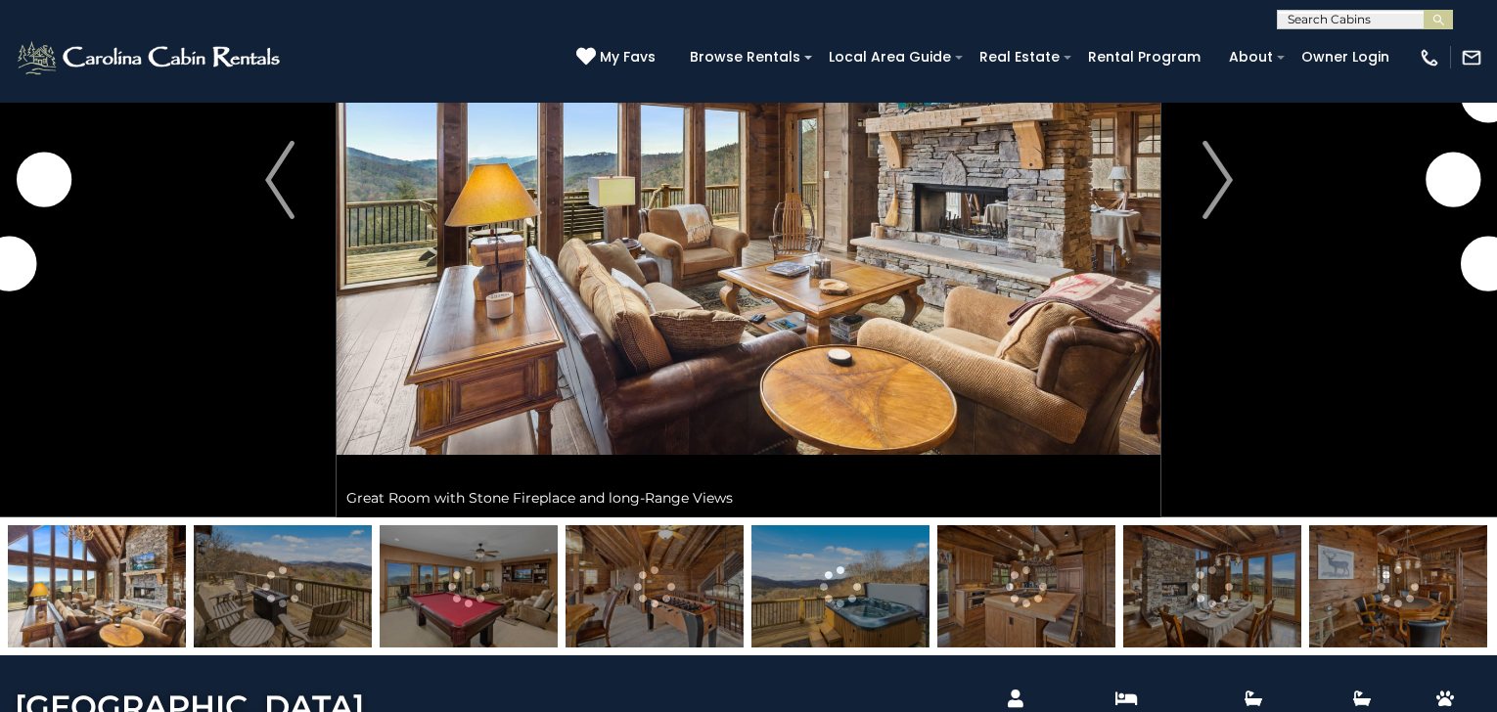
scroll to position [294, 0]
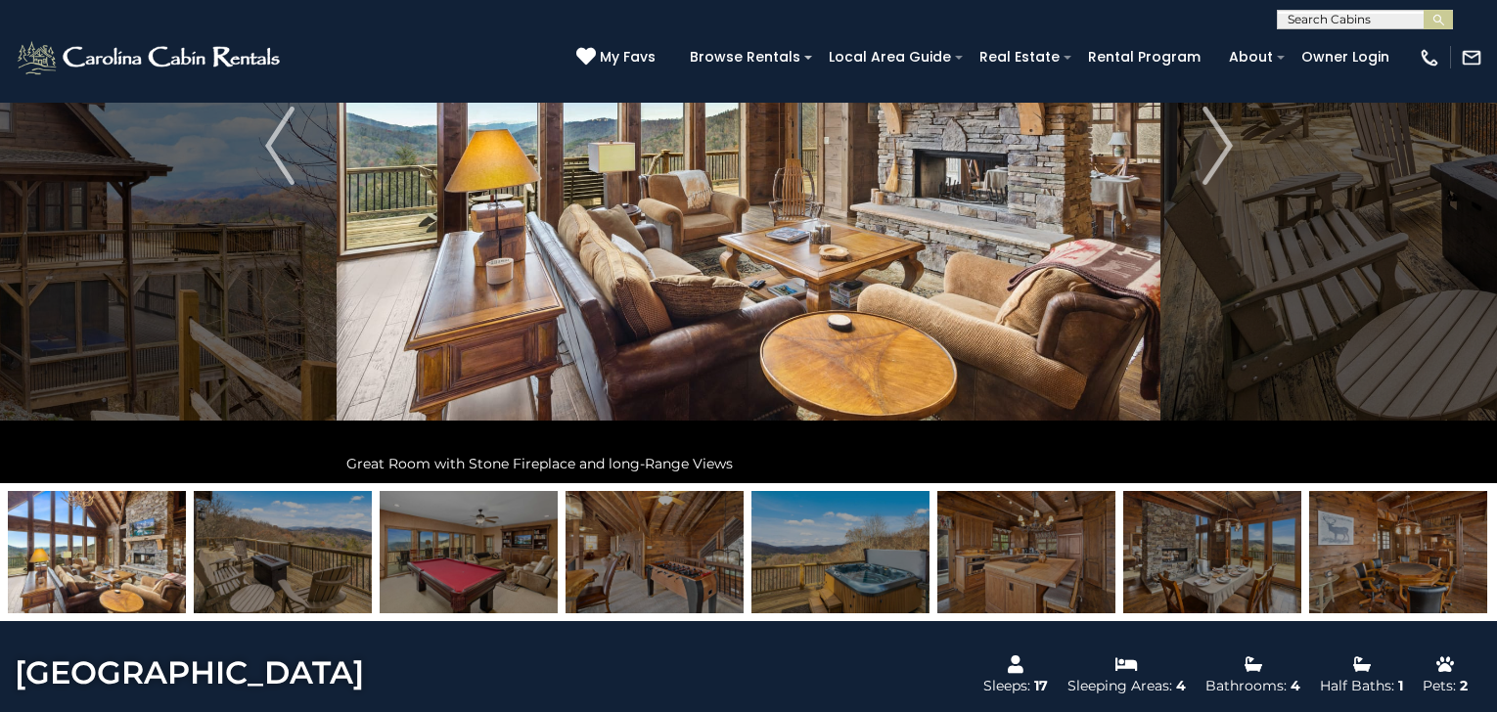
click at [501, 585] on img at bounding box center [469, 552] width 178 height 122
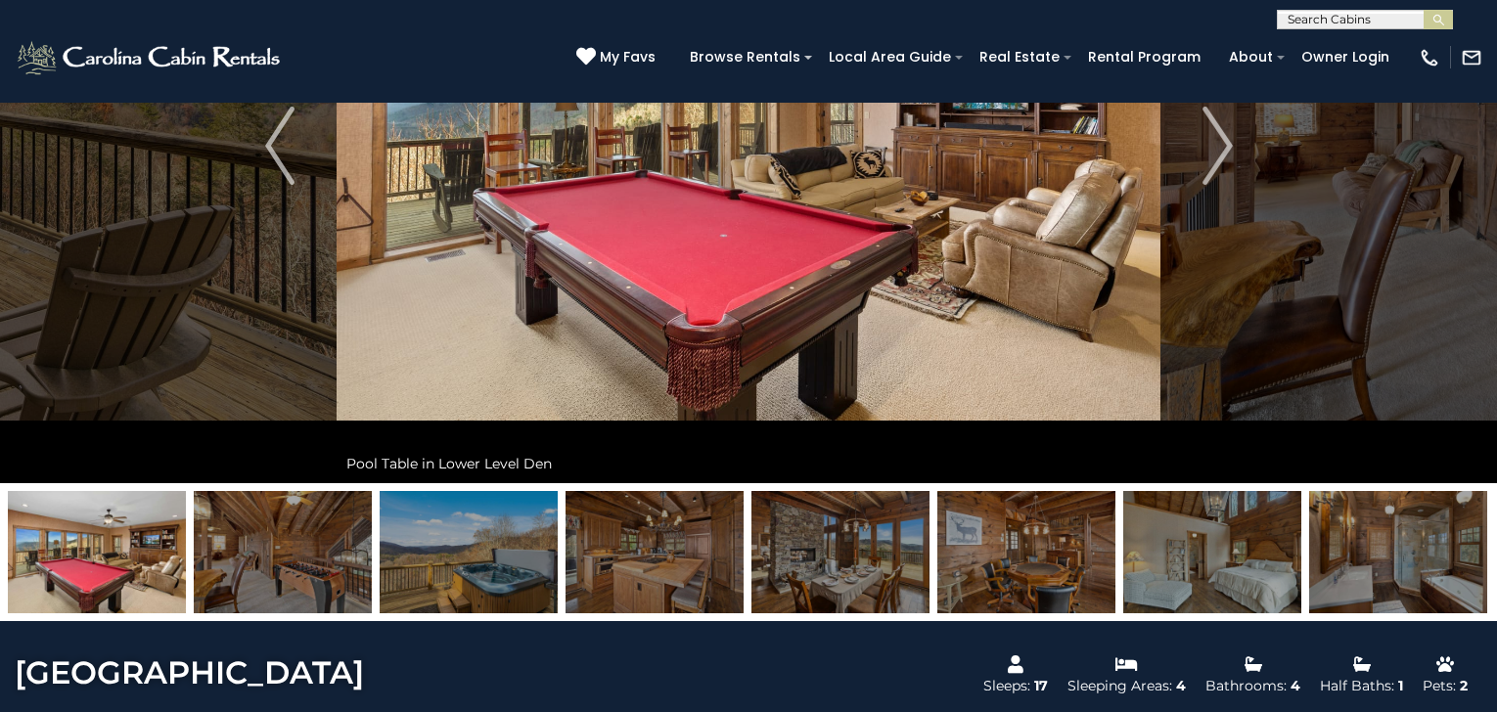
click at [492, 577] on img at bounding box center [469, 552] width 178 height 122
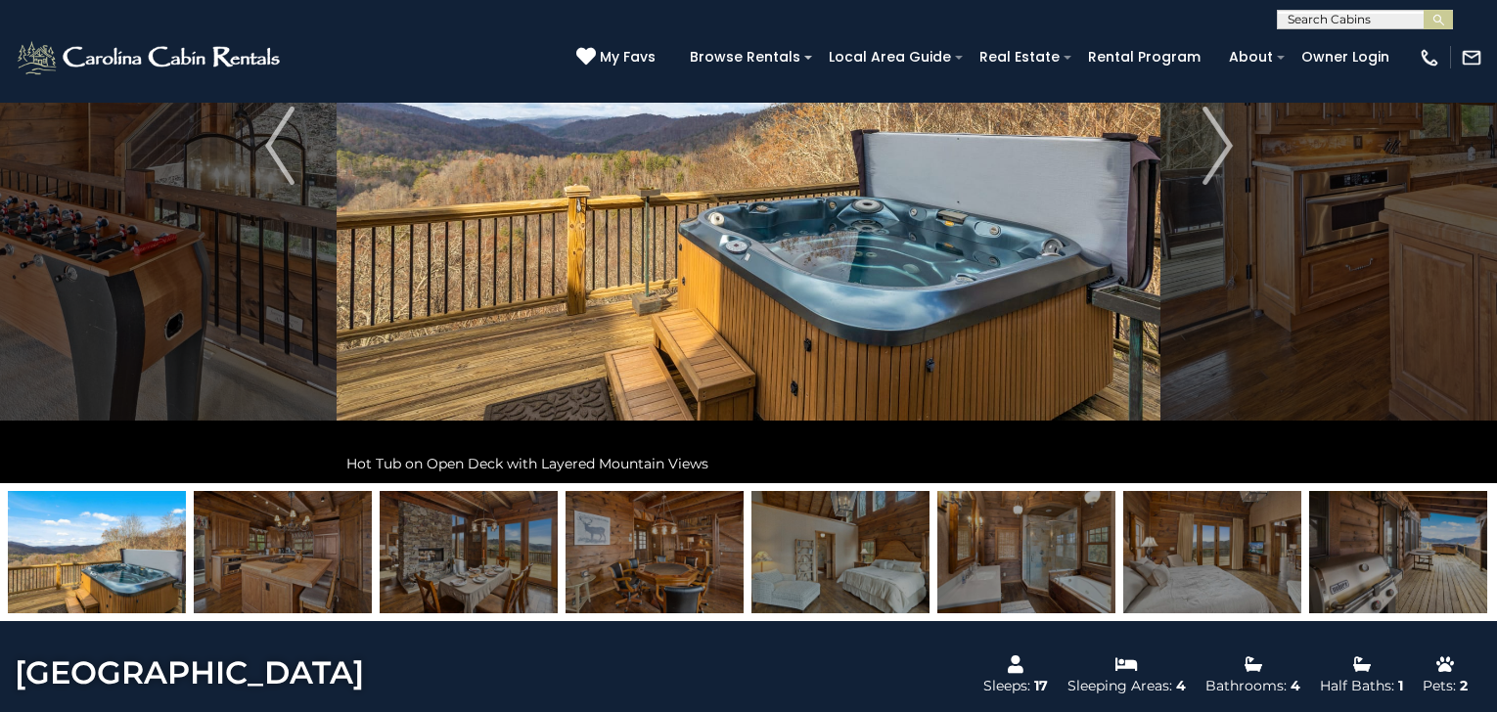
click at [527, 575] on img at bounding box center [469, 552] width 178 height 122
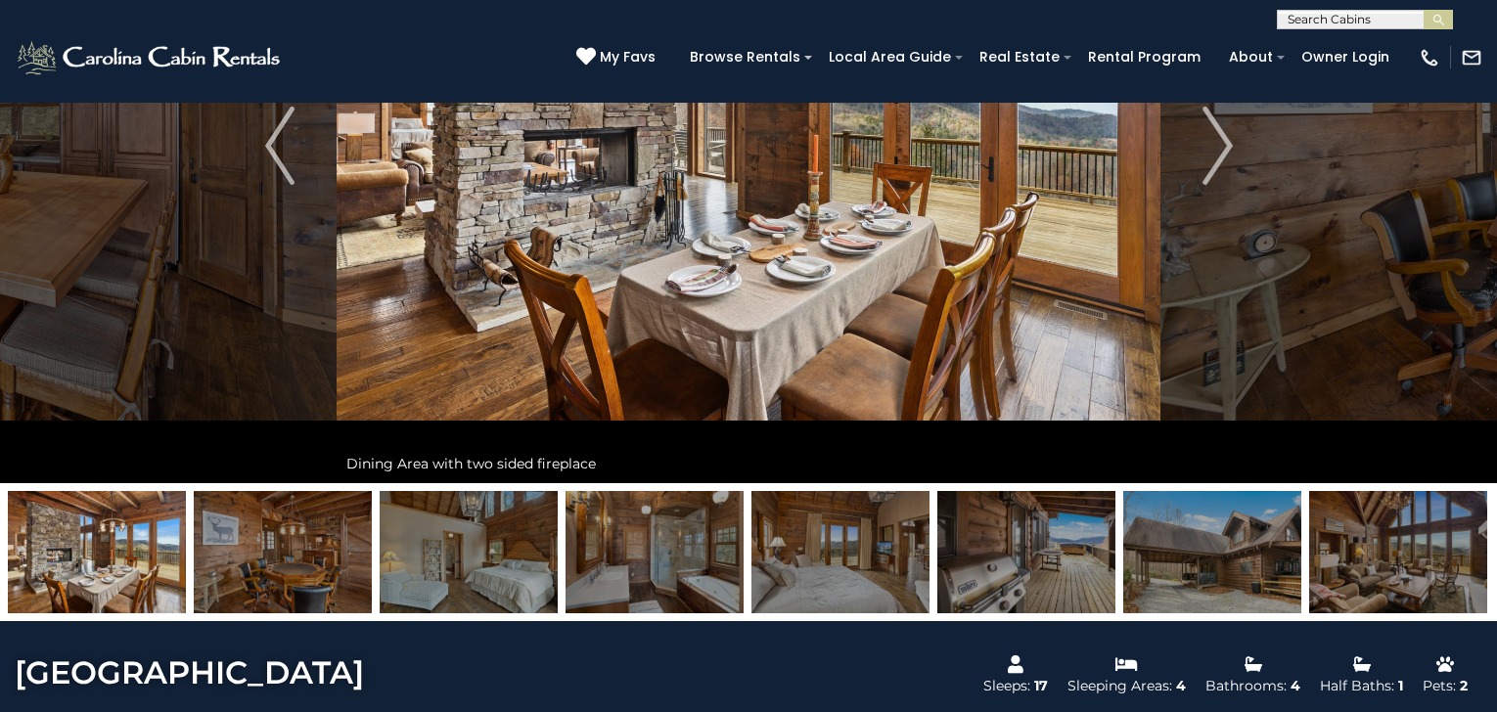
click at [513, 574] on img at bounding box center [469, 552] width 178 height 122
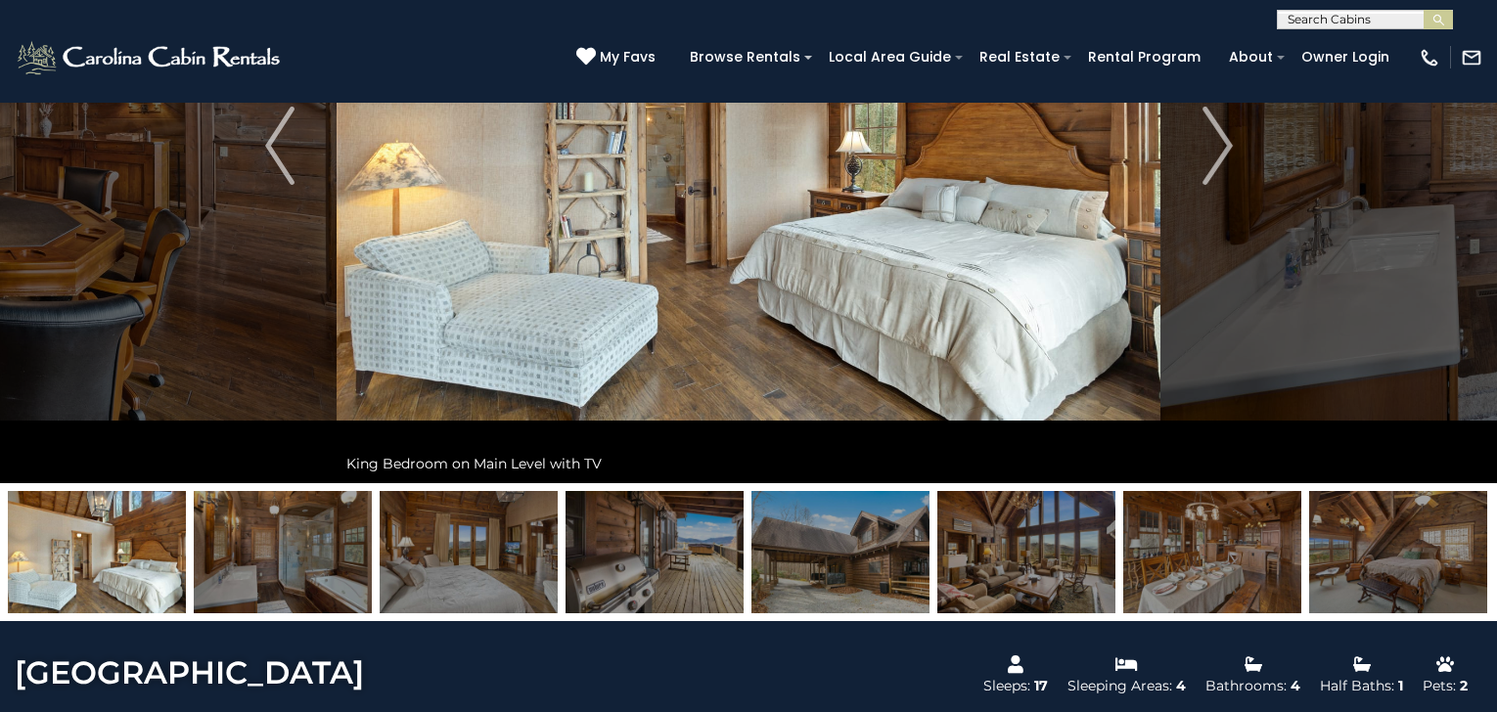
click at [639, 574] on img at bounding box center [655, 552] width 178 height 122
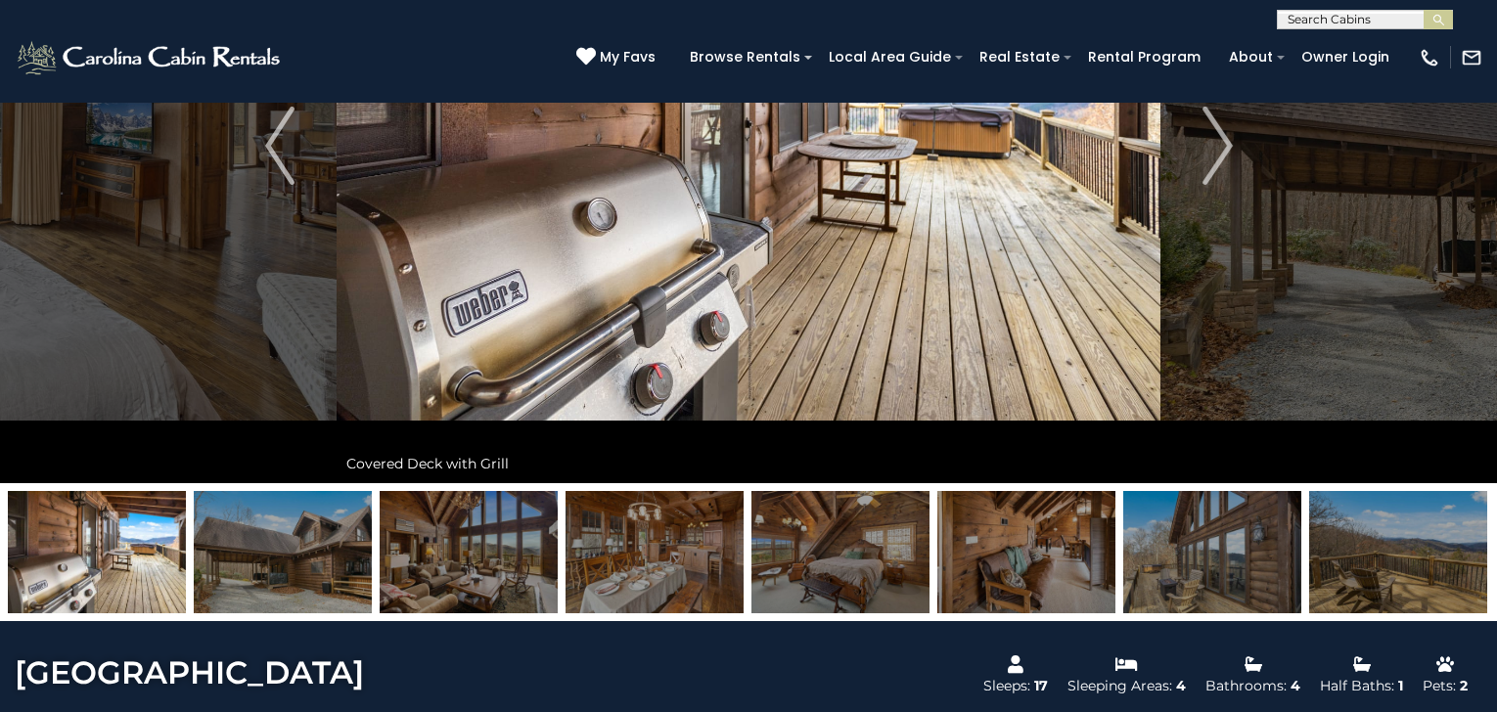
click at [647, 572] on img at bounding box center [655, 552] width 178 height 122
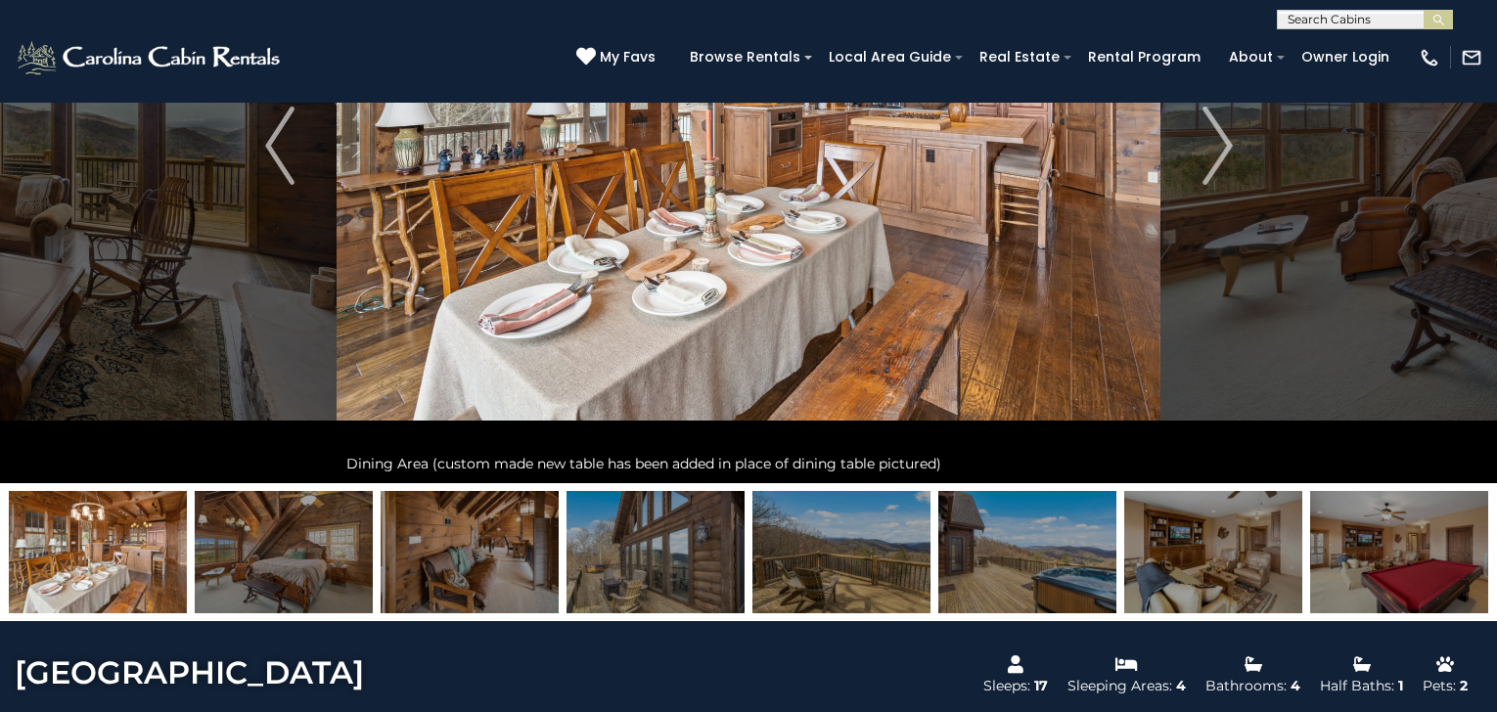
click at [650, 571] on img at bounding box center [656, 552] width 178 height 122
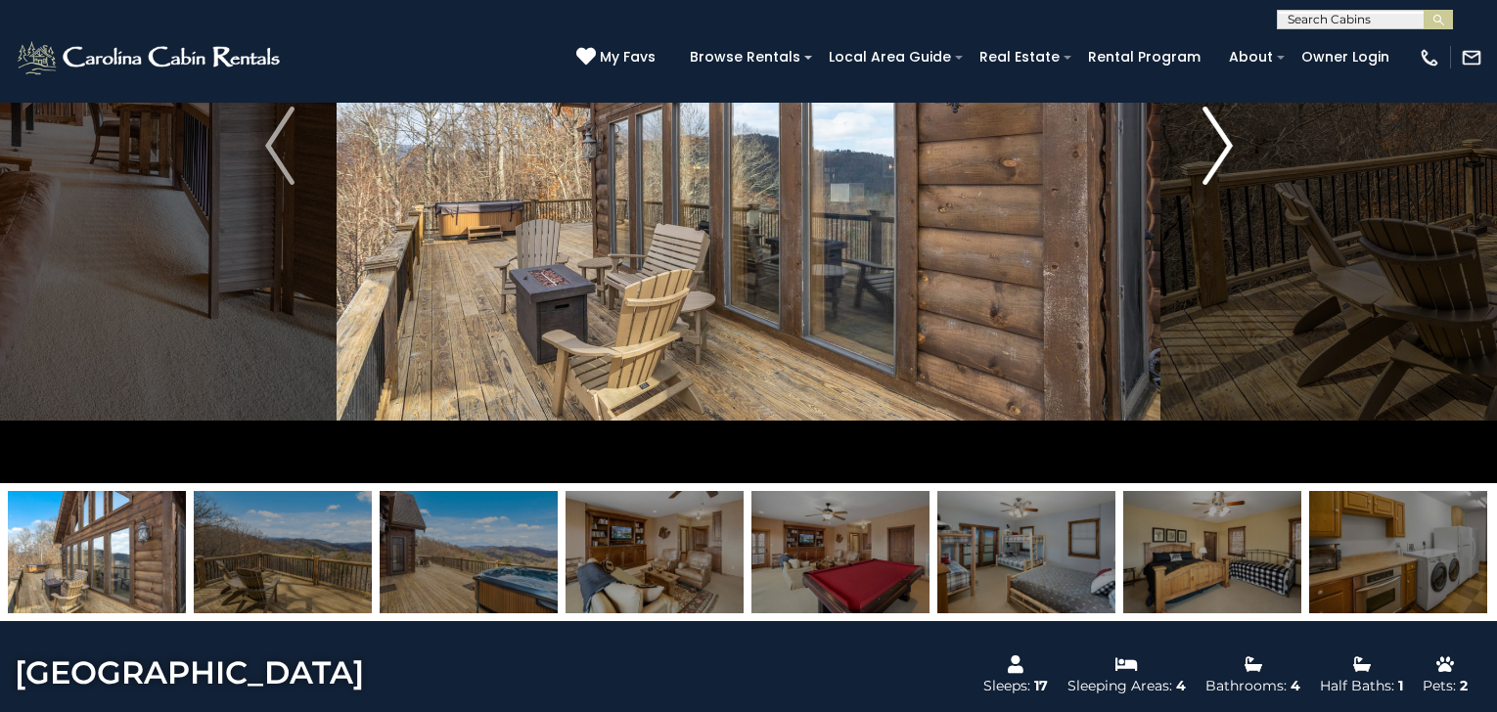
click at [1224, 147] on img "Next" at bounding box center [1217, 146] width 29 height 78
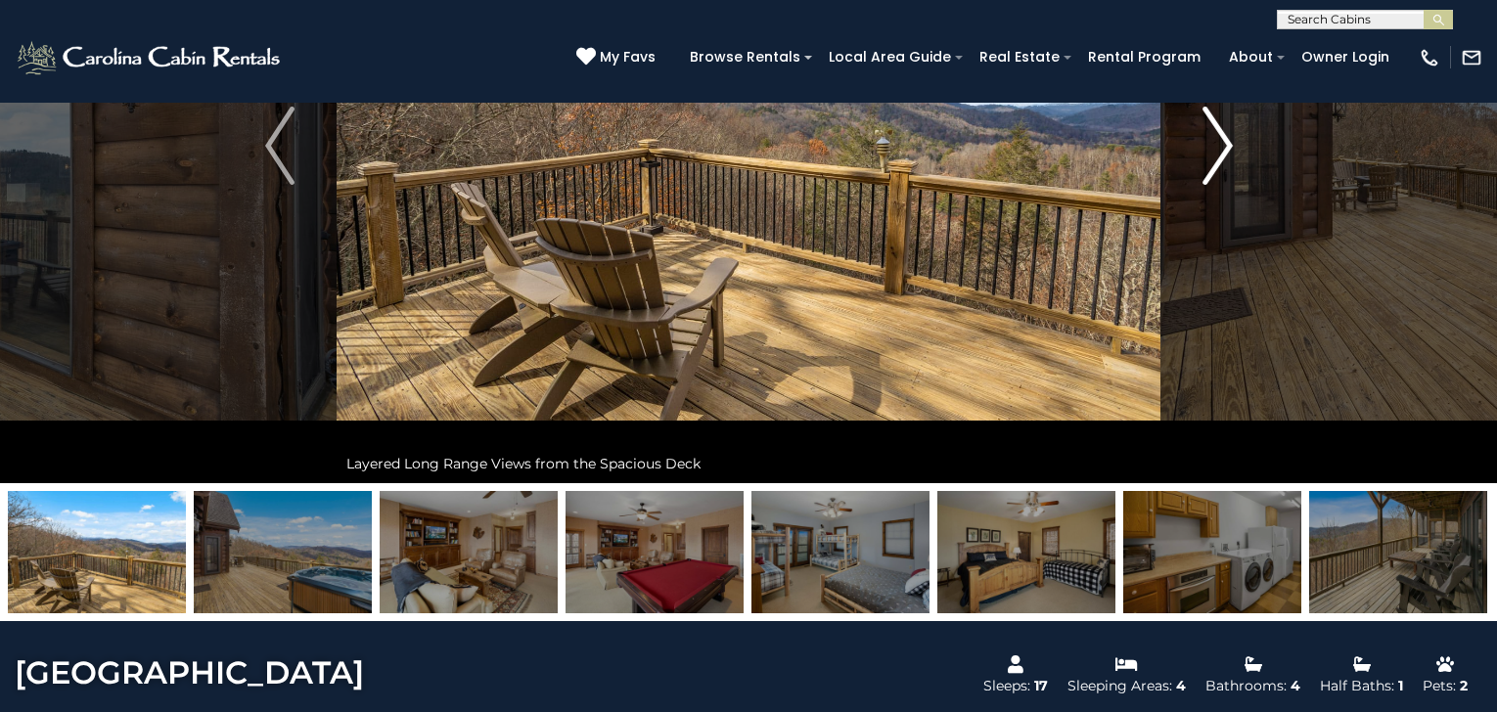
click at [1224, 147] on img "Next" at bounding box center [1217, 146] width 29 height 78
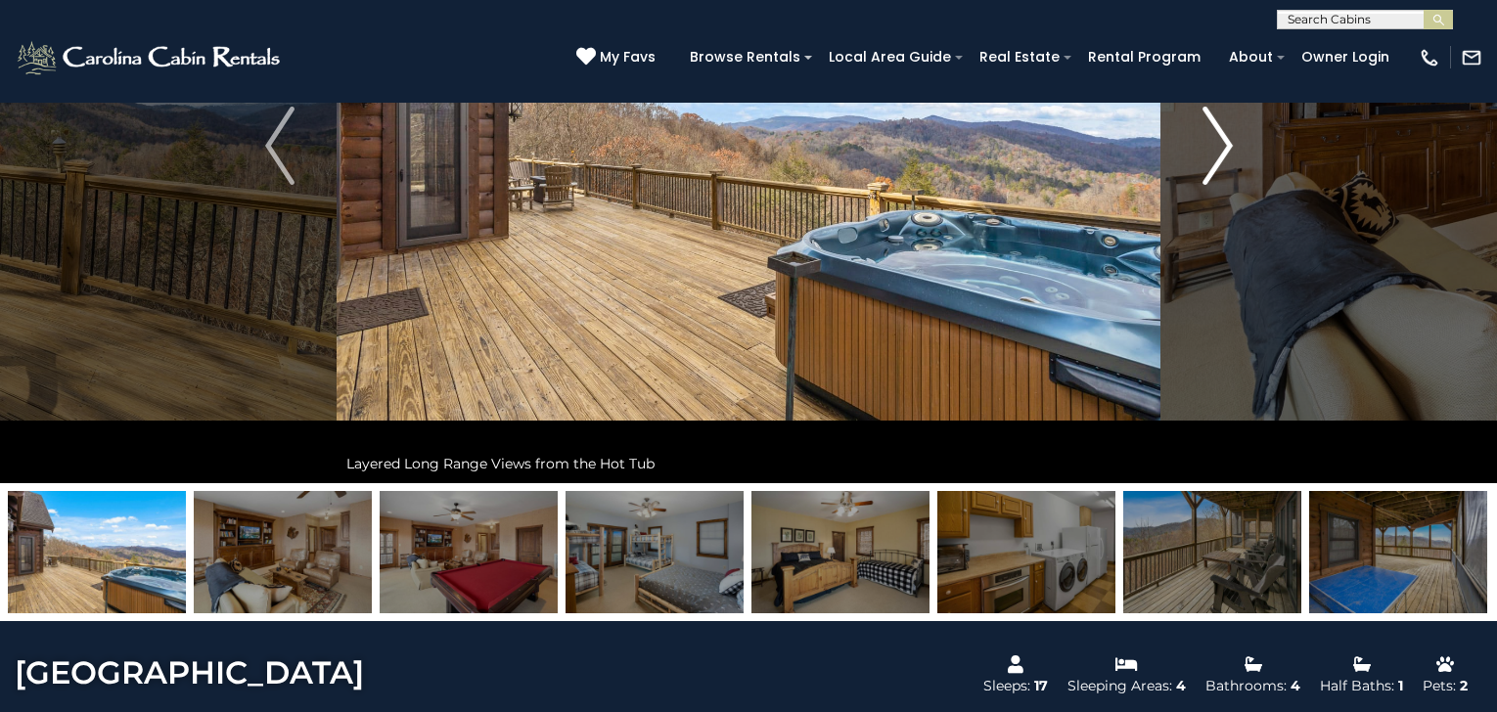
click at [1222, 144] on img "Next" at bounding box center [1217, 146] width 29 height 78
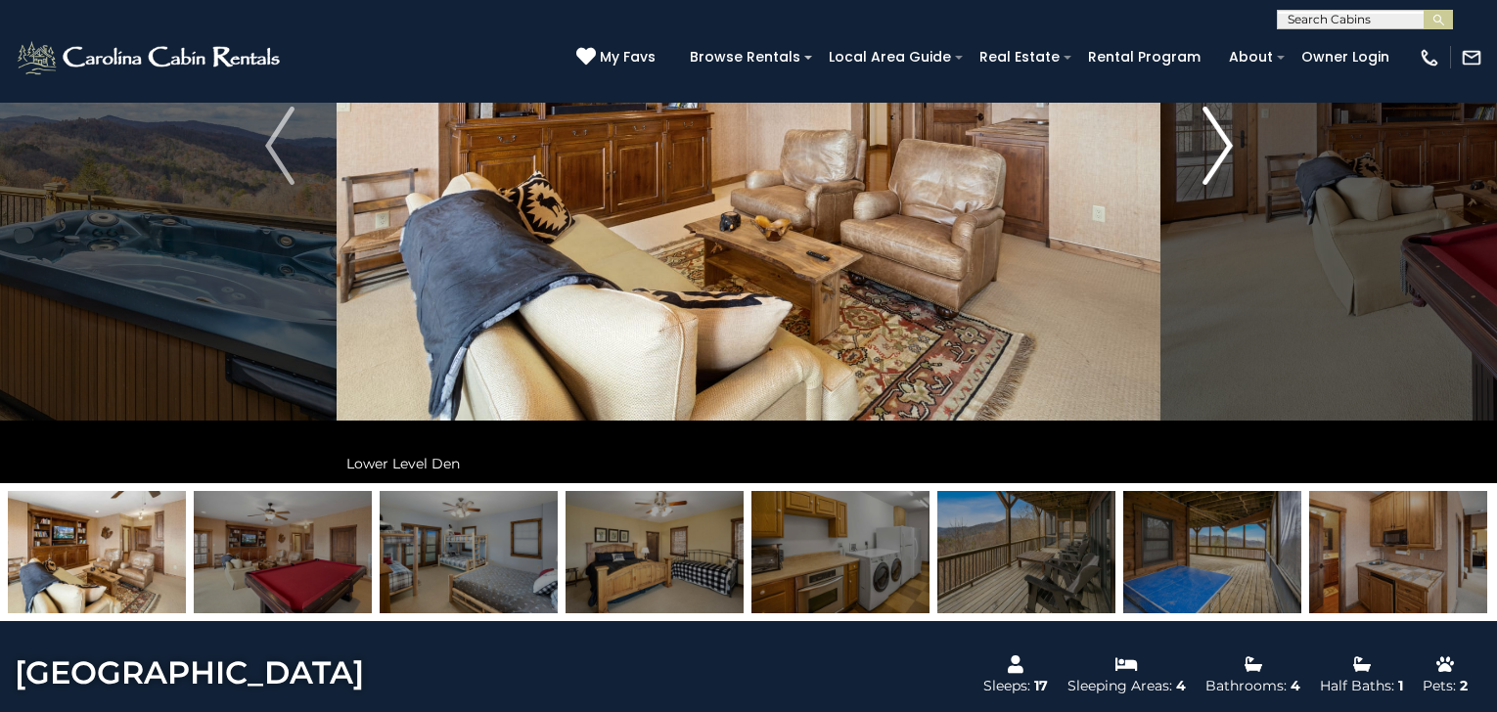
click at [1222, 144] on img "Next" at bounding box center [1217, 146] width 29 height 78
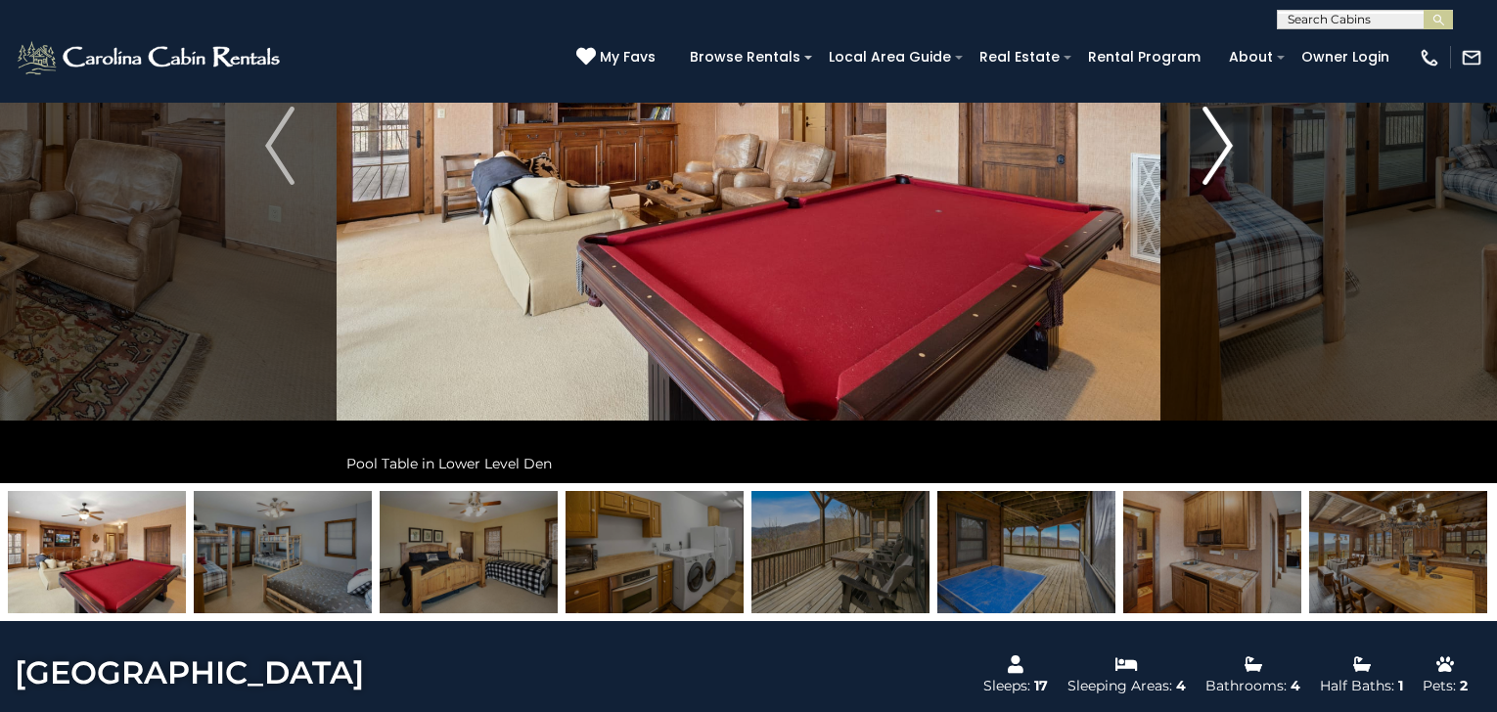
click at [1222, 144] on img "Next" at bounding box center [1217, 146] width 29 height 78
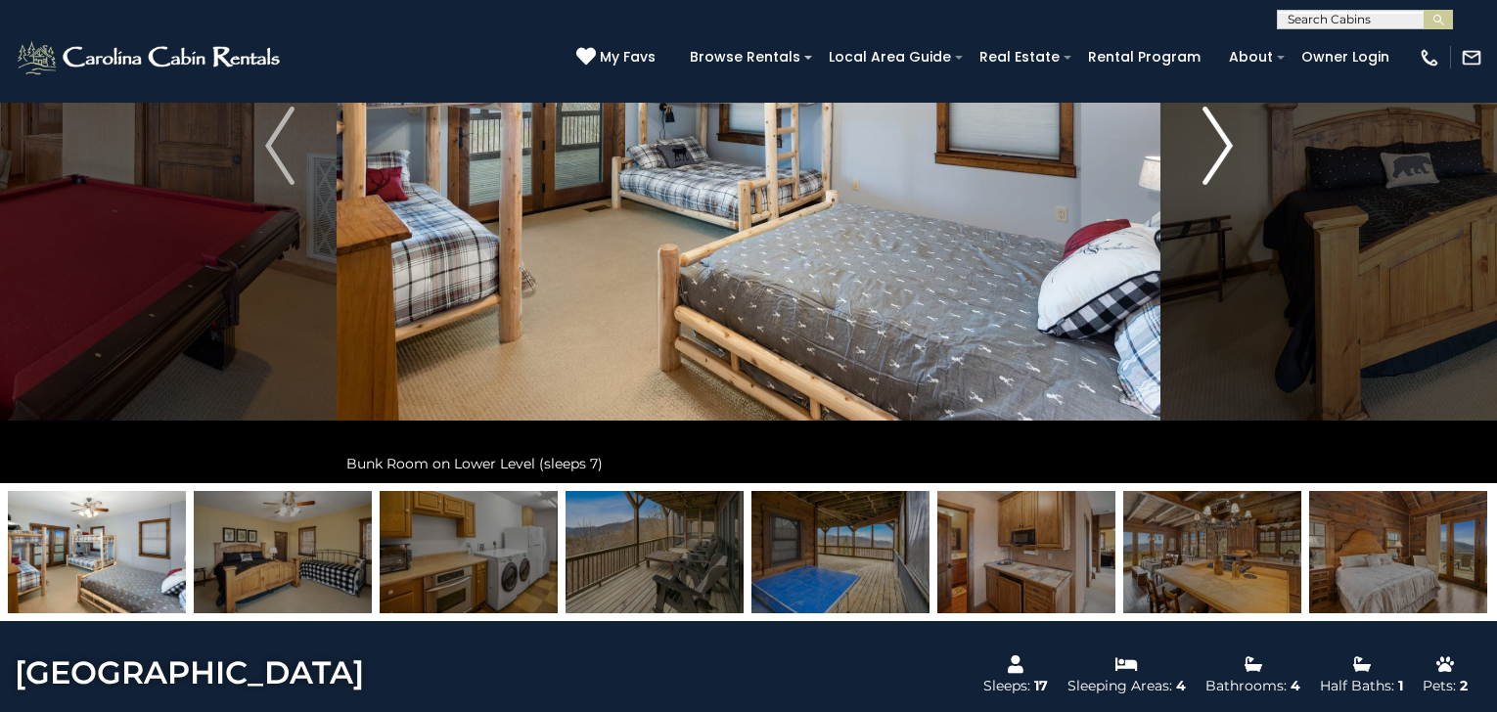
click at [1222, 144] on img "Next" at bounding box center [1217, 146] width 29 height 78
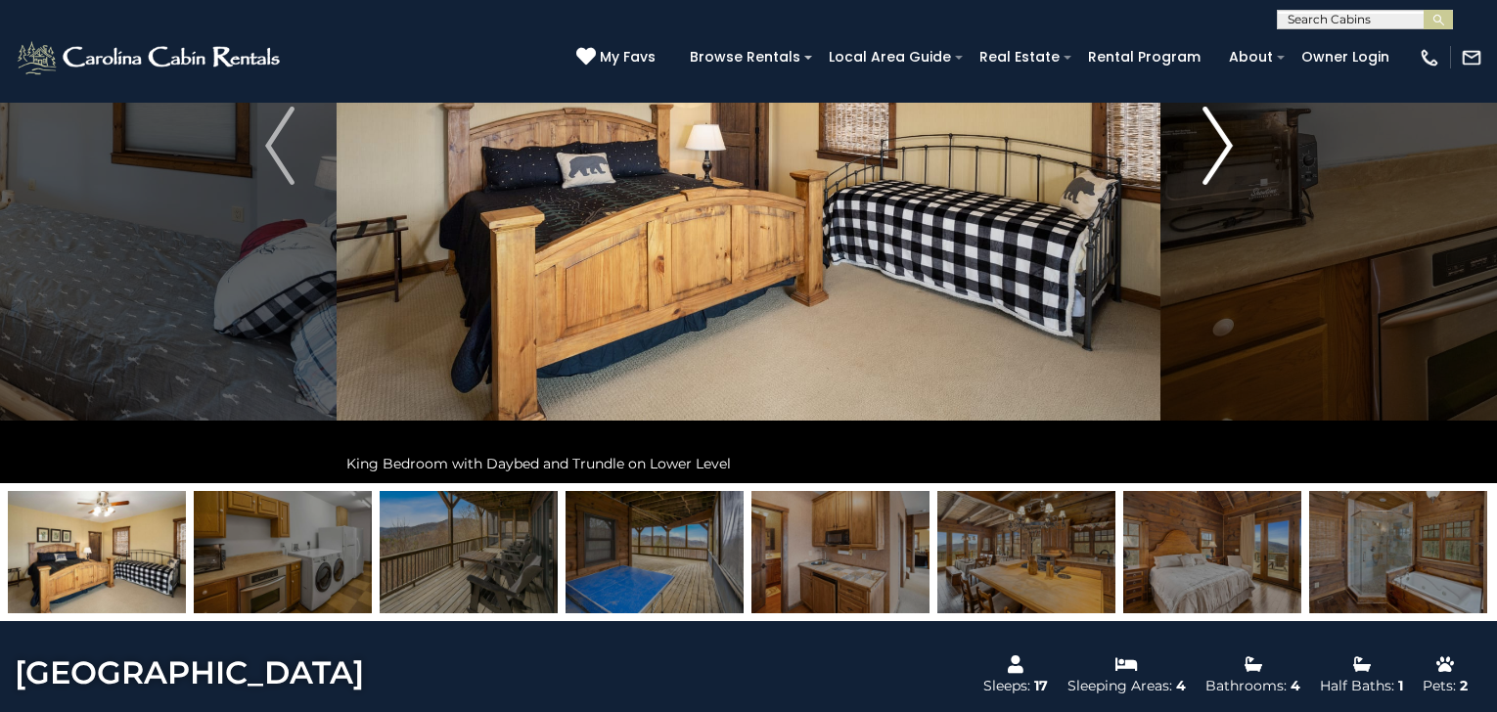
click at [1222, 144] on img "Next" at bounding box center [1217, 146] width 29 height 78
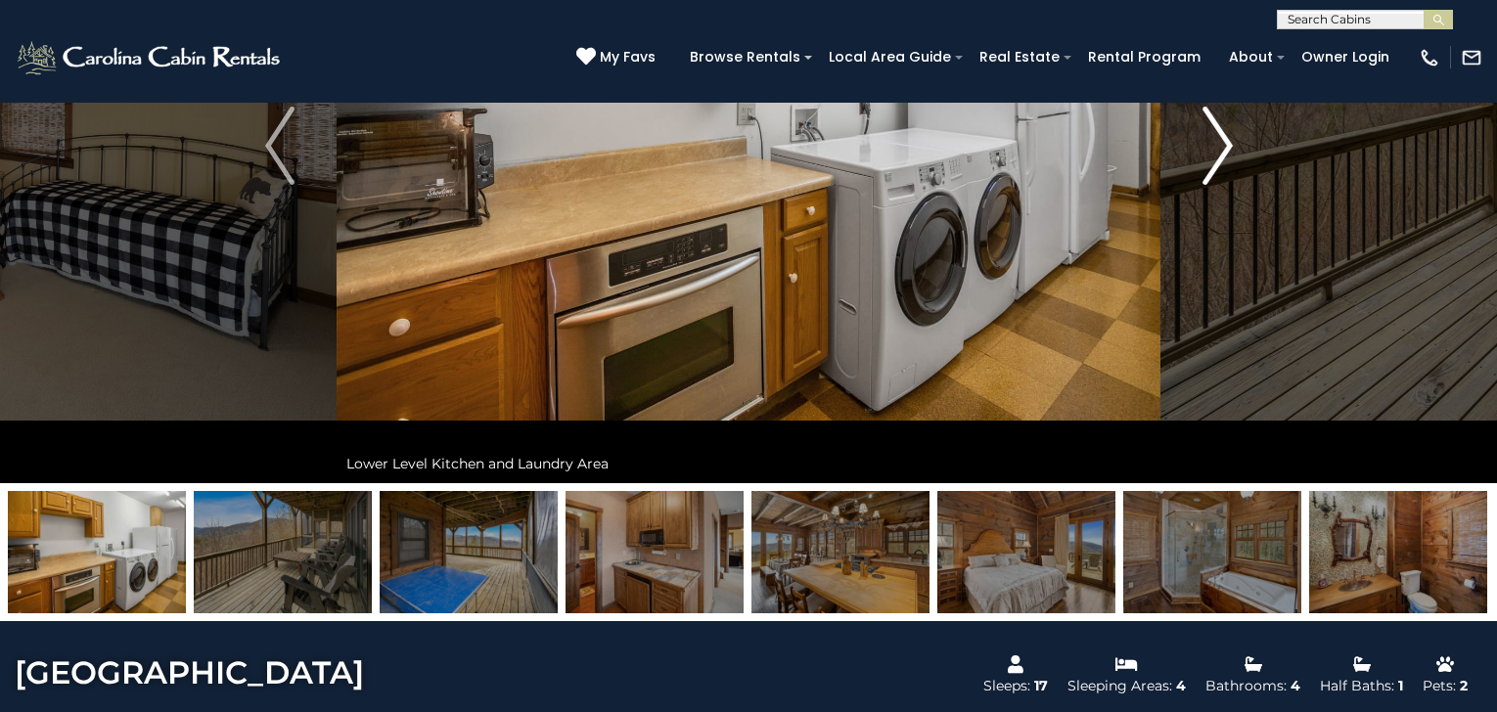
click at [1222, 144] on img "Next" at bounding box center [1217, 146] width 29 height 78
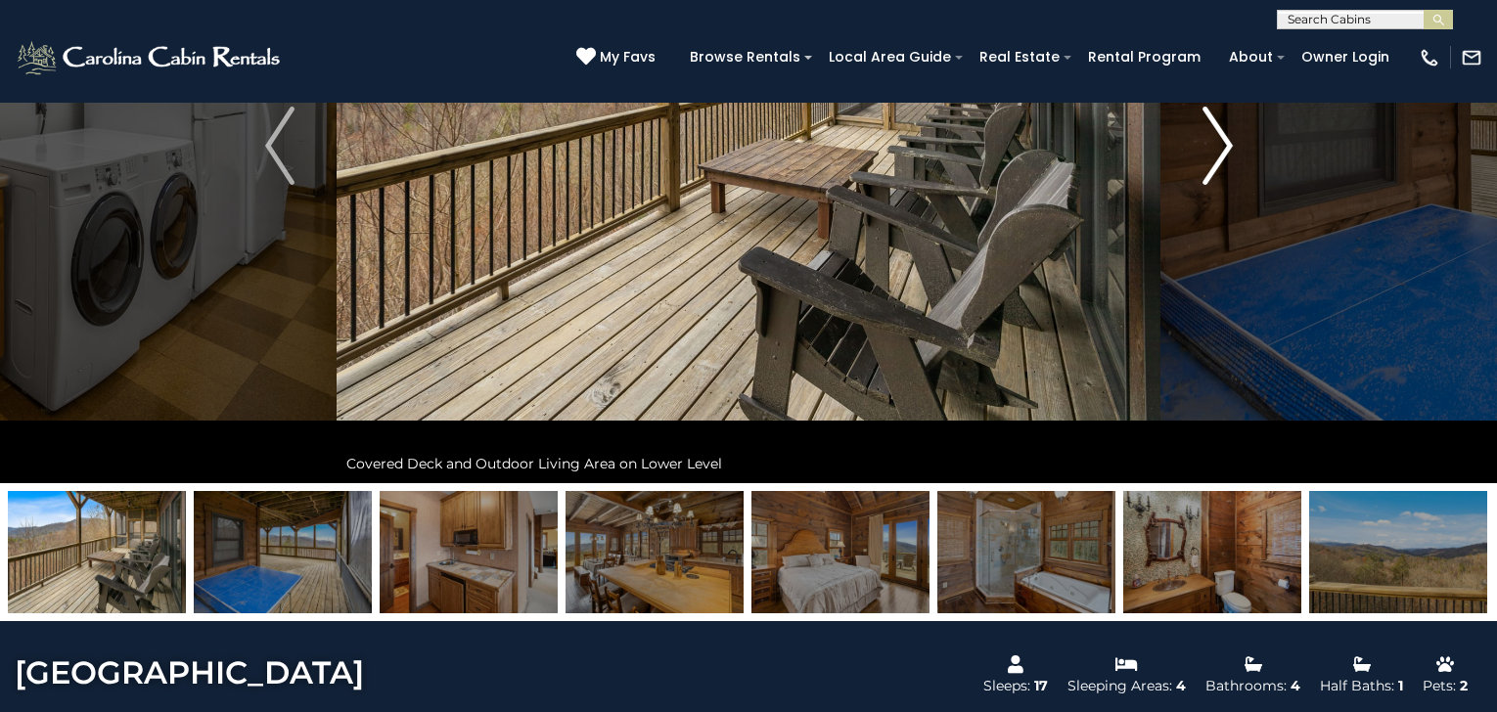
click at [1222, 144] on img "Next" at bounding box center [1217, 146] width 29 height 78
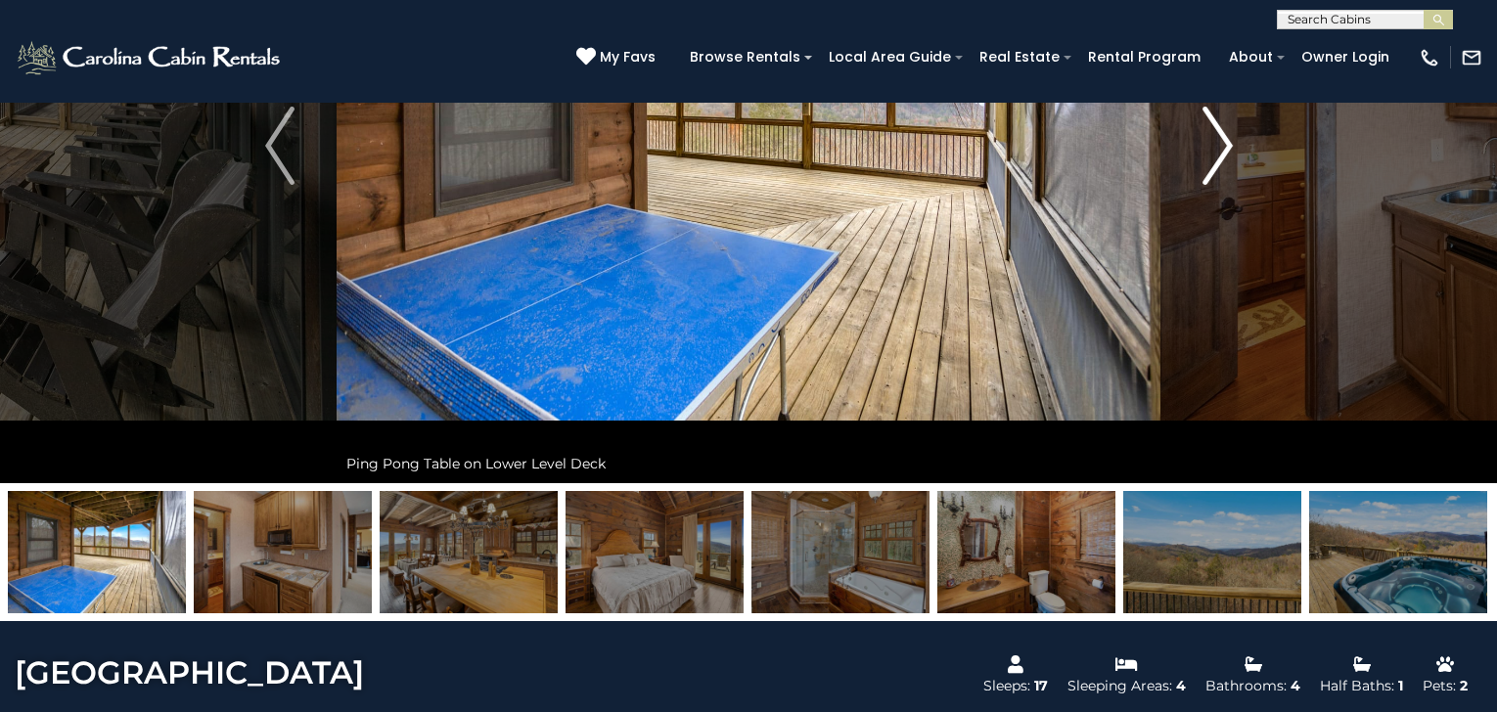
click at [1222, 144] on img "Next" at bounding box center [1217, 146] width 29 height 78
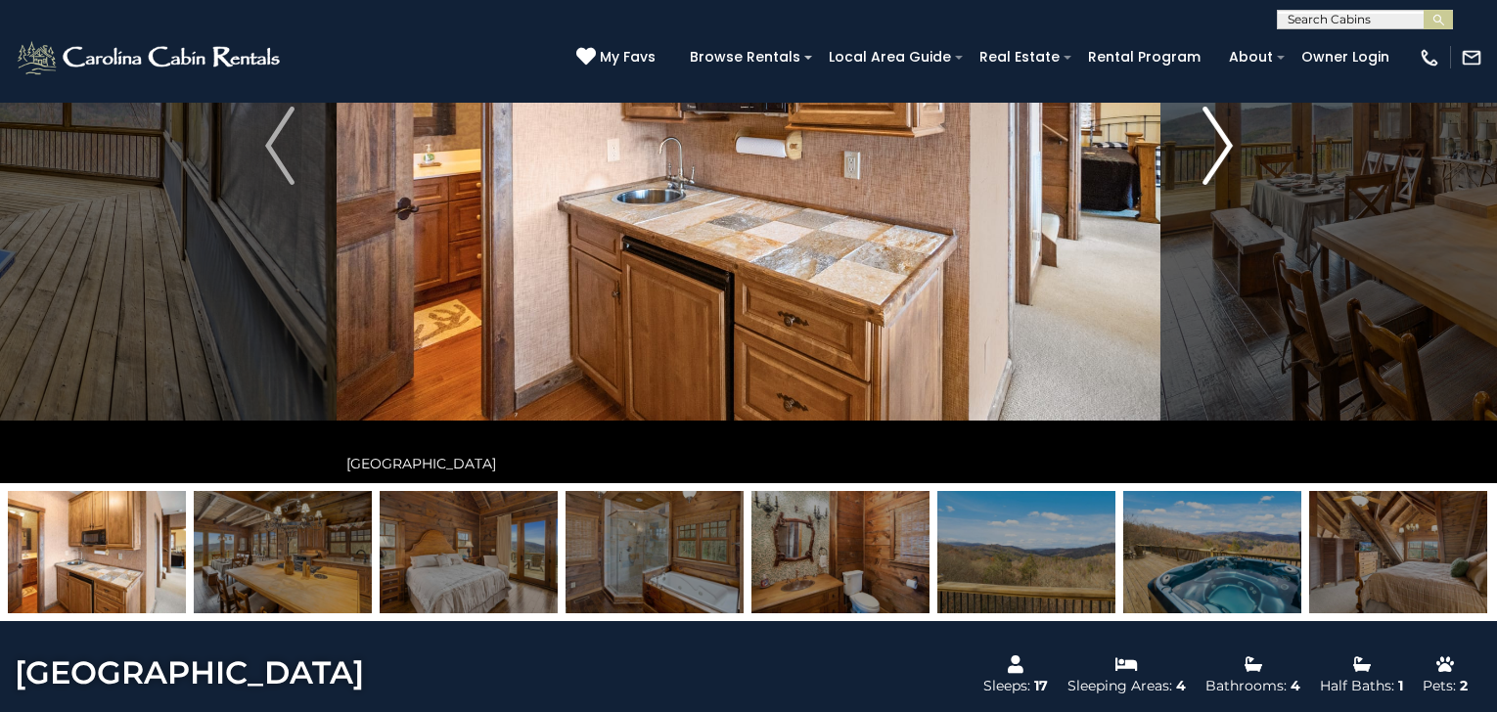
click at [1222, 144] on img "Next" at bounding box center [1217, 146] width 29 height 78
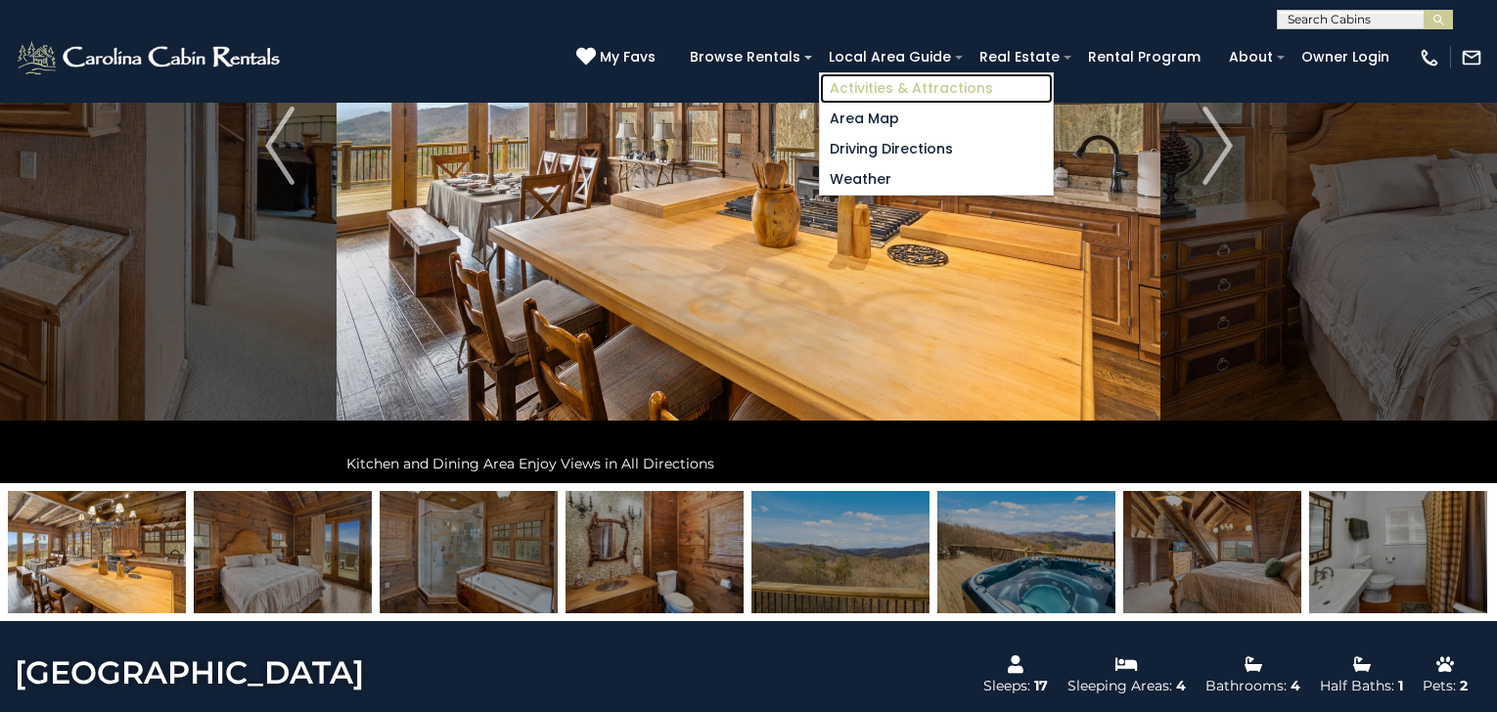
click at [905, 85] on link "Activities & Attractions" at bounding box center [936, 88] width 233 height 30
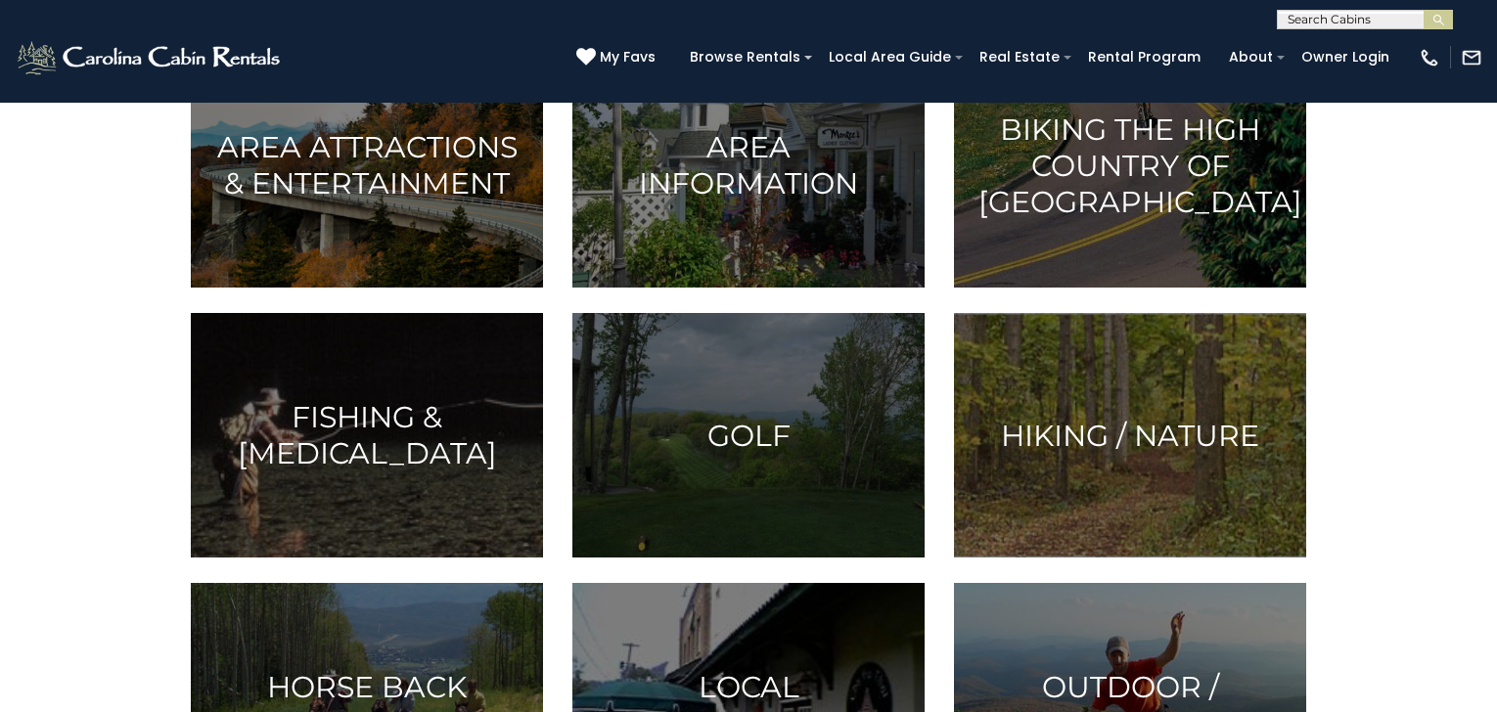
scroll to position [489, 0]
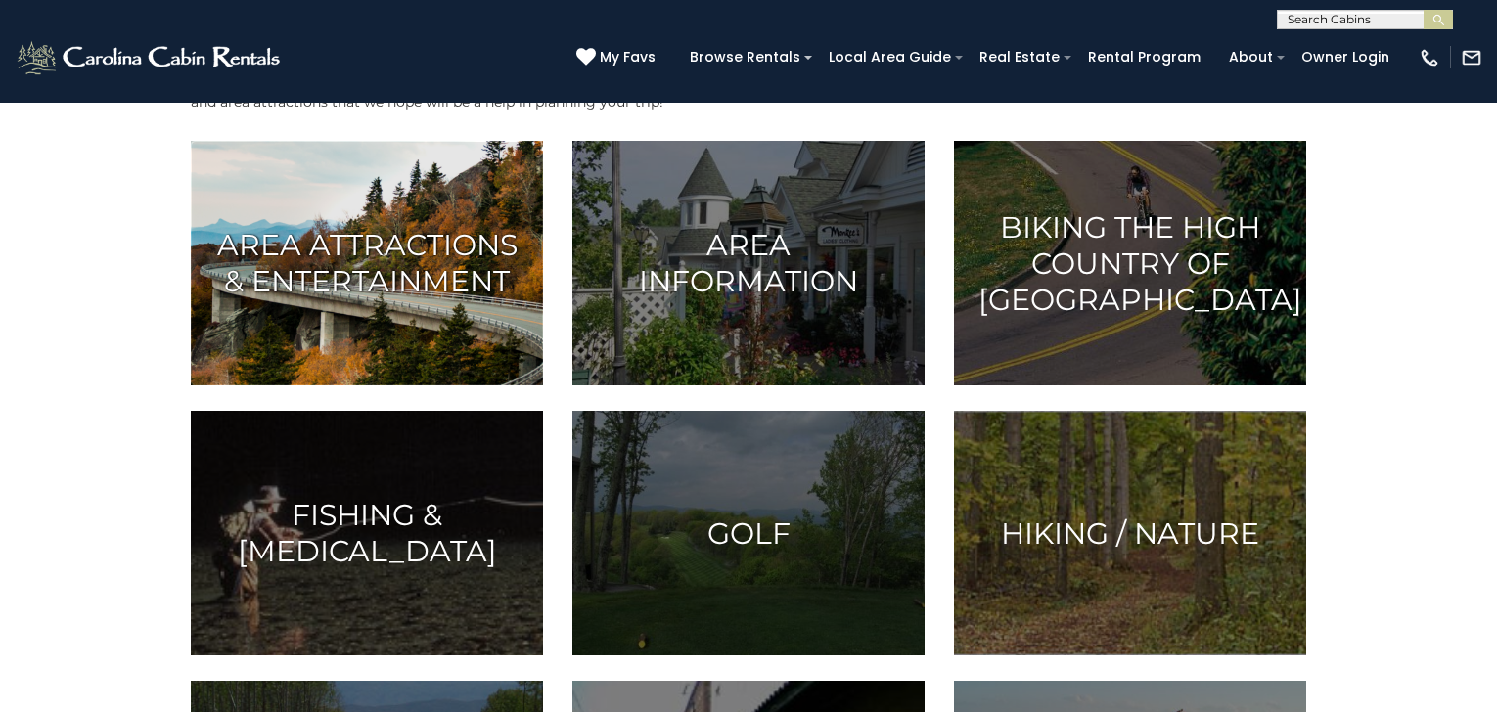
click at [387, 284] on h3 "Area Attractions & Entertainment" at bounding box center [366, 263] width 303 height 72
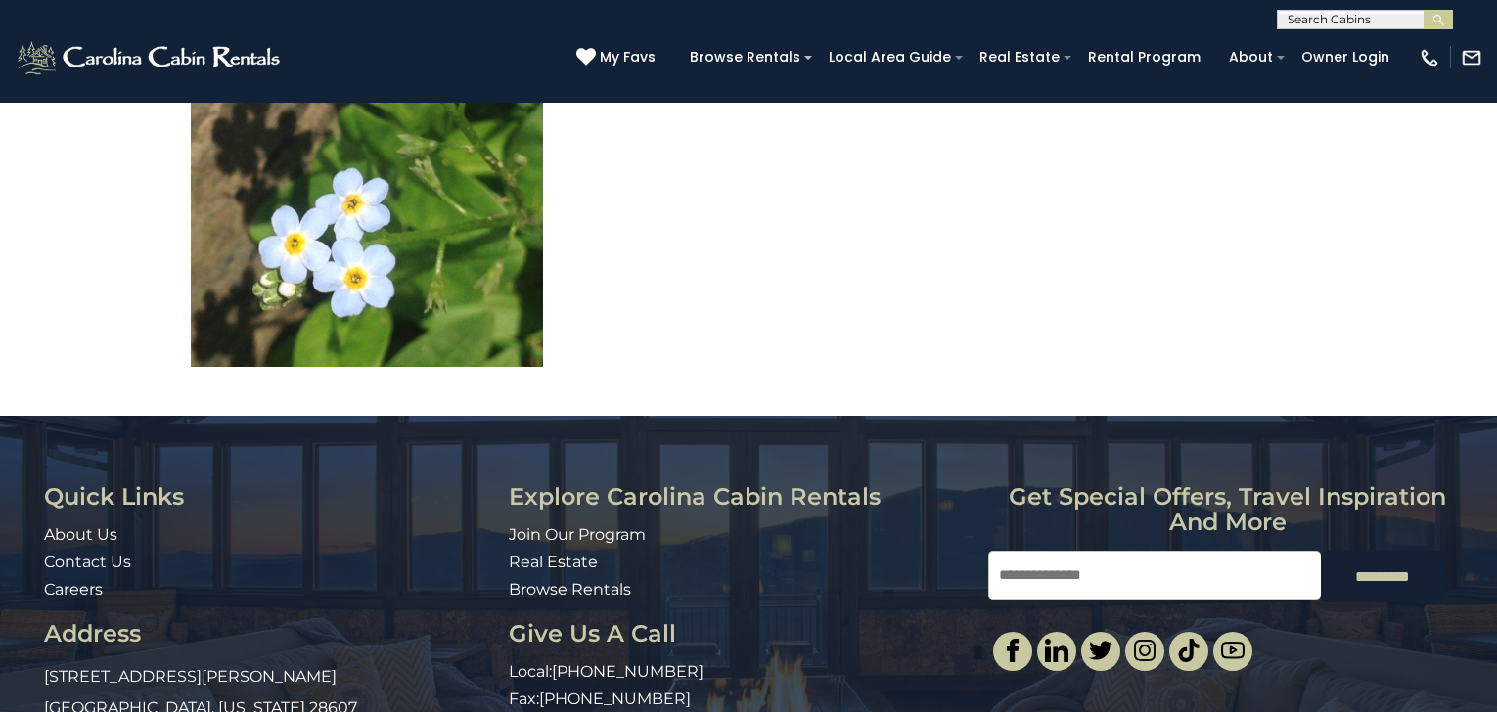
scroll to position [5872, 0]
